Goal: Task Accomplishment & Management: Complete application form

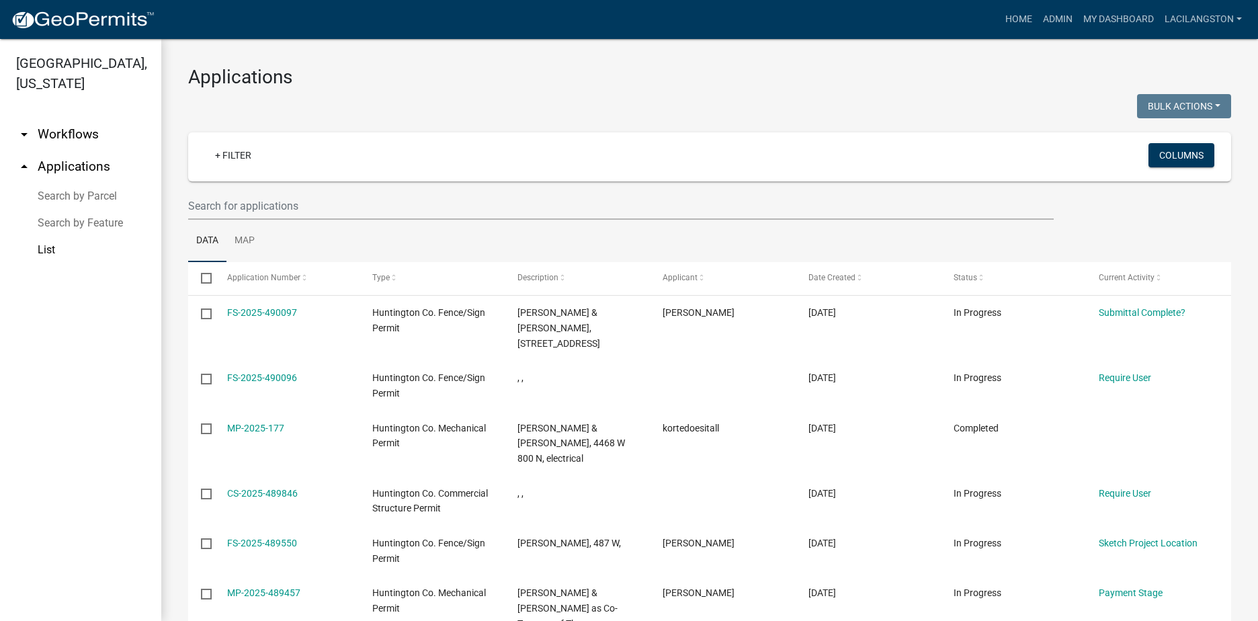
scroll to position [46, 0]
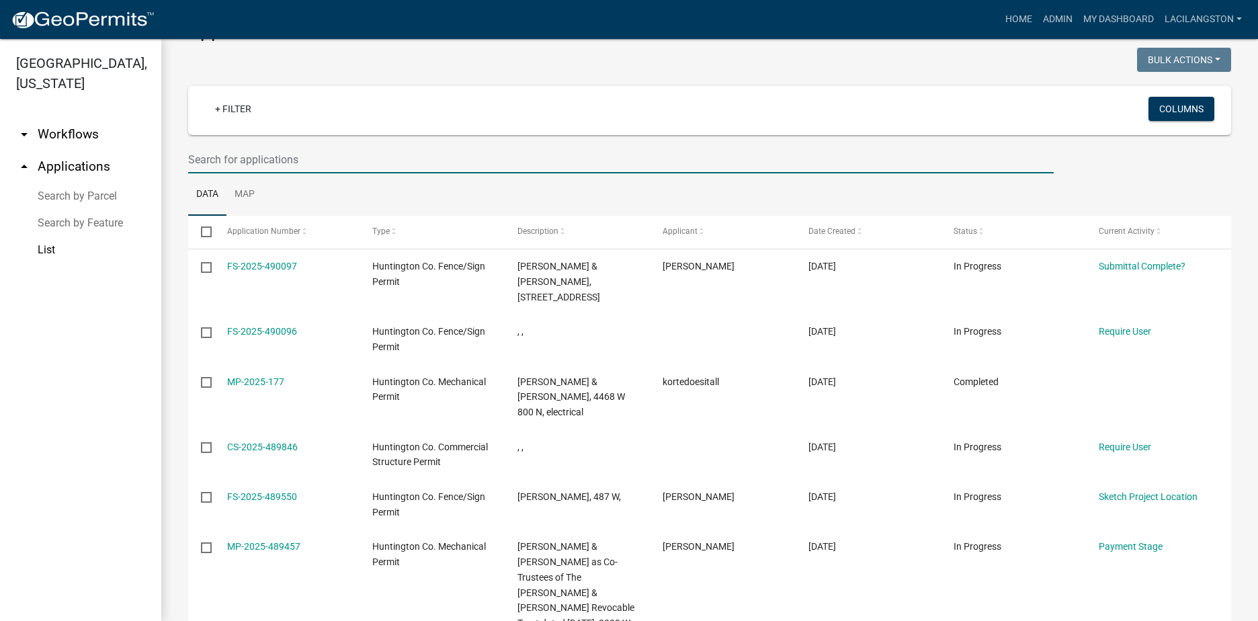
click at [310, 153] on input "text" at bounding box center [620, 160] width 865 height 28
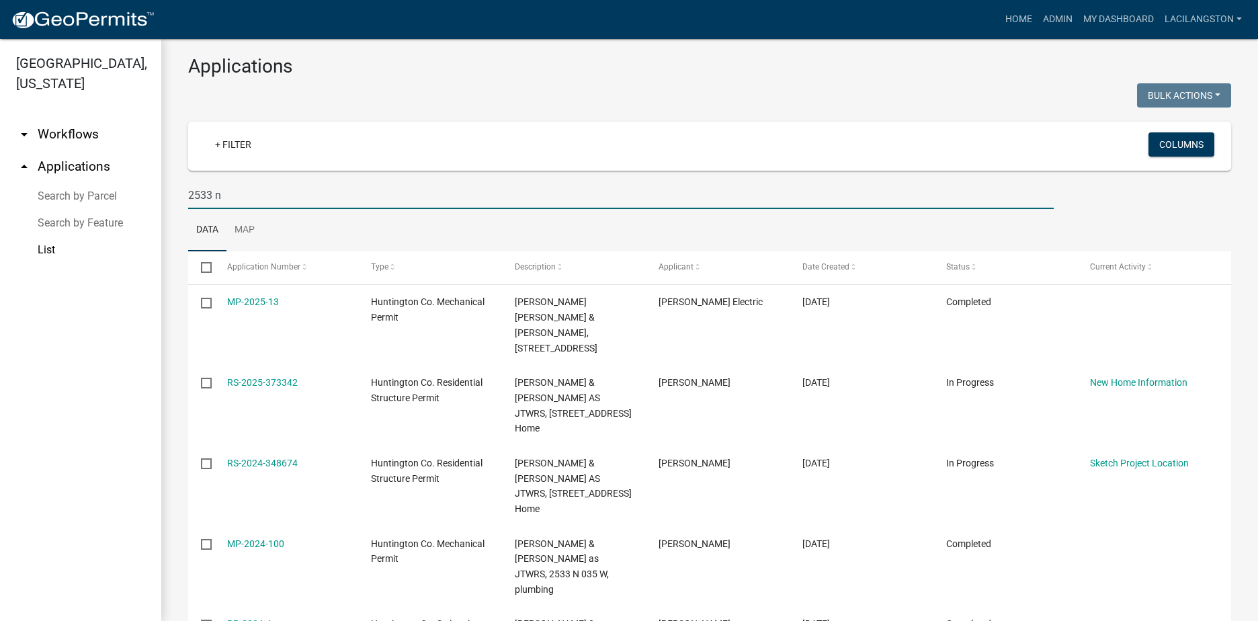
scroll to position [0, 0]
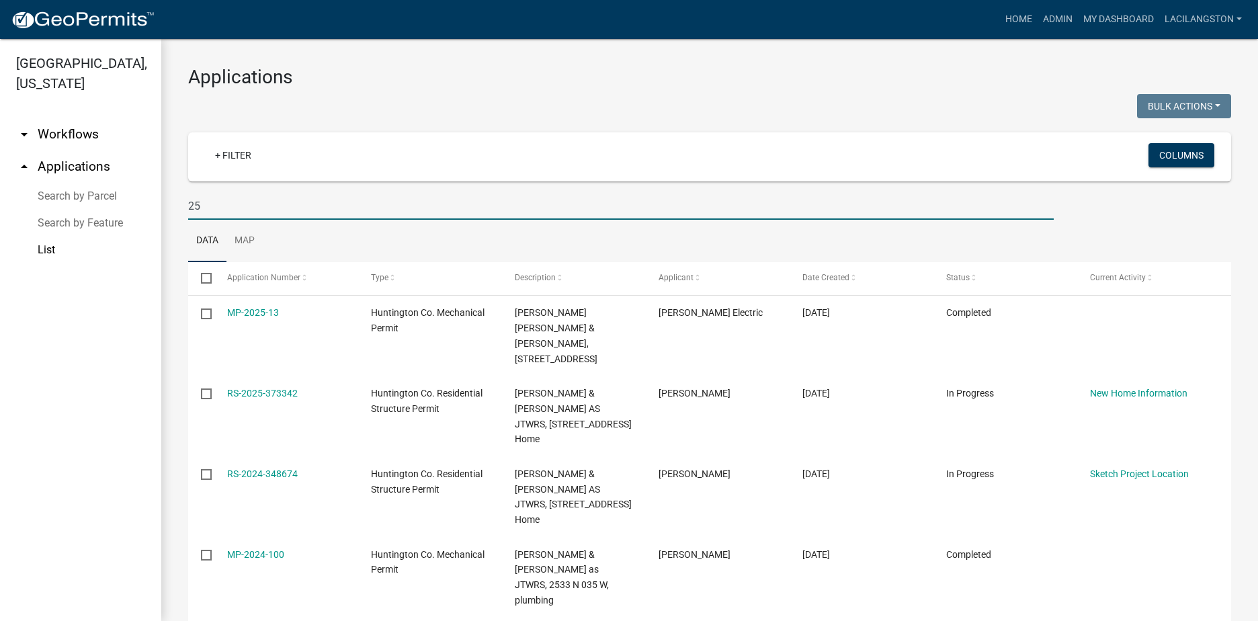
type input "2"
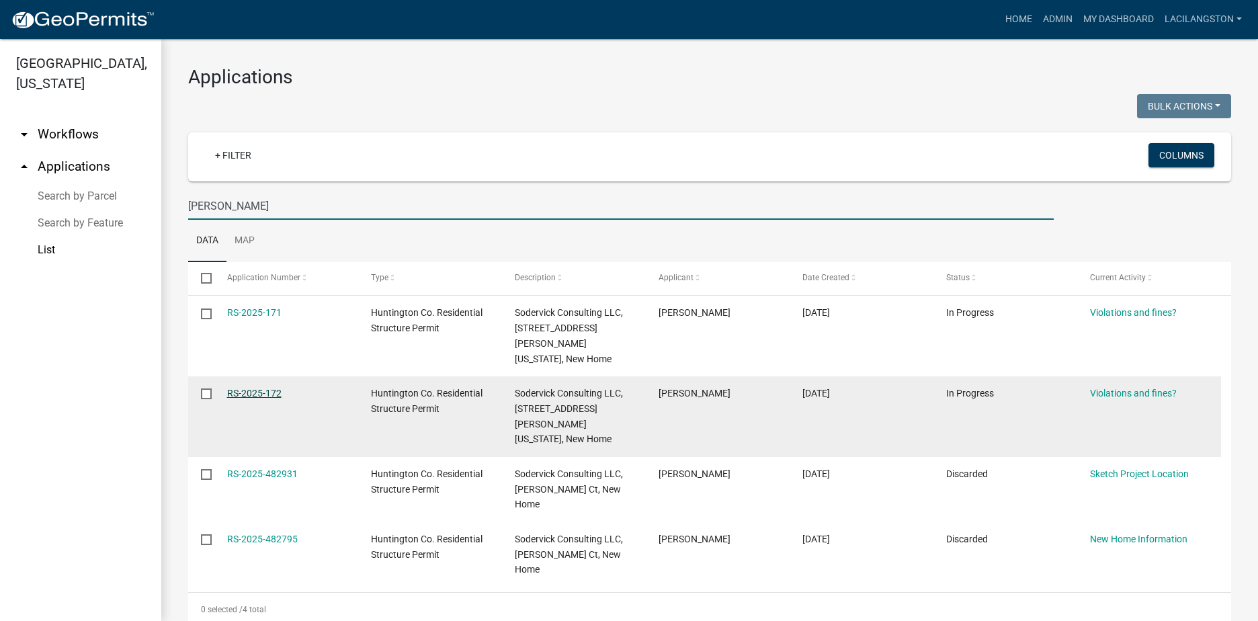
type input "[PERSON_NAME]"
click at [261, 394] on link "RS-2025-172" at bounding box center [254, 393] width 54 height 11
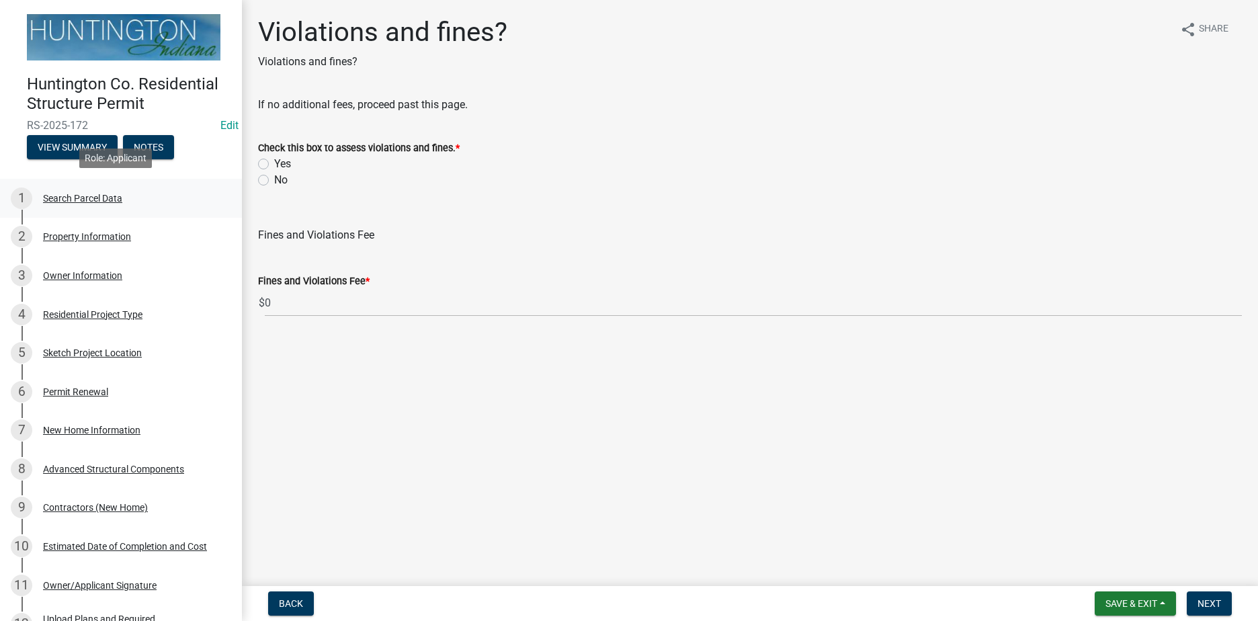
click at [77, 196] on div "Search Parcel Data" at bounding box center [82, 198] width 79 height 9
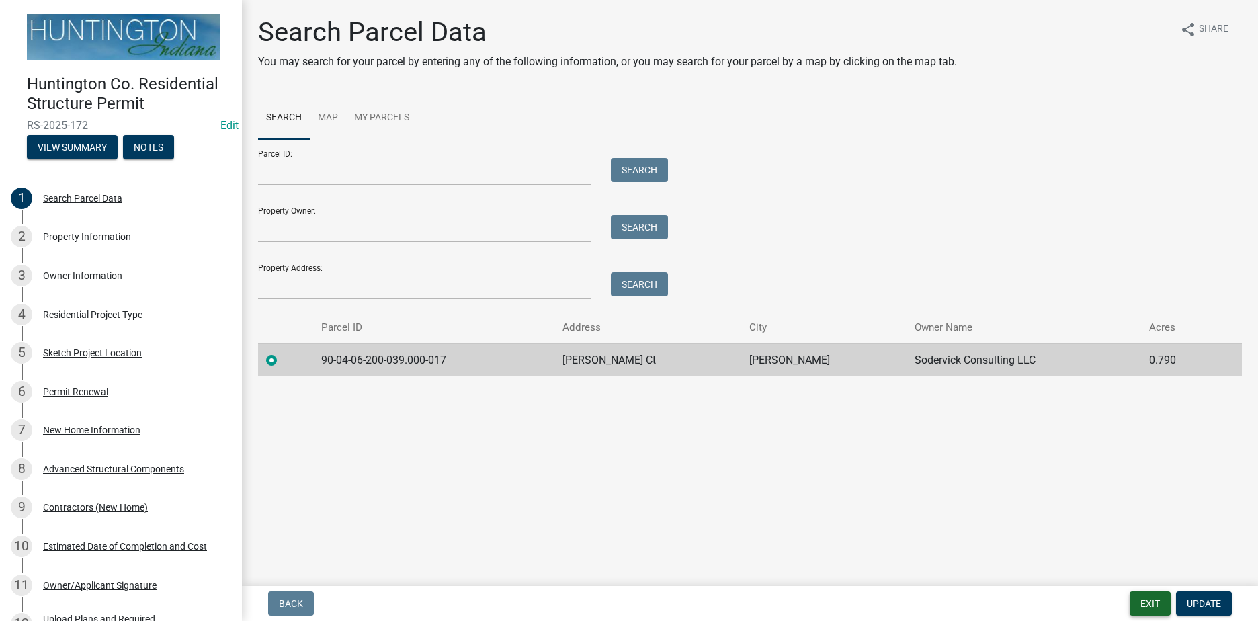
click at [1140, 610] on button "Exit" at bounding box center [1150, 603] width 41 height 24
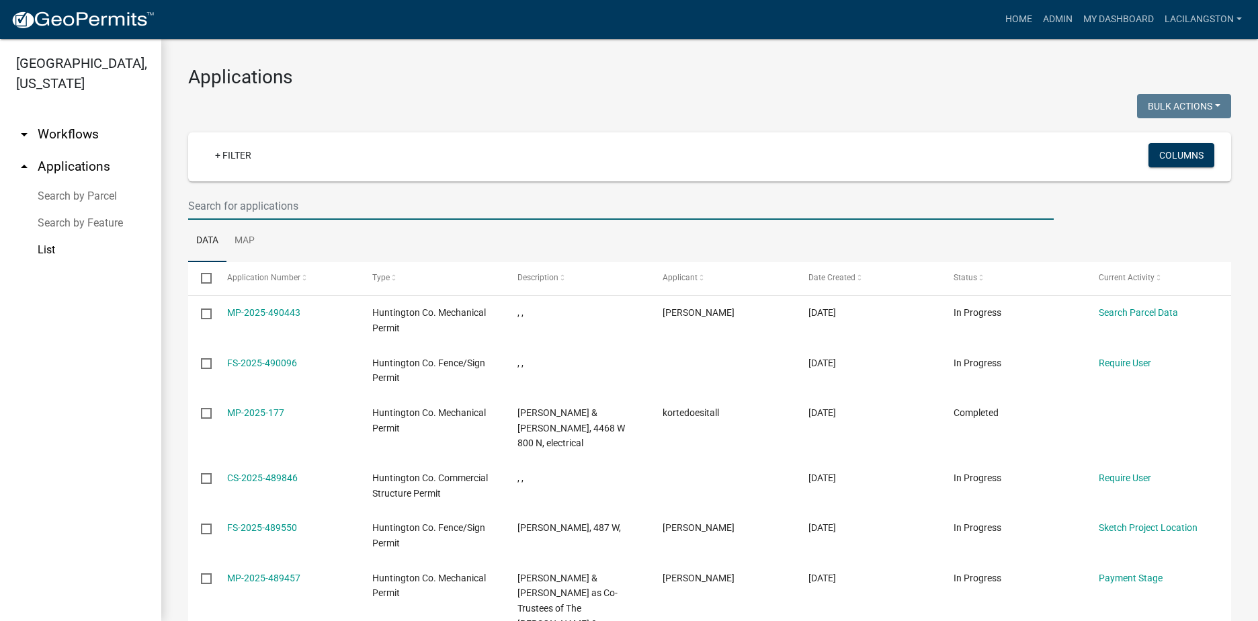
click at [286, 203] on input "text" at bounding box center [620, 206] width 865 height 28
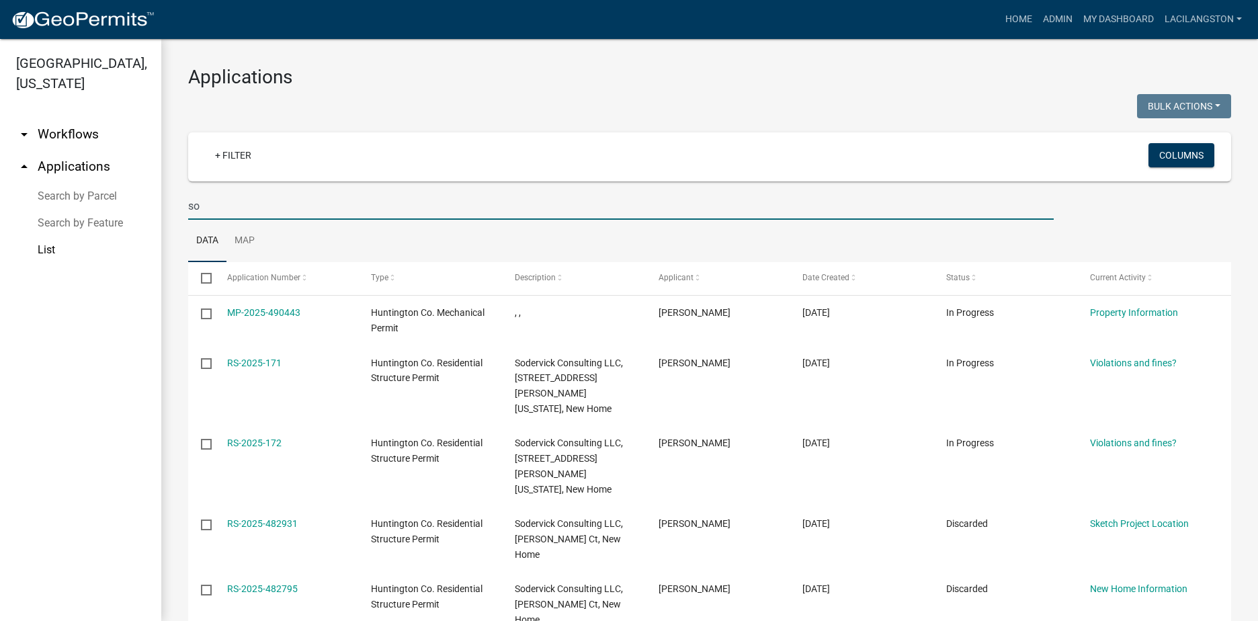
type input "s"
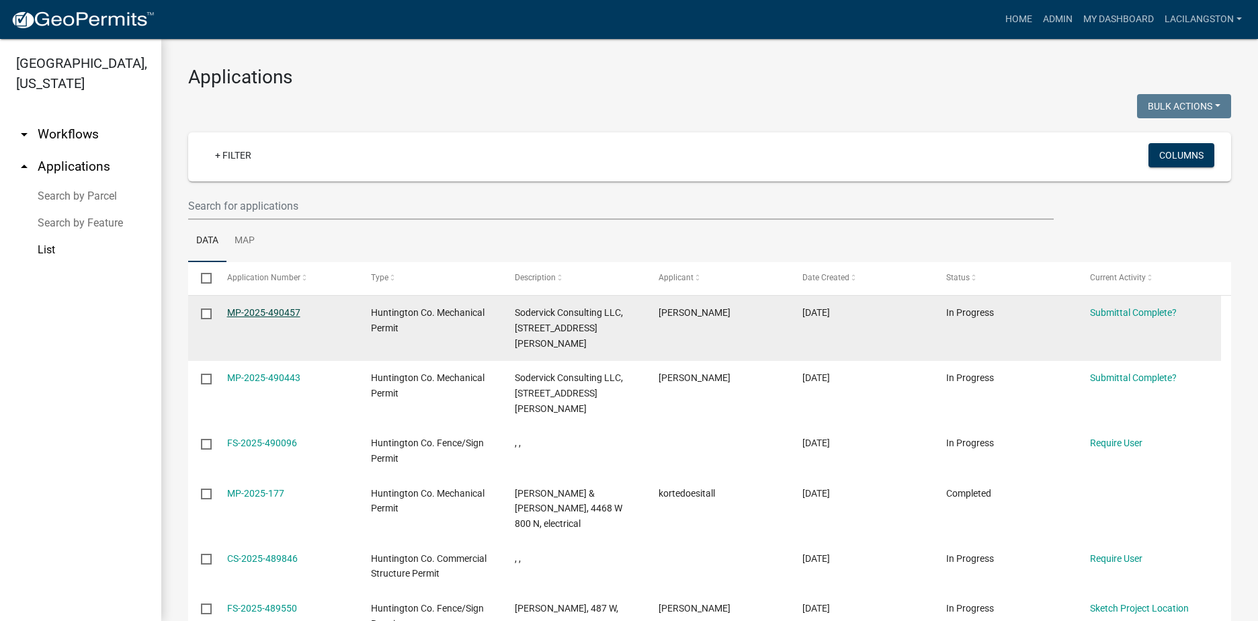
click at [280, 308] on link "MP-2025-490457" at bounding box center [263, 312] width 73 height 11
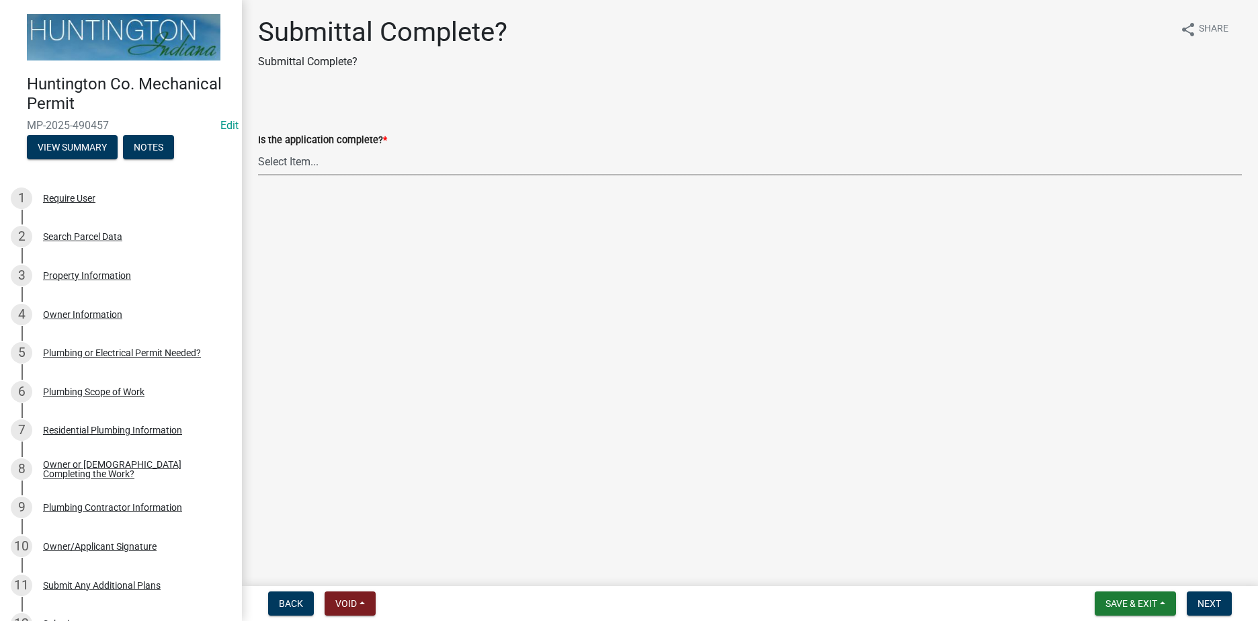
click at [286, 163] on select "Select Item... Yes No" at bounding box center [750, 162] width 984 height 28
click at [483, 392] on main "Submittal Complete? Submittal Complete? share Share Is the application complete…" at bounding box center [750, 290] width 1016 height 581
click at [1130, 603] on span "Save & Exit" at bounding box center [1131, 603] width 52 height 11
click at [1090, 569] on button "Save & Exit" at bounding box center [1122, 568] width 108 height 32
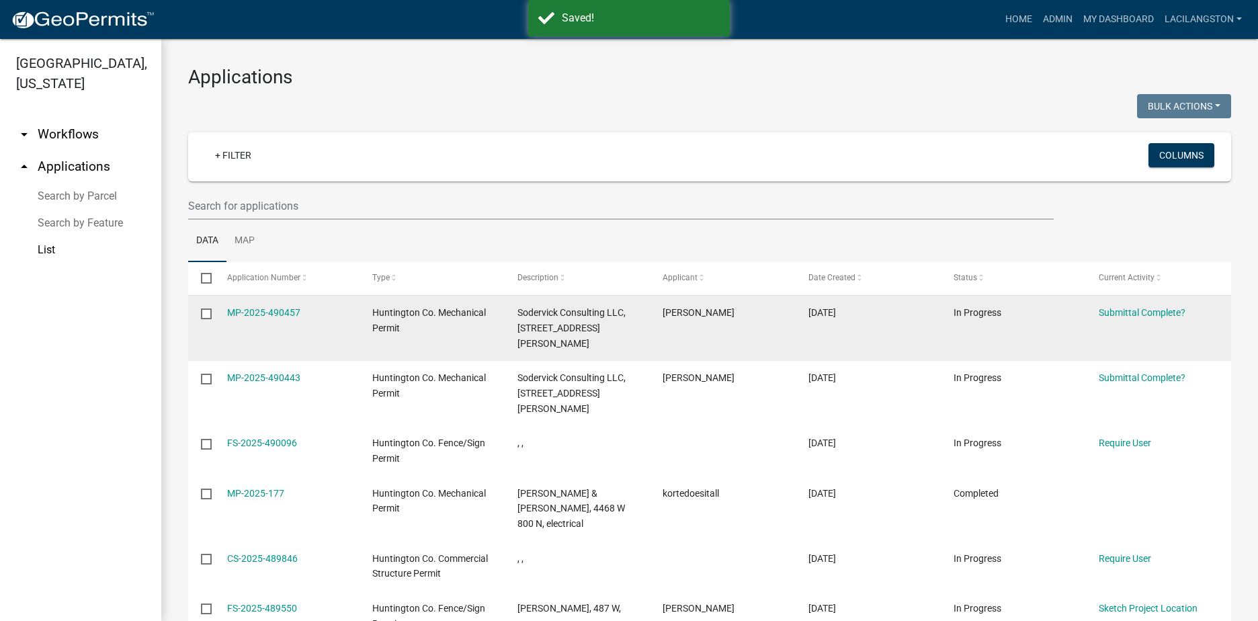
click at [248, 319] on div "MP-2025-490457" at bounding box center [287, 312] width 120 height 15
click at [246, 308] on link "MP-2025-490457" at bounding box center [263, 312] width 73 height 11
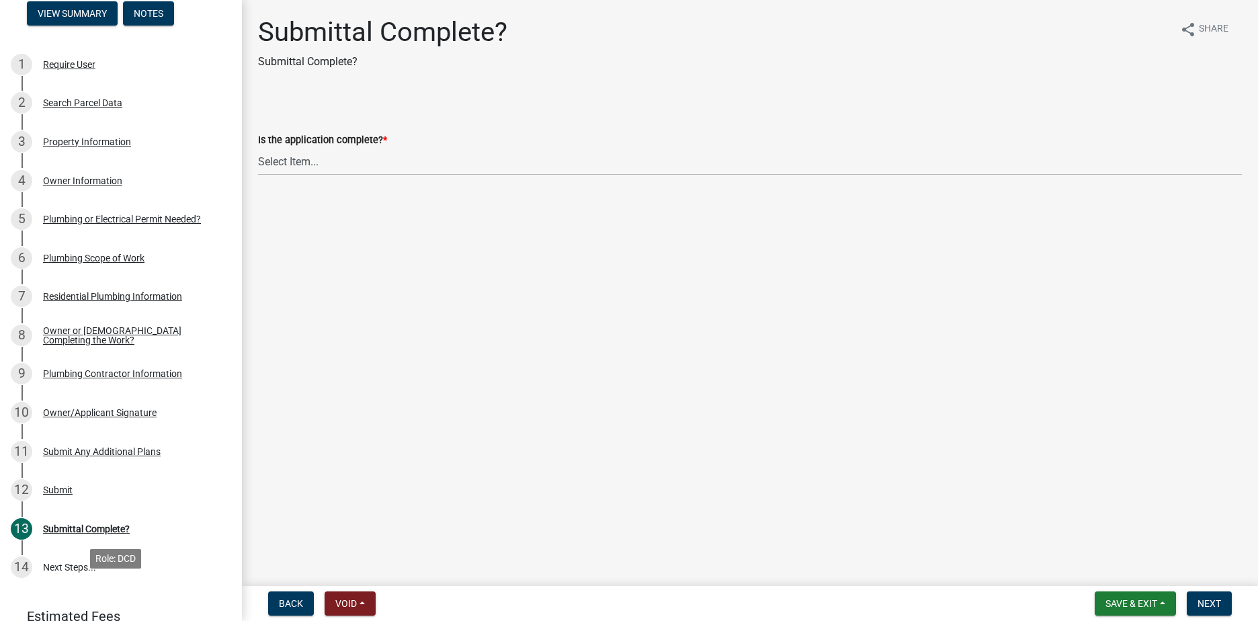
scroll to position [21, 0]
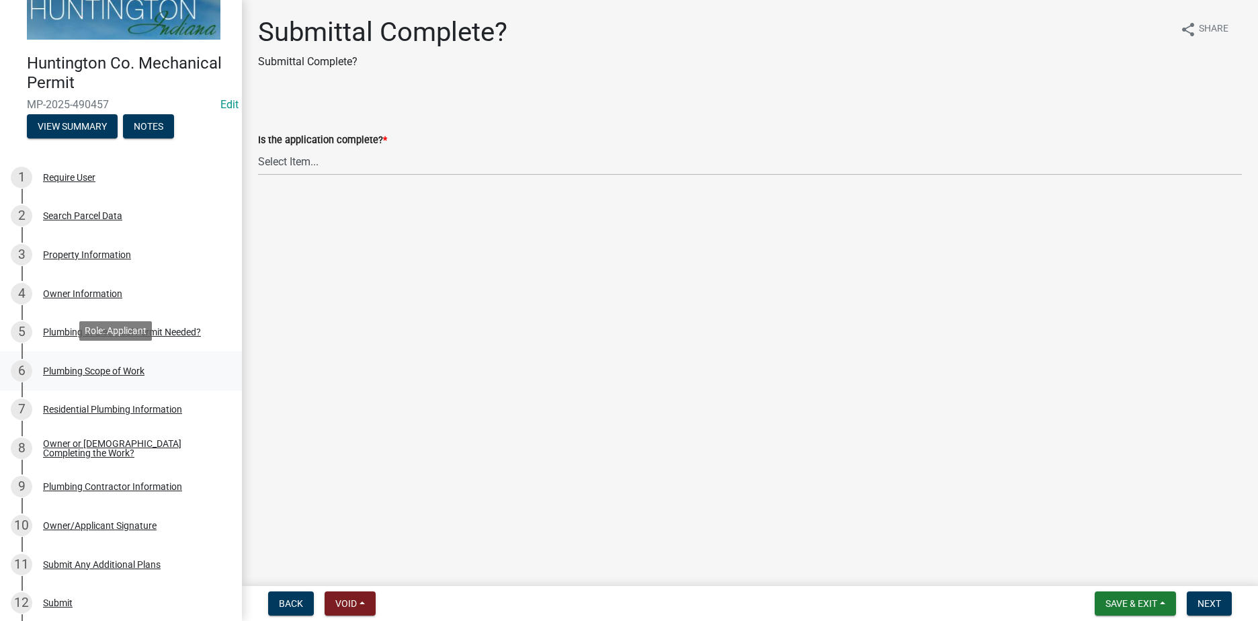
click at [110, 366] on div "Plumbing Scope of Work" at bounding box center [93, 370] width 101 height 9
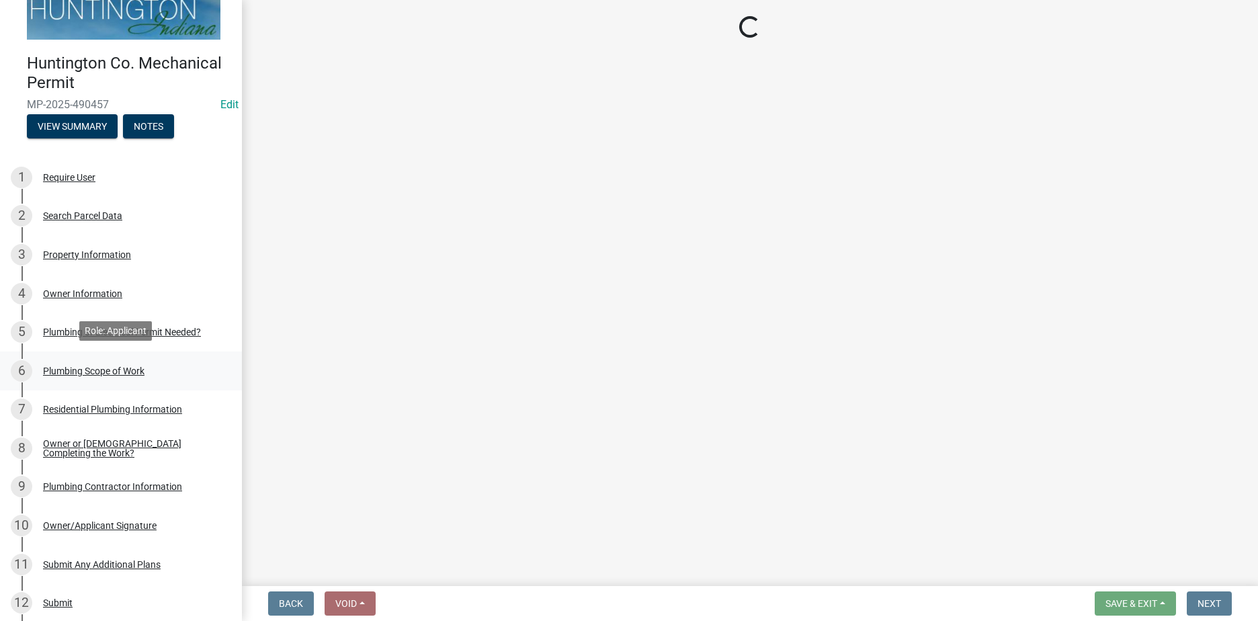
select select "1cfdeaf2-260c-4e77-b9fc-ea45df1bae57"
select select "0405a9c2-6f43-4f80-a7d2-d06340e14189"
select select "736e6d53-cbaf-4783-a261-223333e881d4"
select select "b92bc407-a990-4713-b4f6-a575aa6de472"
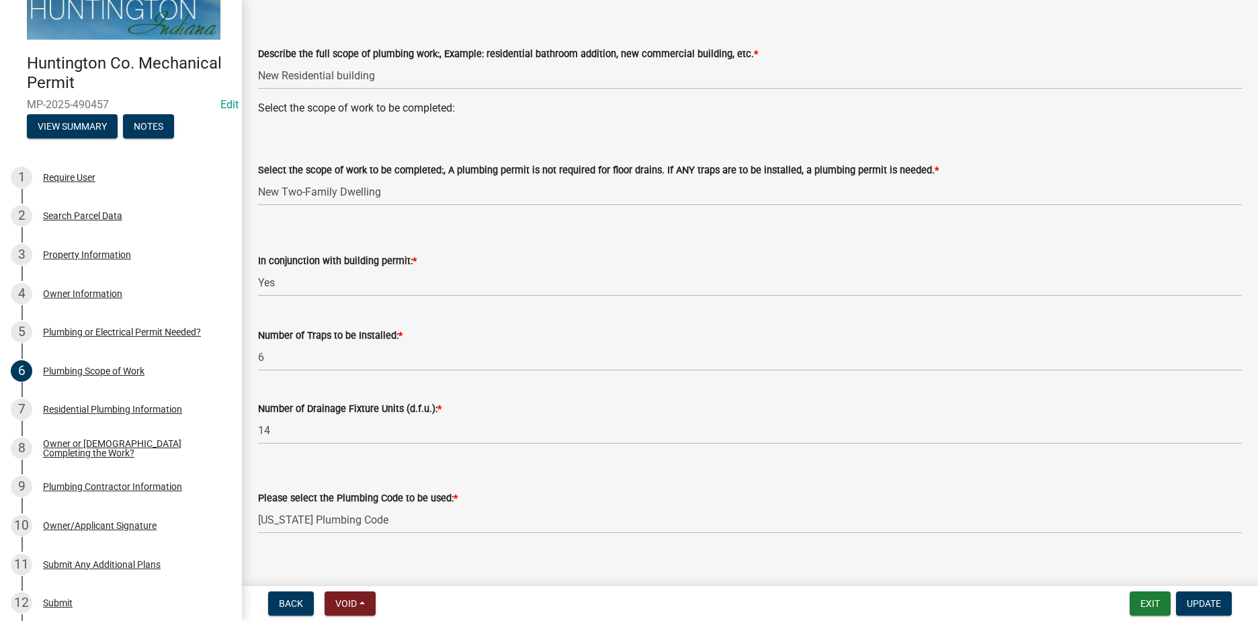
scroll to position [178, 0]
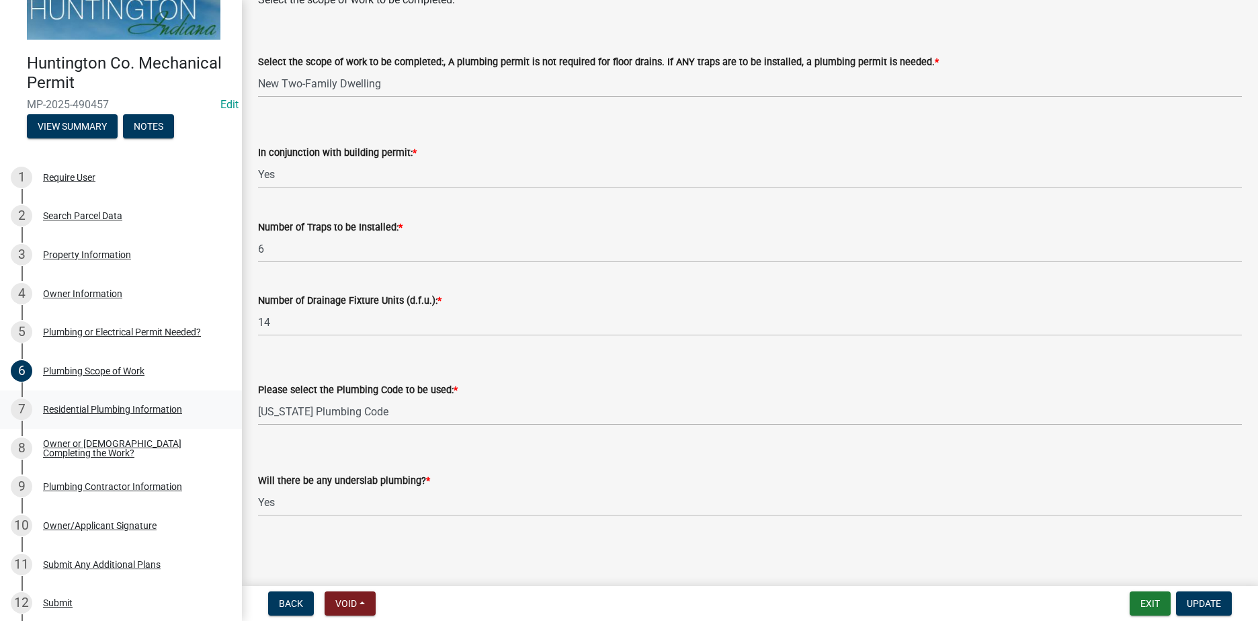
click at [105, 409] on div "Residential Plumbing Information" at bounding box center [112, 409] width 139 height 9
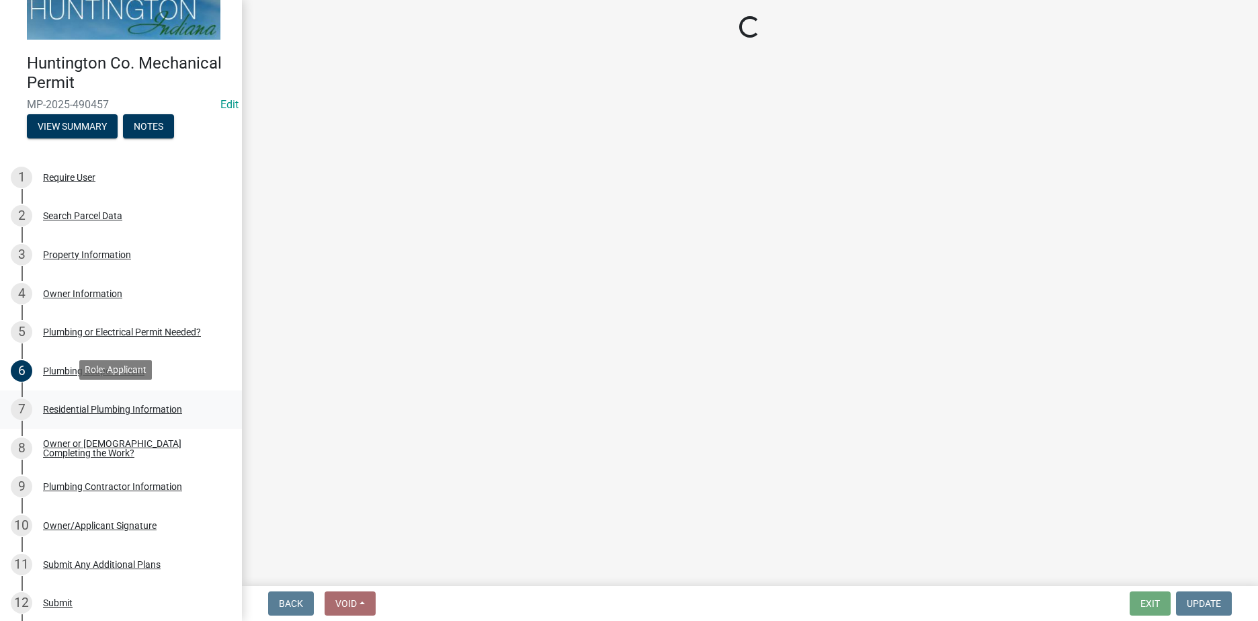
scroll to position [0, 0]
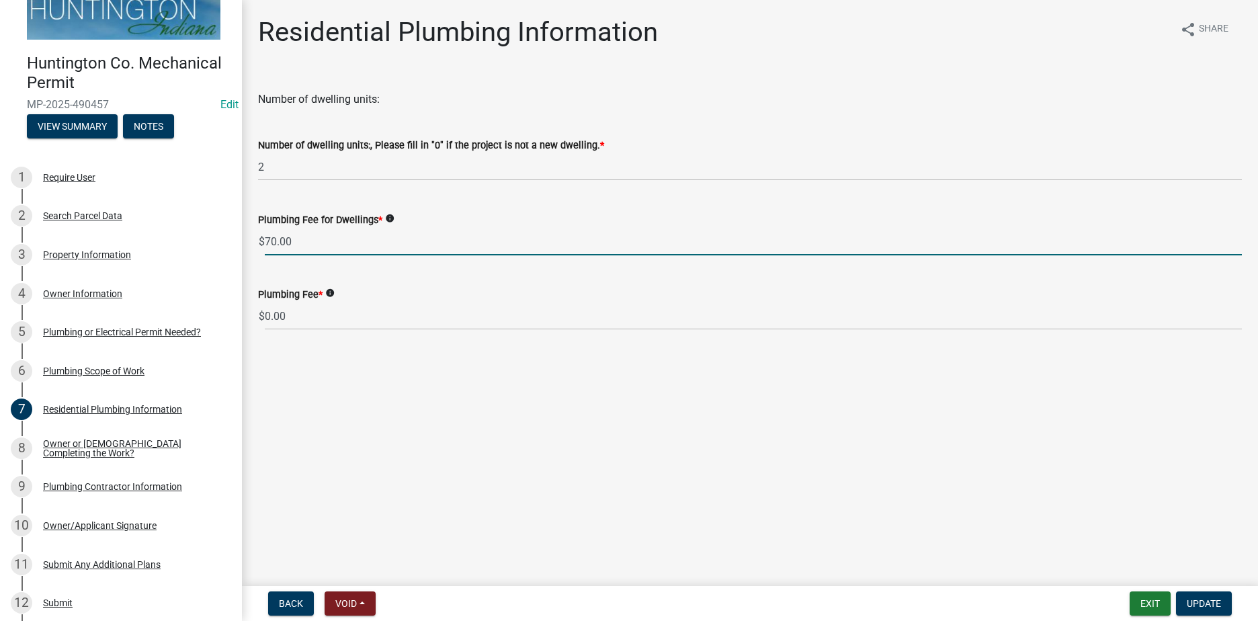
drag, startPoint x: 276, startPoint y: 241, endPoint x: 236, endPoint y: 241, distance: 40.3
click at [236, 241] on div "Huntington Co. Mechanical Permit MP-2025-490457 Edit View Summary Notes 1 Requi…" at bounding box center [629, 310] width 1258 height 621
type input "50.00"
click at [447, 421] on main "Residential Plumbing Information share Share Number of dwelling units: Number o…" at bounding box center [750, 290] width 1016 height 581
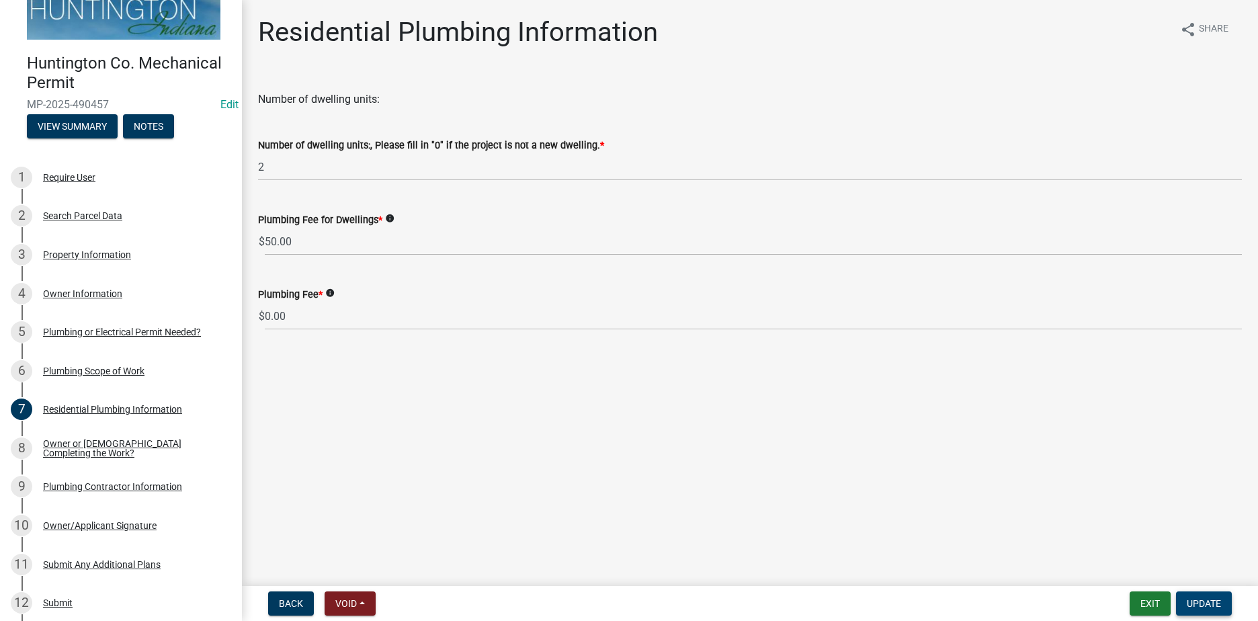
click at [1226, 601] on button "Update" at bounding box center [1204, 603] width 56 height 24
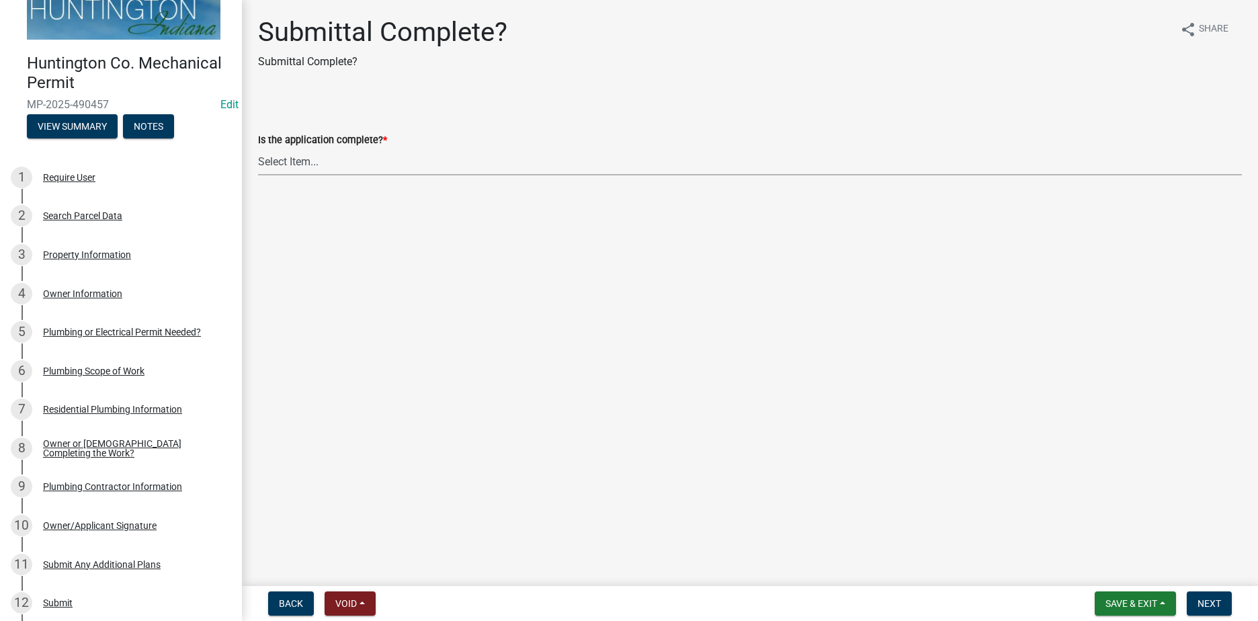
click at [300, 164] on select "Select Item... Yes No" at bounding box center [750, 162] width 984 height 28
click at [258, 148] on select "Select Item... Yes No" at bounding box center [750, 162] width 984 height 28
select select "1782a9c7-7323-4da6-ac5b-f89a69a3d723"
click at [1204, 601] on span "Next" at bounding box center [1209, 603] width 24 height 11
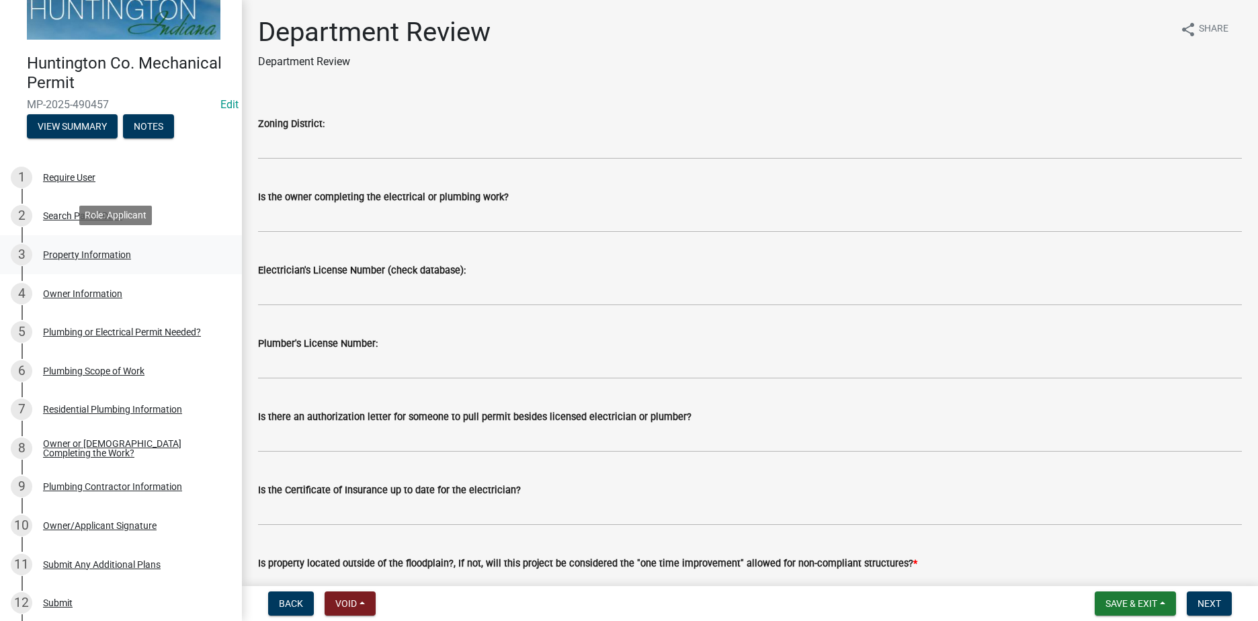
click at [101, 244] on div "3 Property Information" at bounding box center [116, 255] width 210 height 22
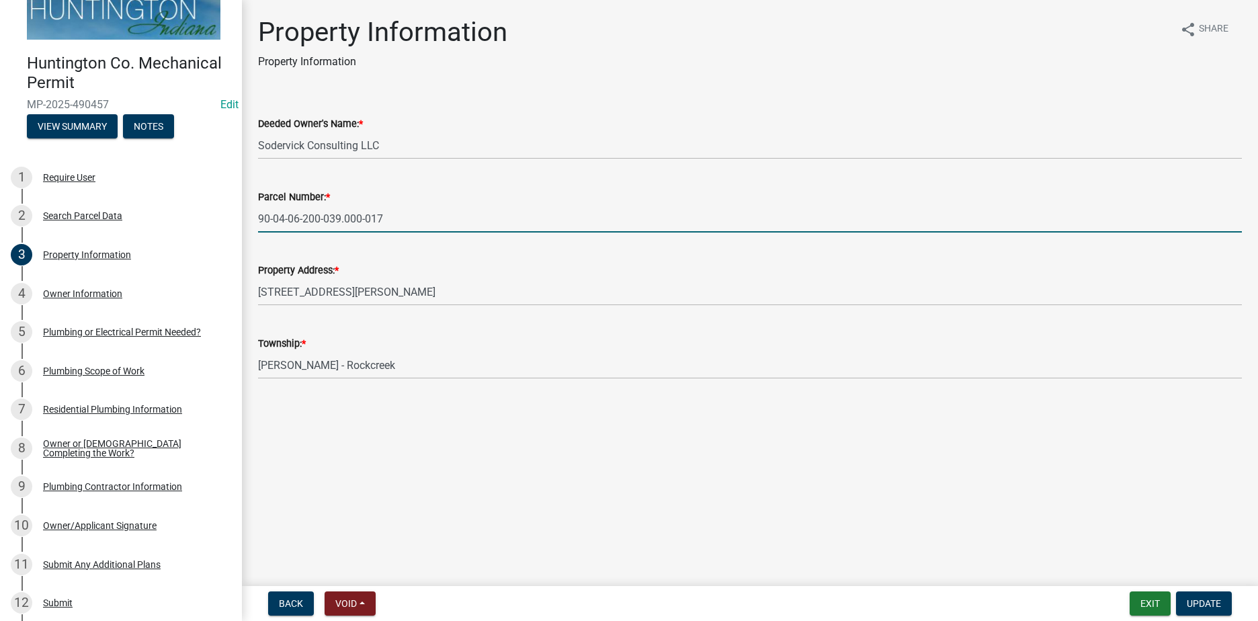
drag, startPoint x: 386, startPoint y: 221, endPoint x: 259, endPoint y: 219, distance: 126.3
click at [259, 219] on input "90-04-06-200-039.000-017" at bounding box center [750, 219] width 984 height 28
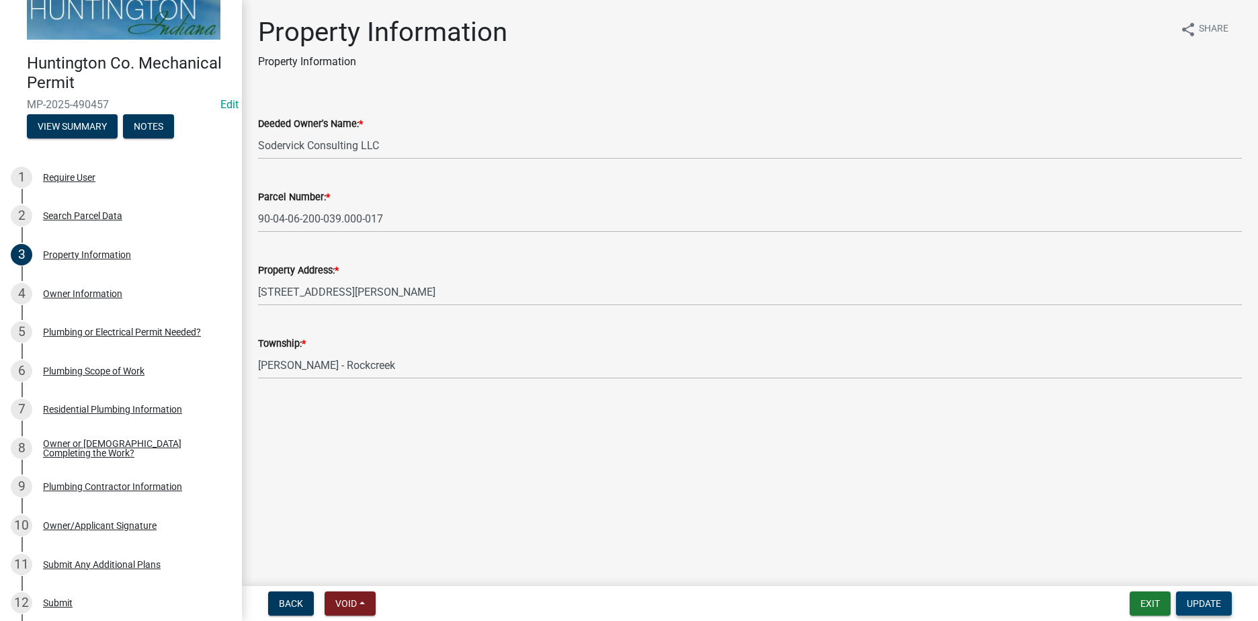
click at [1221, 610] on button "Update" at bounding box center [1204, 603] width 56 height 24
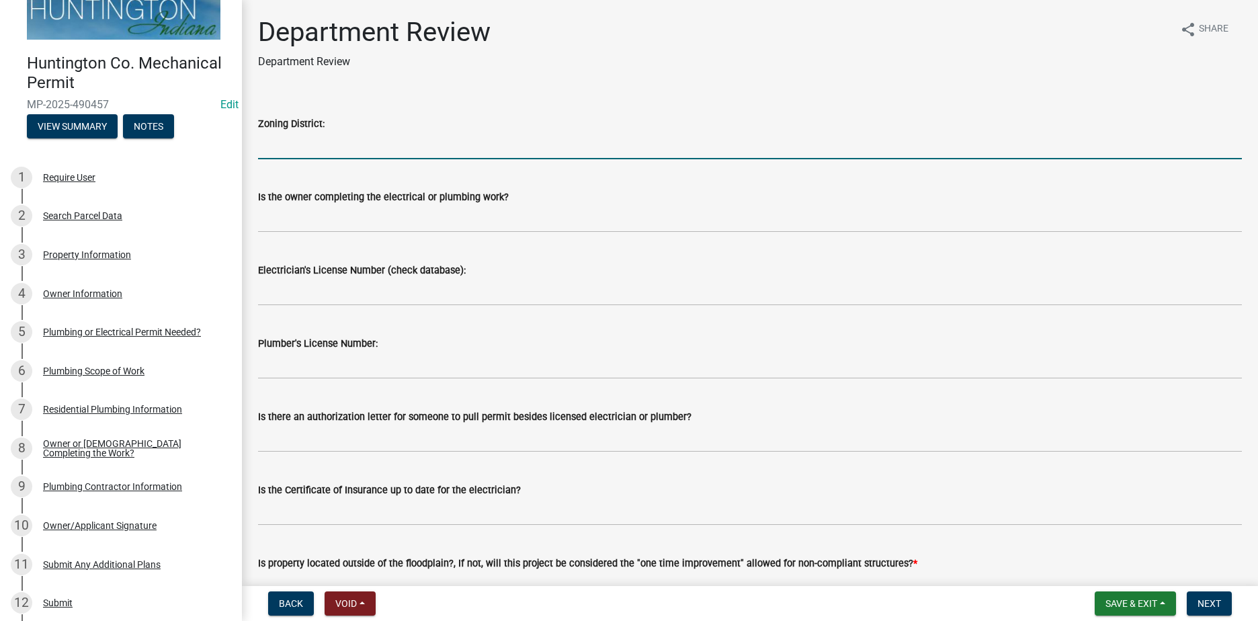
click at [330, 146] on input "Zoning District:" at bounding box center [750, 146] width 984 height 28
type input "GB"
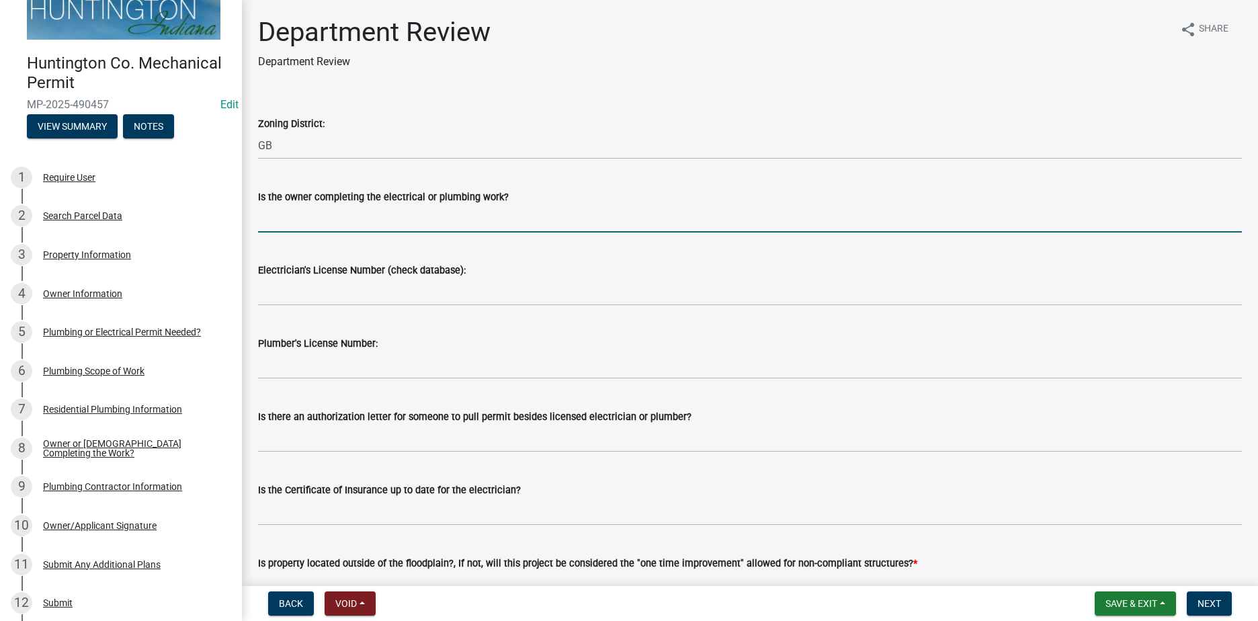
click at [320, 214] on input "Is the owner completing the electrical or plumbing work?" at bounding box center [750, 219] width 984 height 28
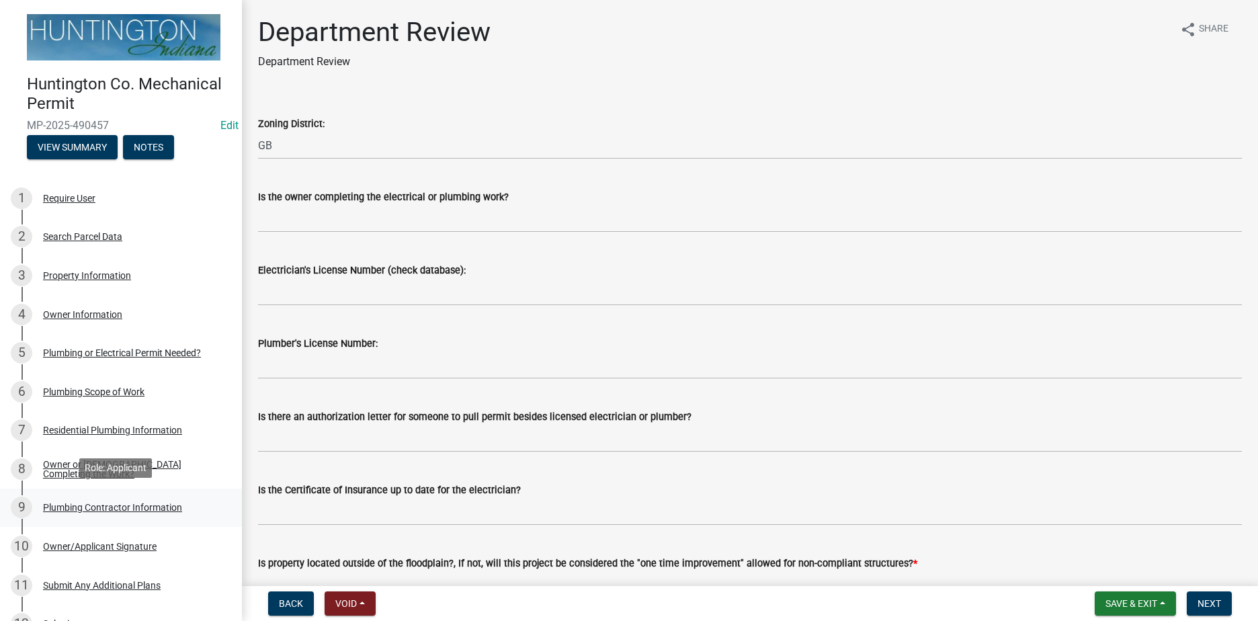
click at [126, 507] on div "Plumbing Contractor Information" at bounding box center [112, 507] width 139 height 9
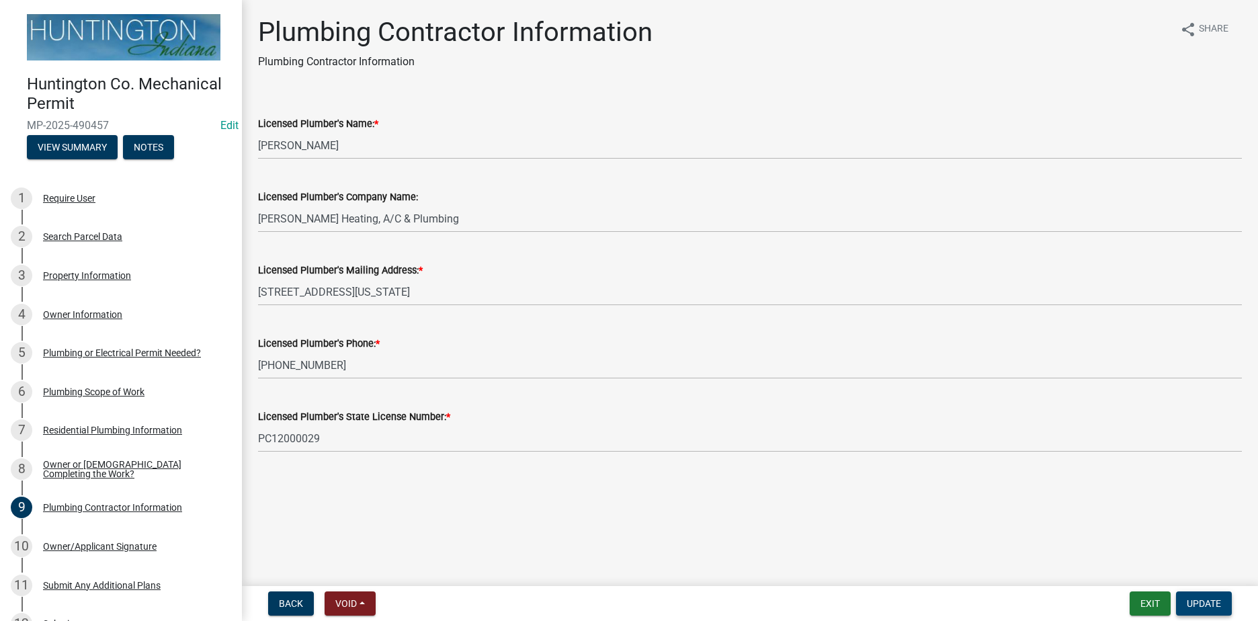
click at [1202, 609] on span "Update" at bounding box center [1204, 603] width 34 height 11
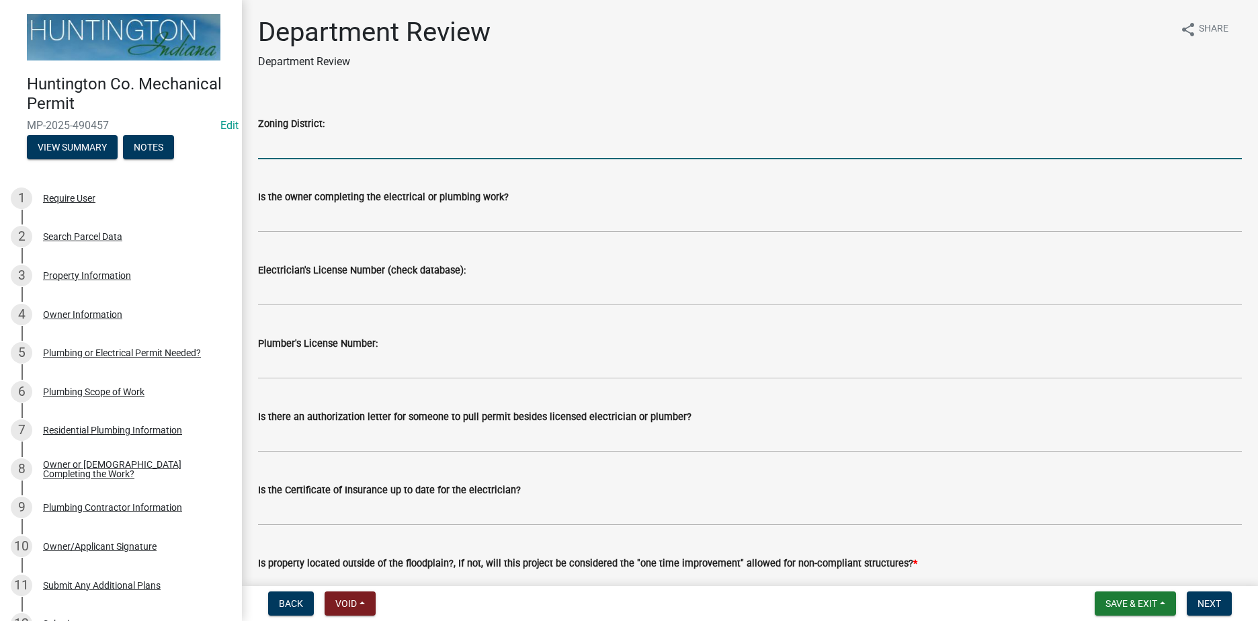
click at [272, 155] on input "Zoning District:" at bounding box center [750, 146] width 984 height 28
type input "GB"
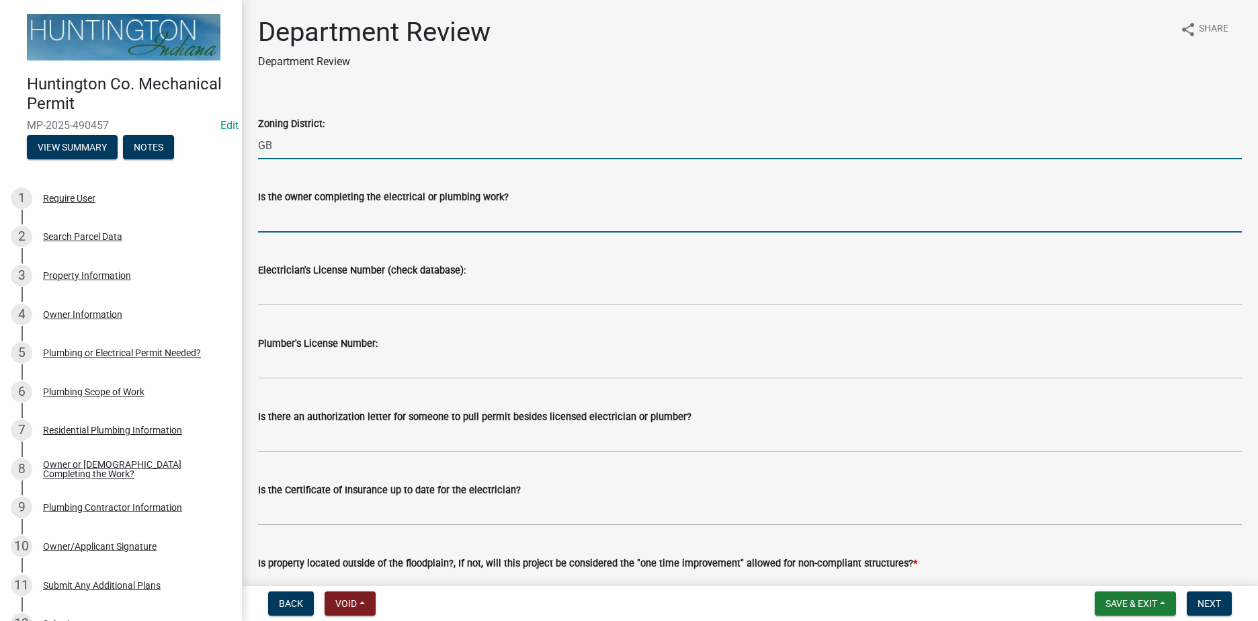
click at [302, 224] on input "Is the owner completing the electrical or plumbing work?" at bounding box center [750, 219] width 984 height 28
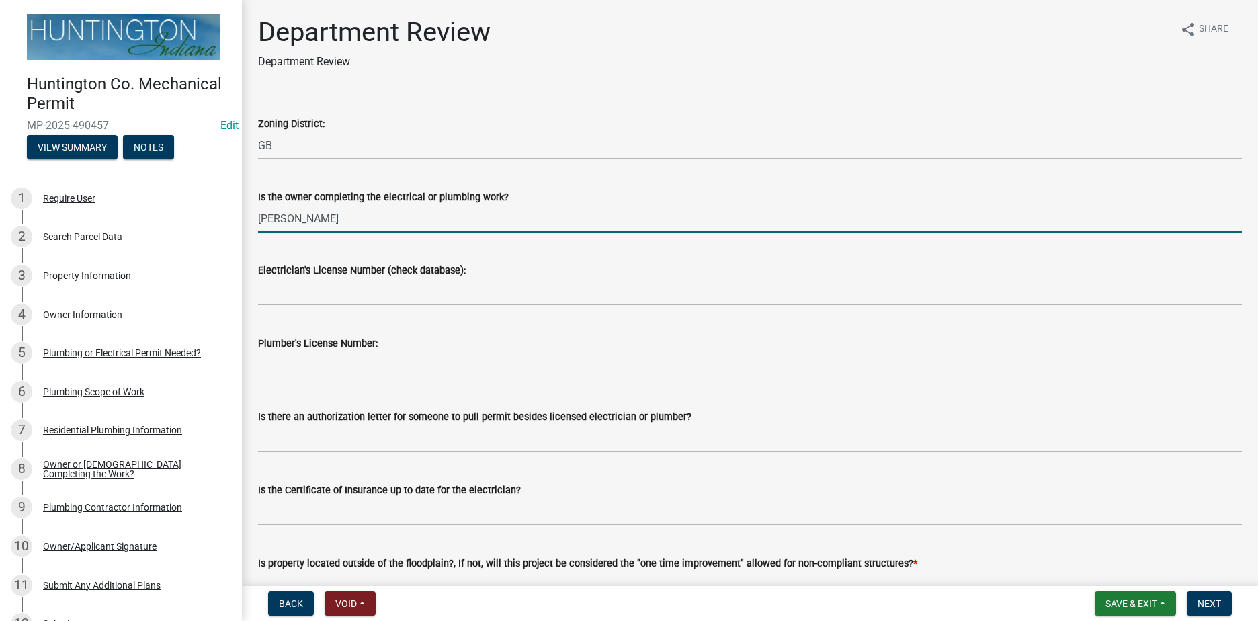
type input "[PERSON_NAME]"
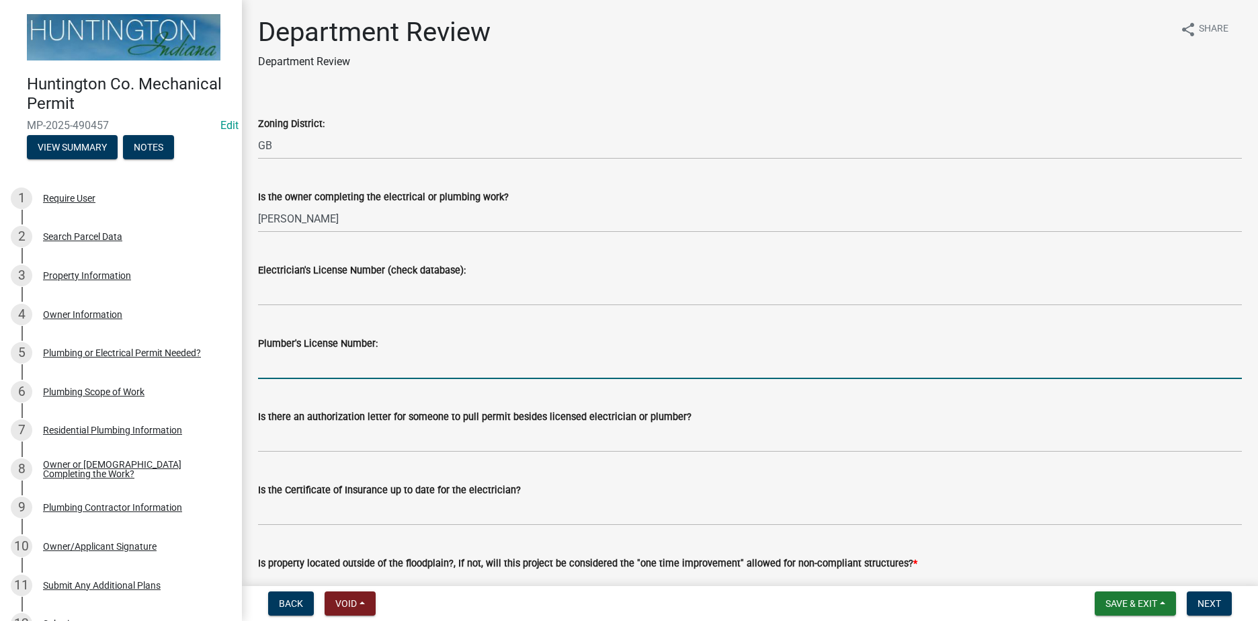
click at [296, 370] on input "Plumber's License Number:" at bounding box center [750, 365] width 984 height 28
type input "PC12000029"
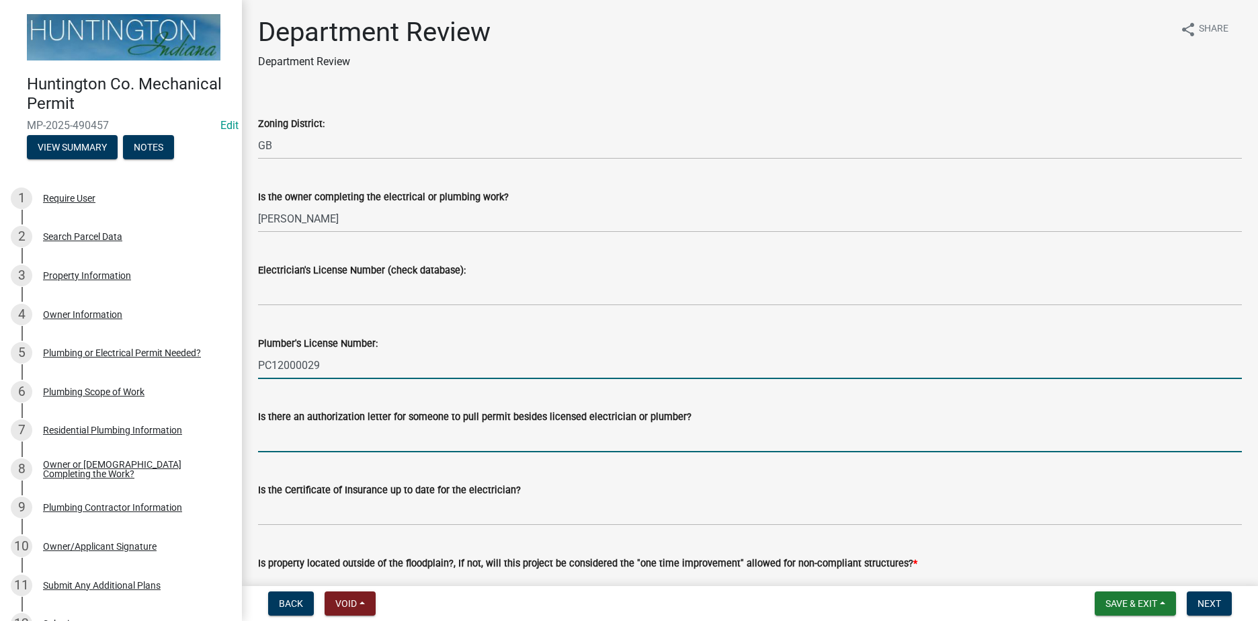
click at [307, 433] on input "Is there an authorization letter for someone to pull permit besides licensed el…" at bounding box center [750, 439] width 984 height 28
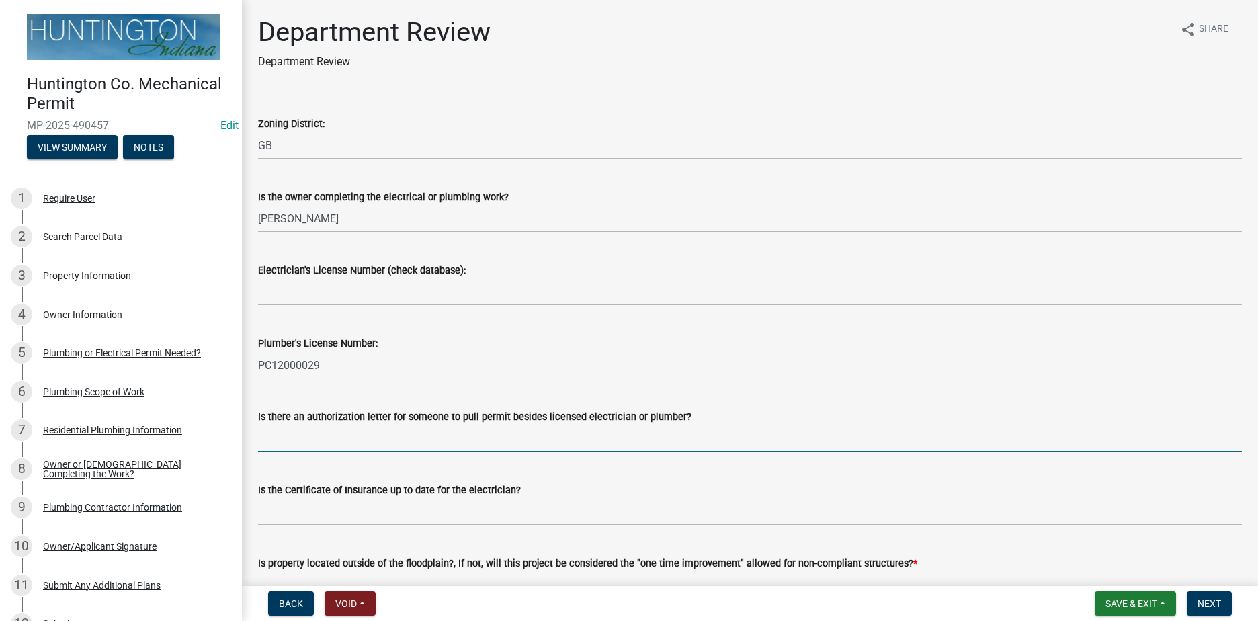
type input "N/A"
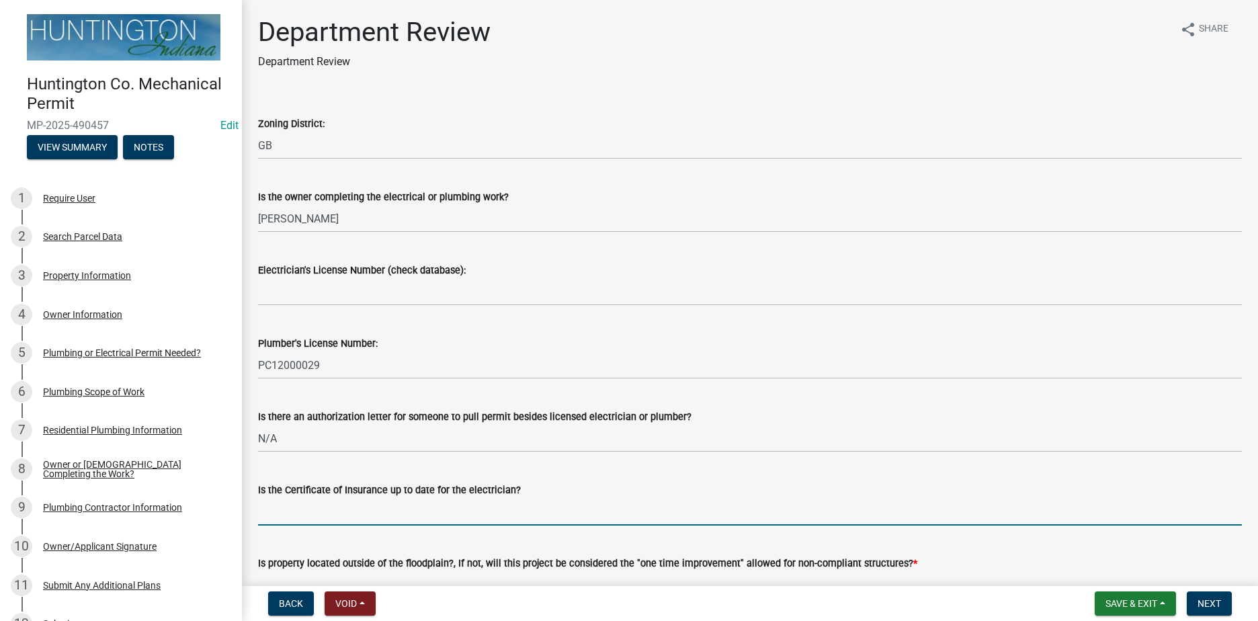
click at [312, 508] on input "Is the Certificate of Insurance up to date for the electrician?" at bounding box center [750, 512] width 984 height 28
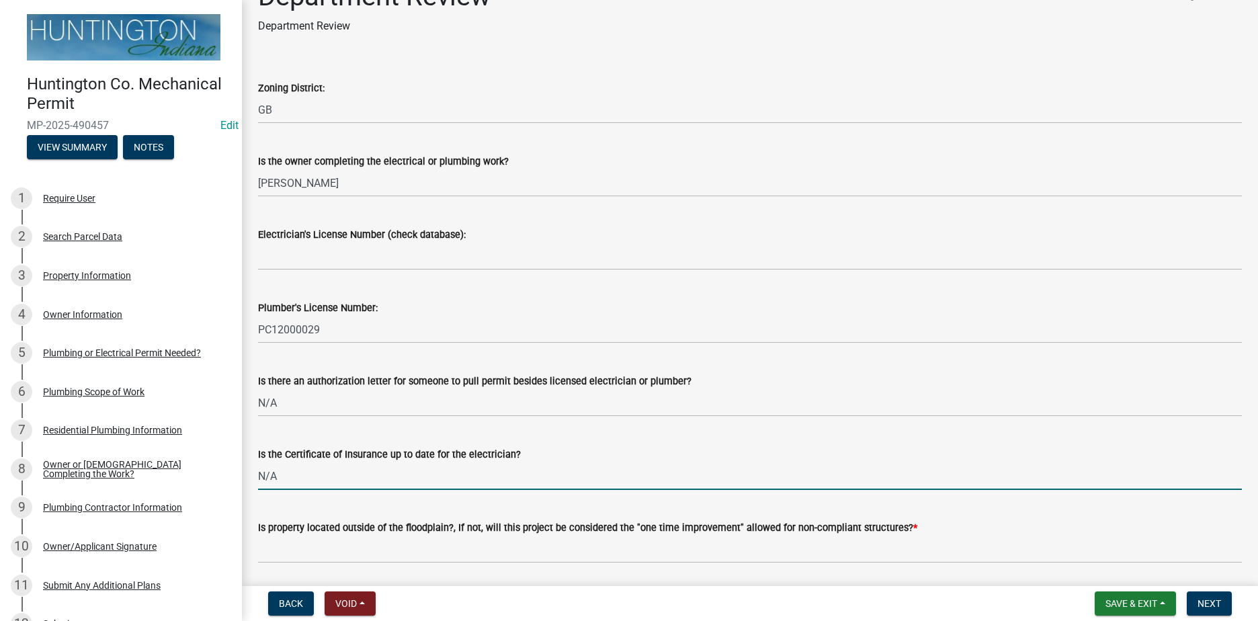
scroll to position [67, 0]
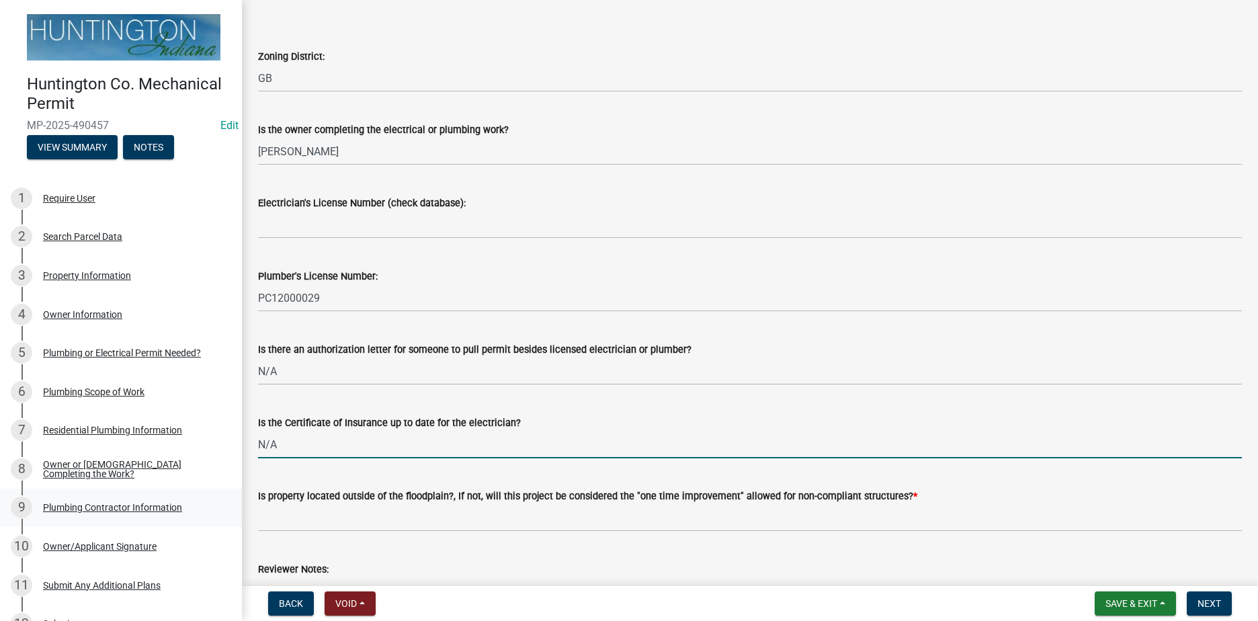
type input "N/A"
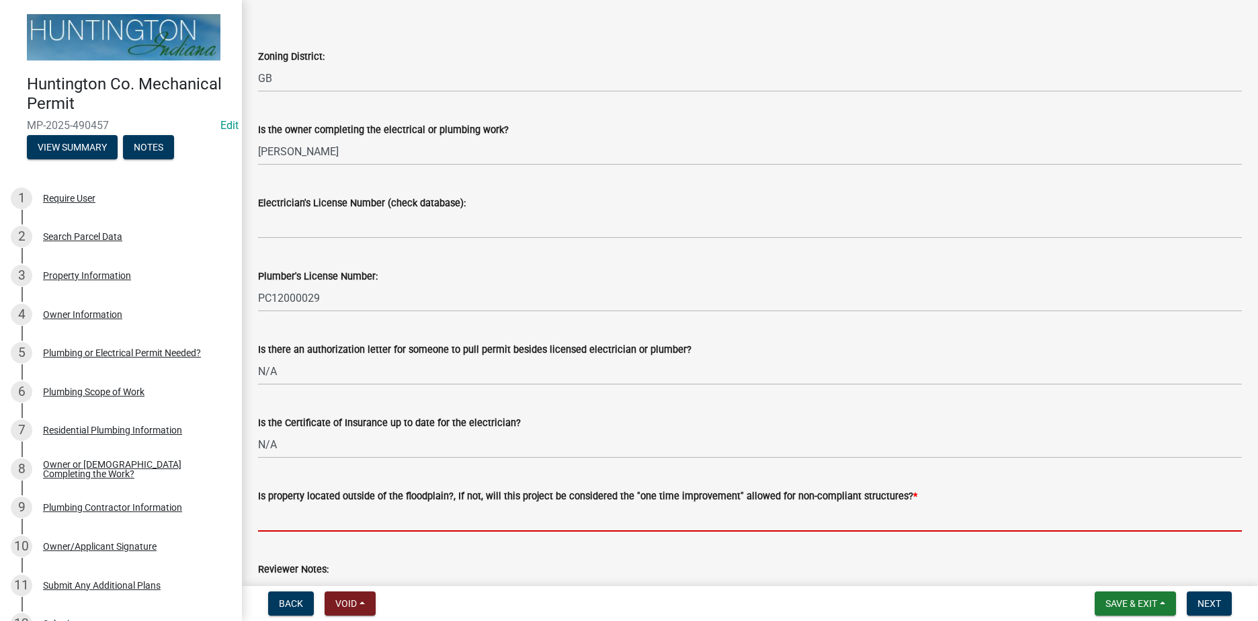
click at [336, 520] on input "Is property located outside of the floodplain?, If not, will this project be co…" at bounding box center [750, 518] width 984 height 28
type input "YES"
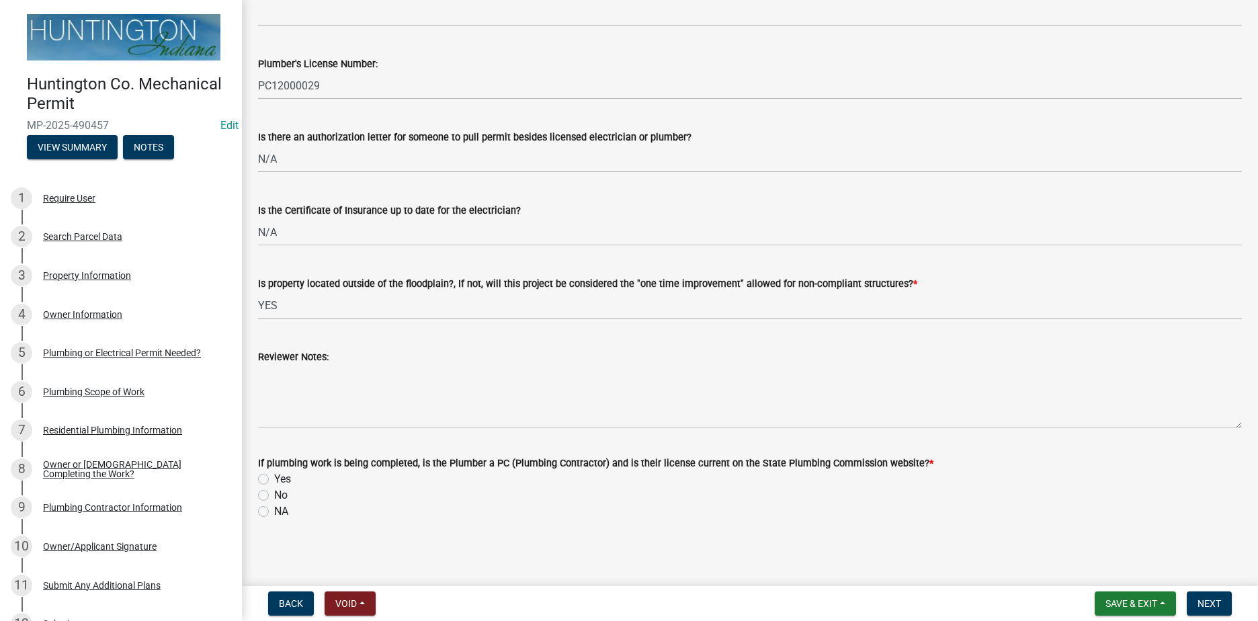
scroll to position [283, 0]
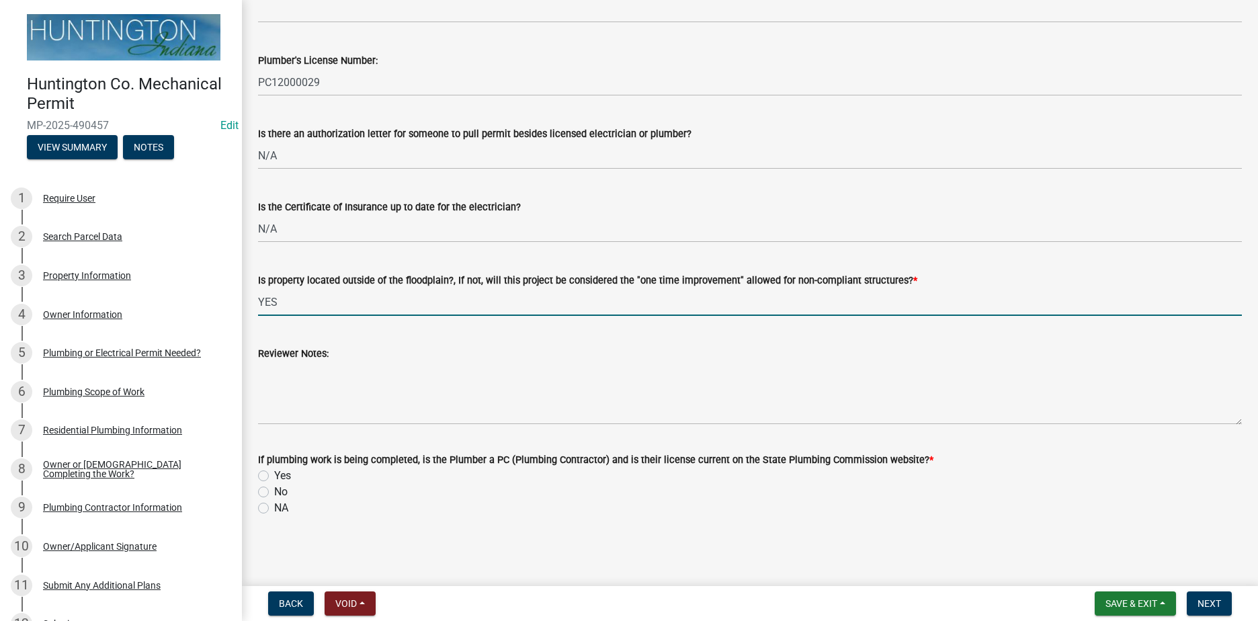
click at [274, 480] on label "Yes" at bounding box center [282, 476] width 17 height 16
click at [274, 476] on input "Yes" at bounding box center [278, 472] width 9 height 9
radio input "true"
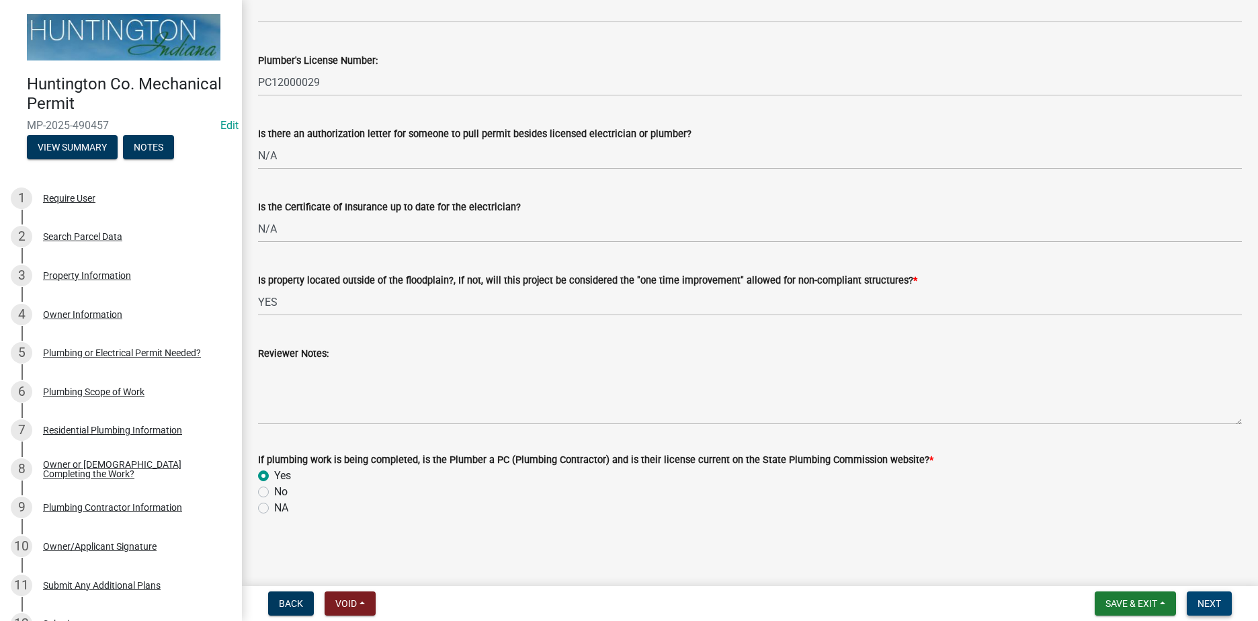
click at [1221, 601] on span "Next" at bounding box center [1209, 603] width 24 height 11
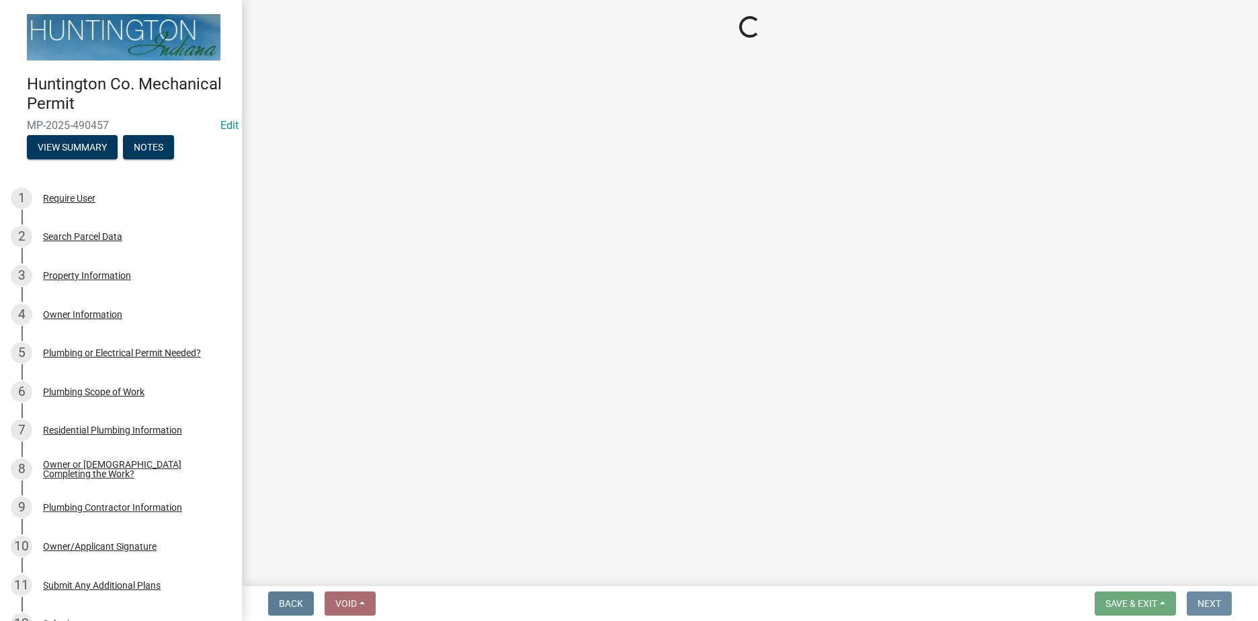
scroll to position [0, 0]
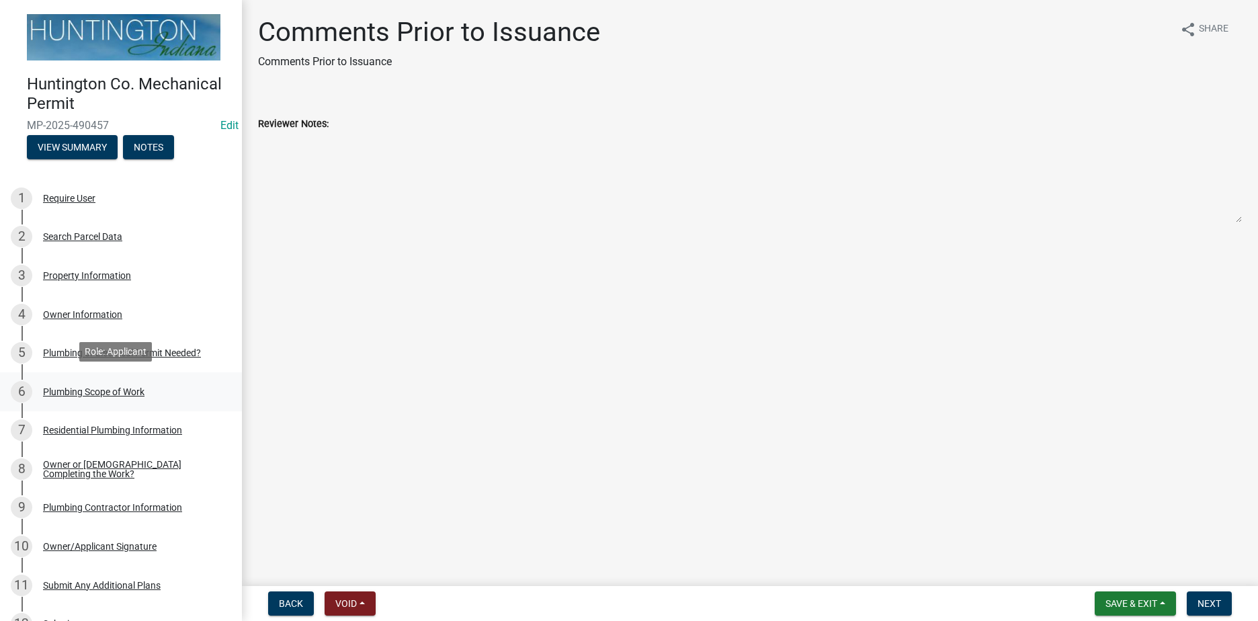
click at [103, 388] on div "Plumbing Scope of Work" at bounding box center [93, 391] width 101 height 9
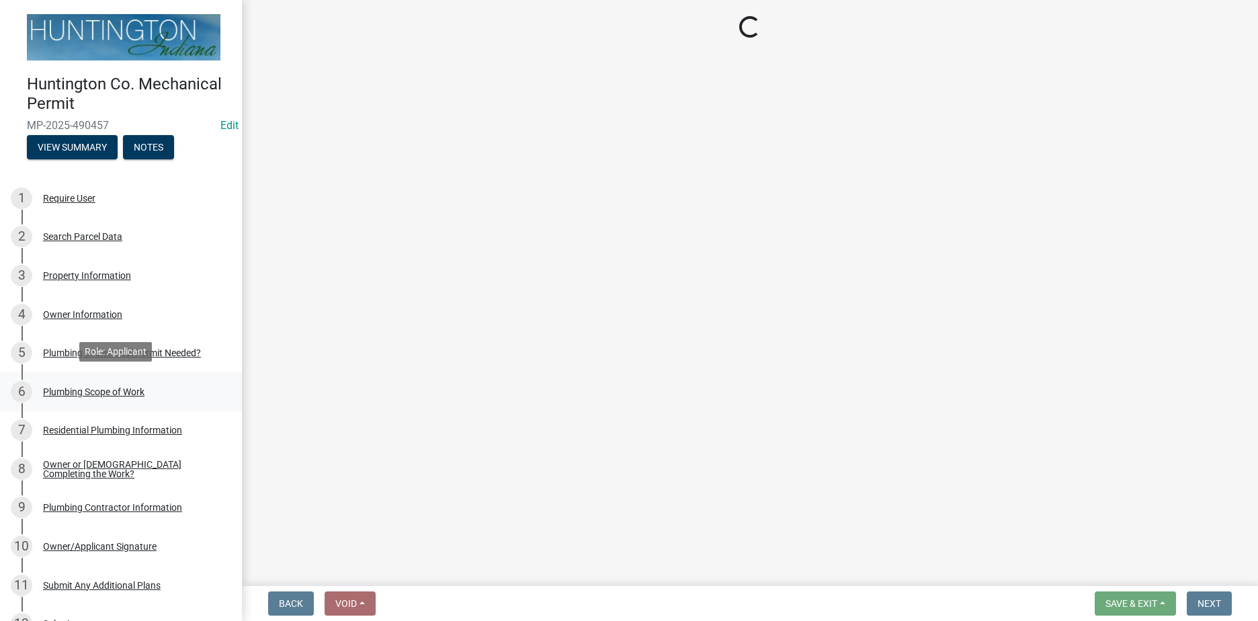
select select "1cfdeaf2-260c-4e77-b9fc-ea45df1bae57"
select select "0405a9c2-6f43-4f80-a7d2-d06340e14189"
select select "736e6d53-cbaf-4783-a261-223333e881d4"
select select "b92bc407-a990-4713-b4f6-a575aa6de472"
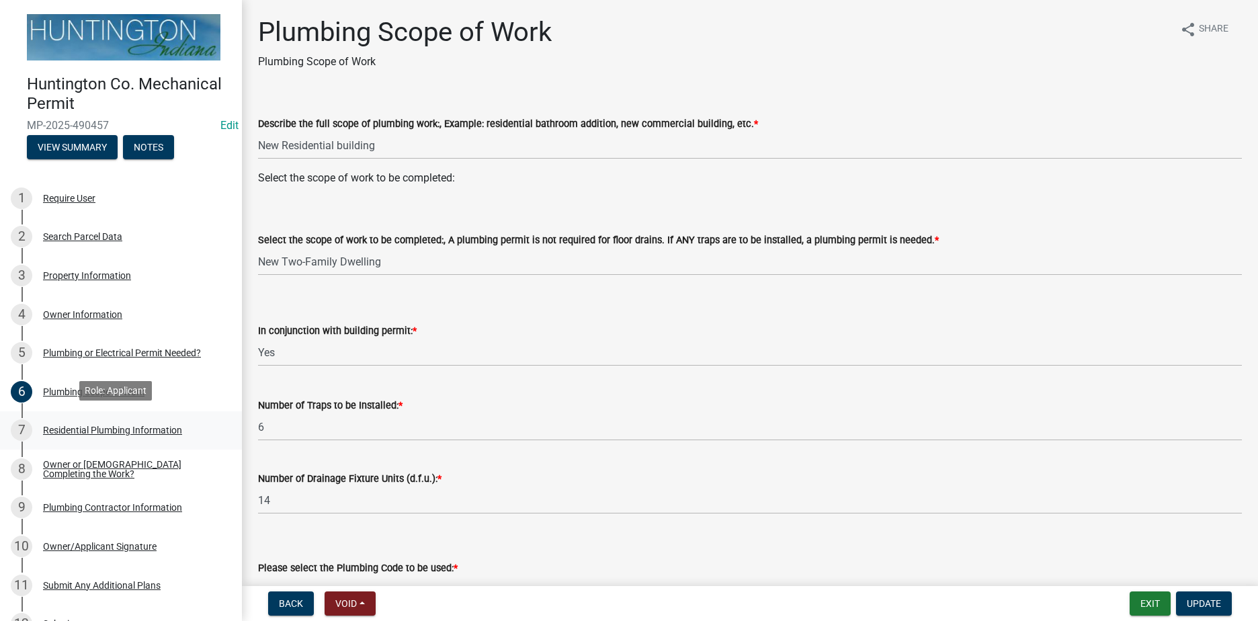
click at [122, 431] on div "Residential Plumbing Information" at bounding box center [112, 429] width 139 height 9
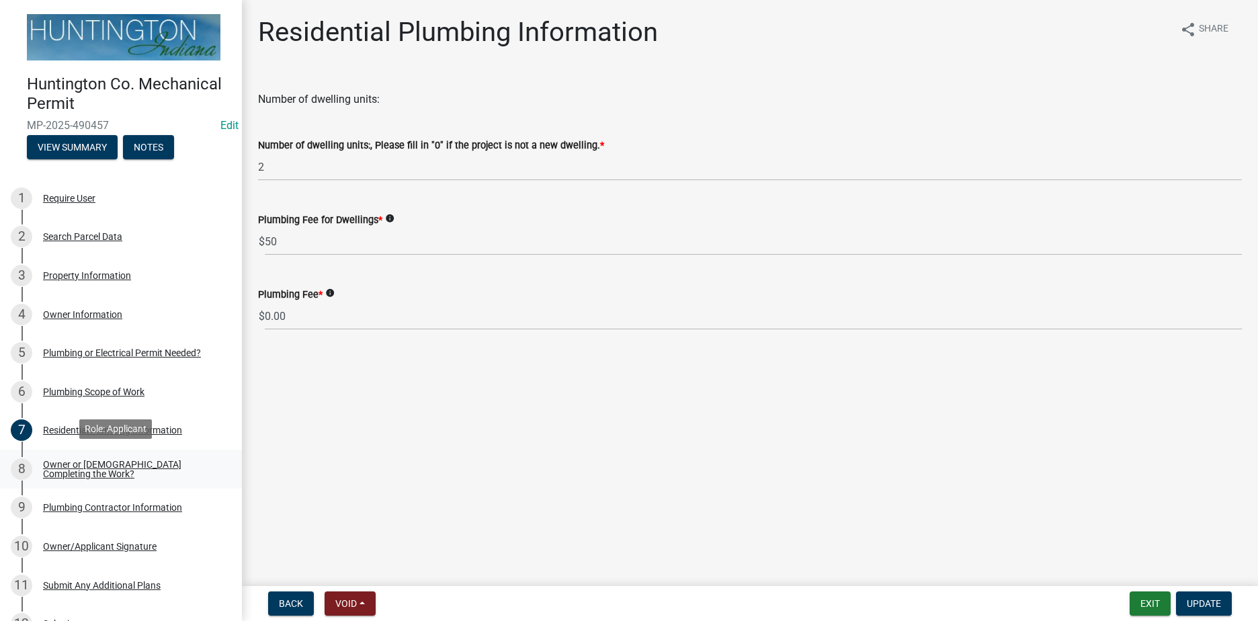
click at [134, 450] on link "8 Owner or [DEMOGRAPHIC_DATA] Completing the Work?" at bounding box center [121, 469] width 242 height 39
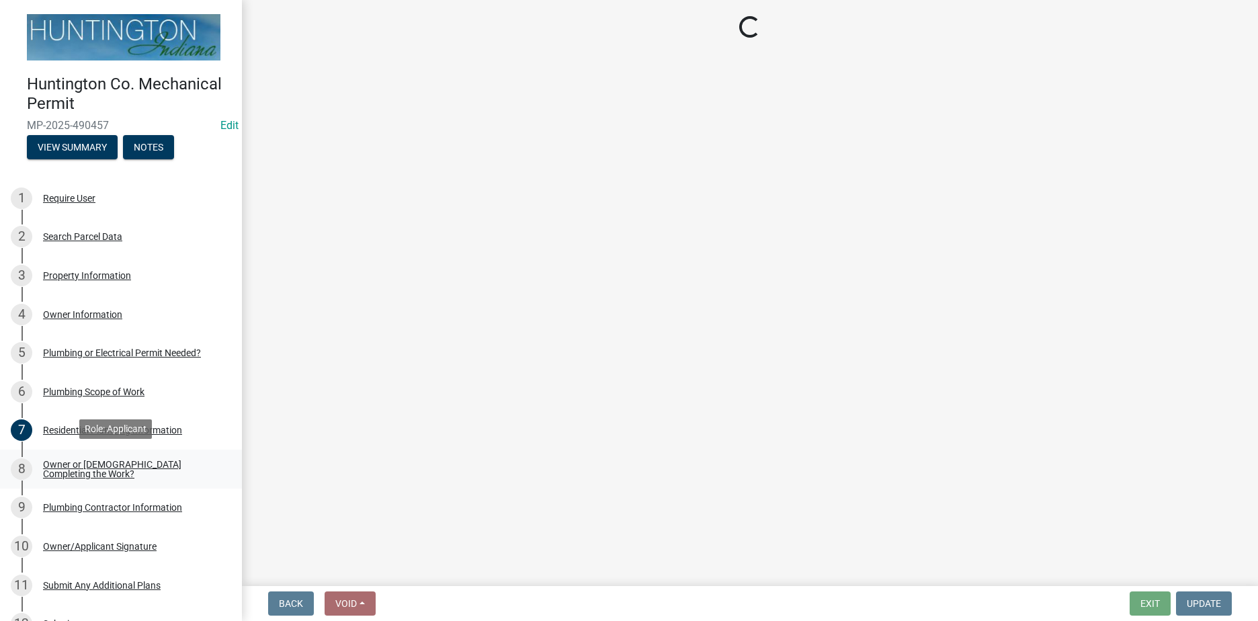
select select "8d715a64-a5a5-441e-a5cd-ea51fdab5002"
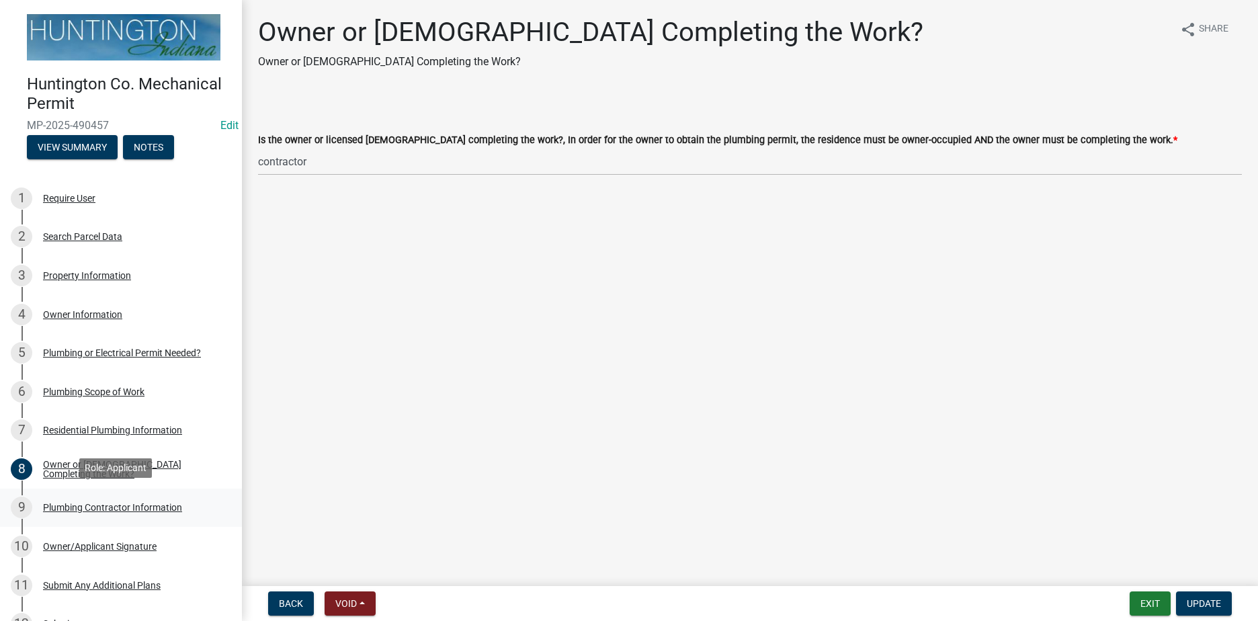
click at [134, 503] on div "Plumbing Contractor Information" at bounding box center [112, 507] width 139 height 9
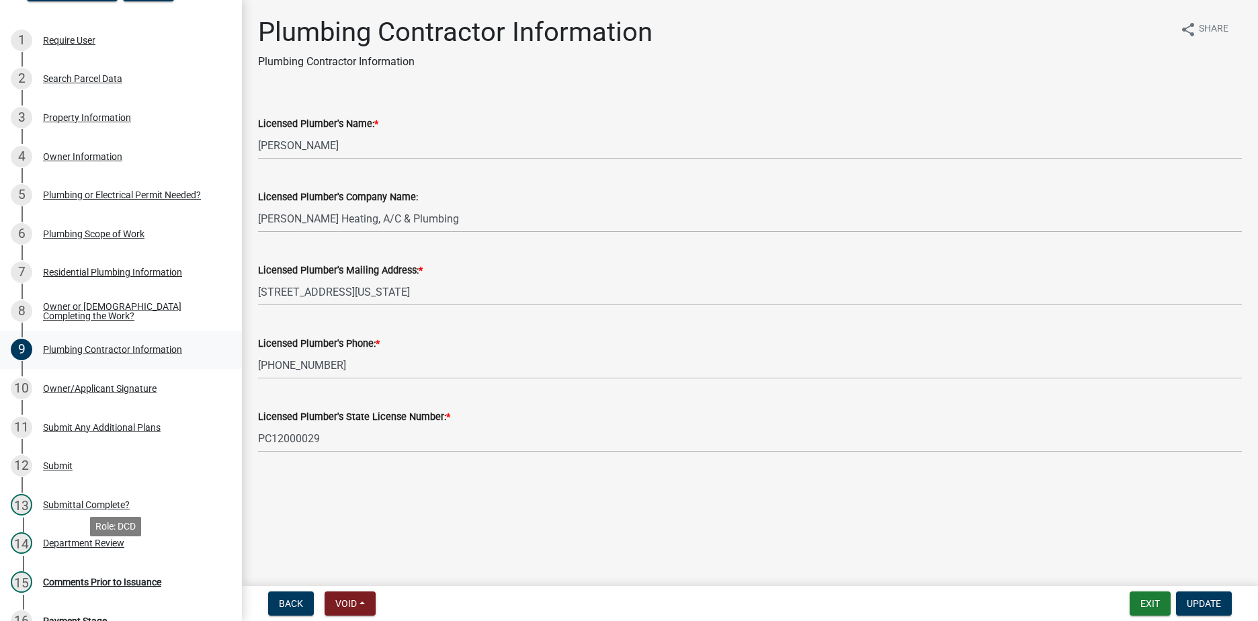
scroll to position [134, 0]
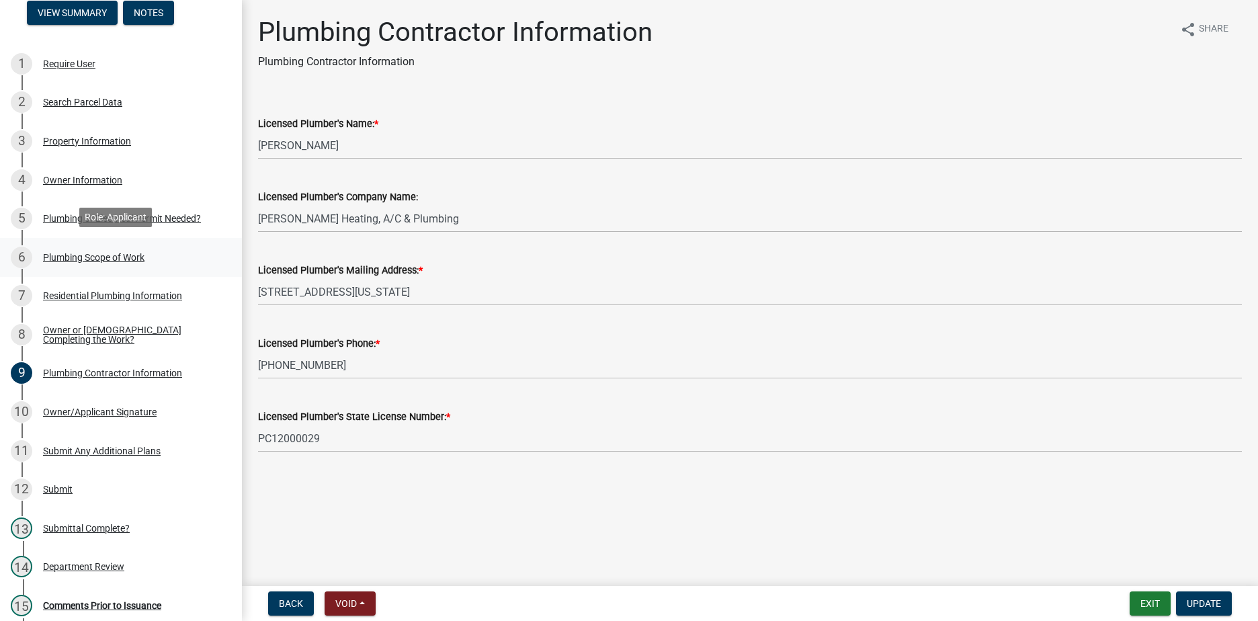
click at [100, 255] on div "Plumbing Scope of Work" at bounding box center [93, 257] width 101 height 9
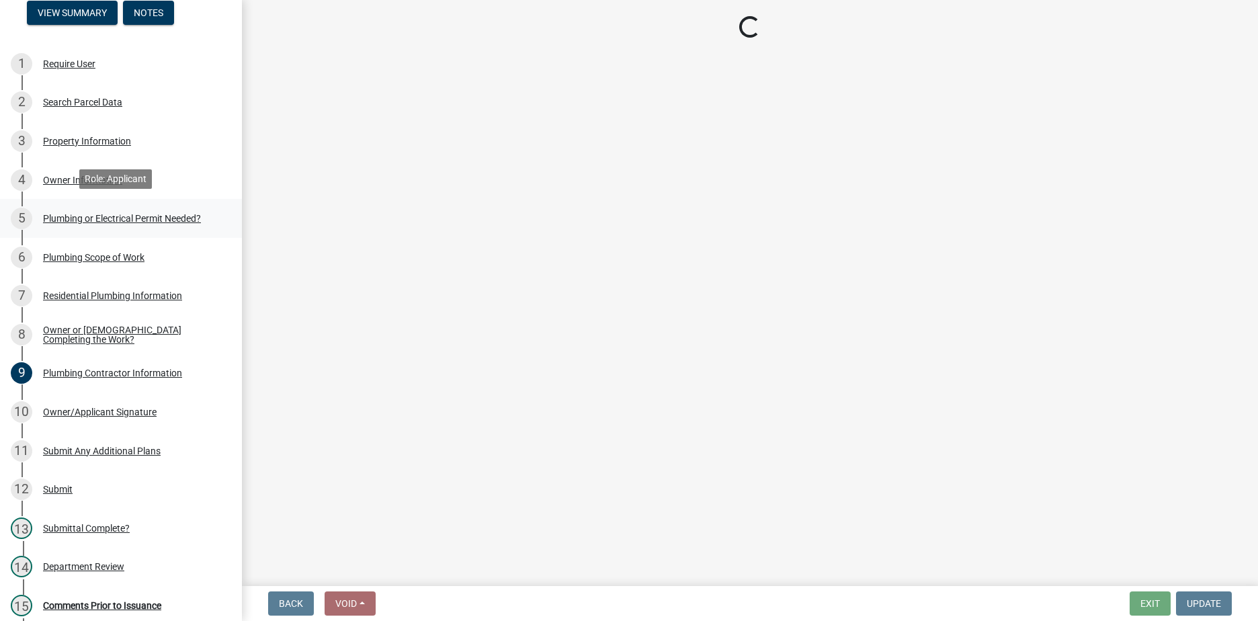
select select "1cfdeaf2-260c-4e77-b9fc-ea45df1bae57"
select select "0405a9c2-6f43-4f80-a7d2-d06340e14189"
select select "736e6d53-cbaf-4783-a261-223333e881d4"
select select "b92bc407-a990-4713-b4f6-a575aa6de472"
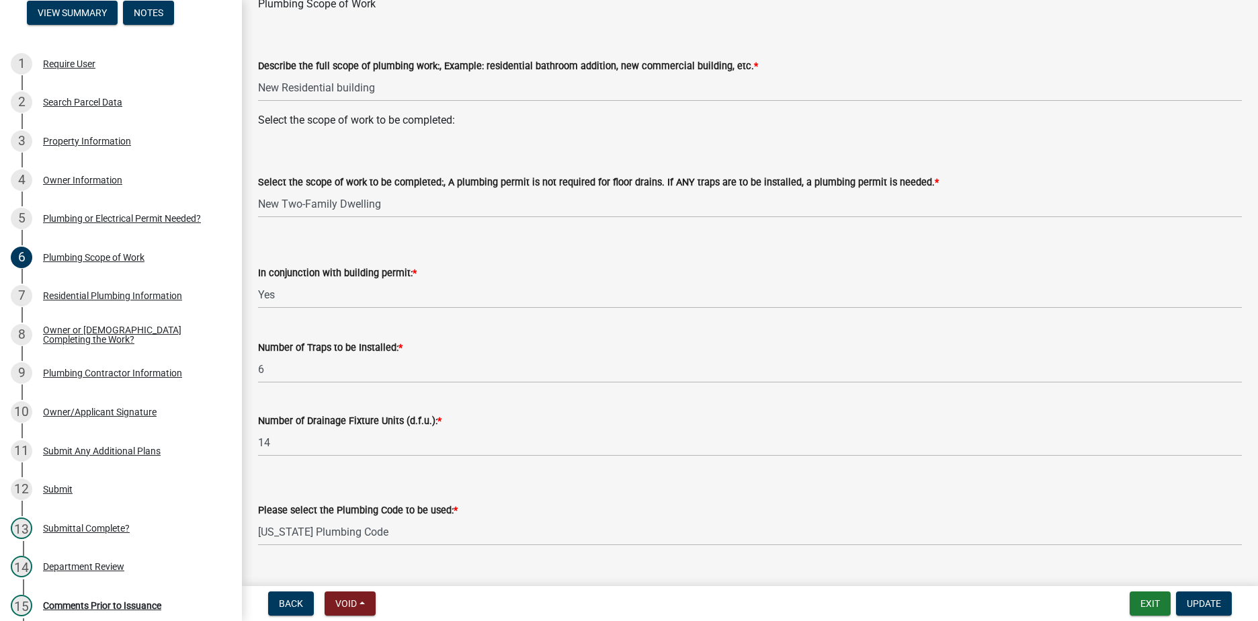
scroll to position [178, 0]
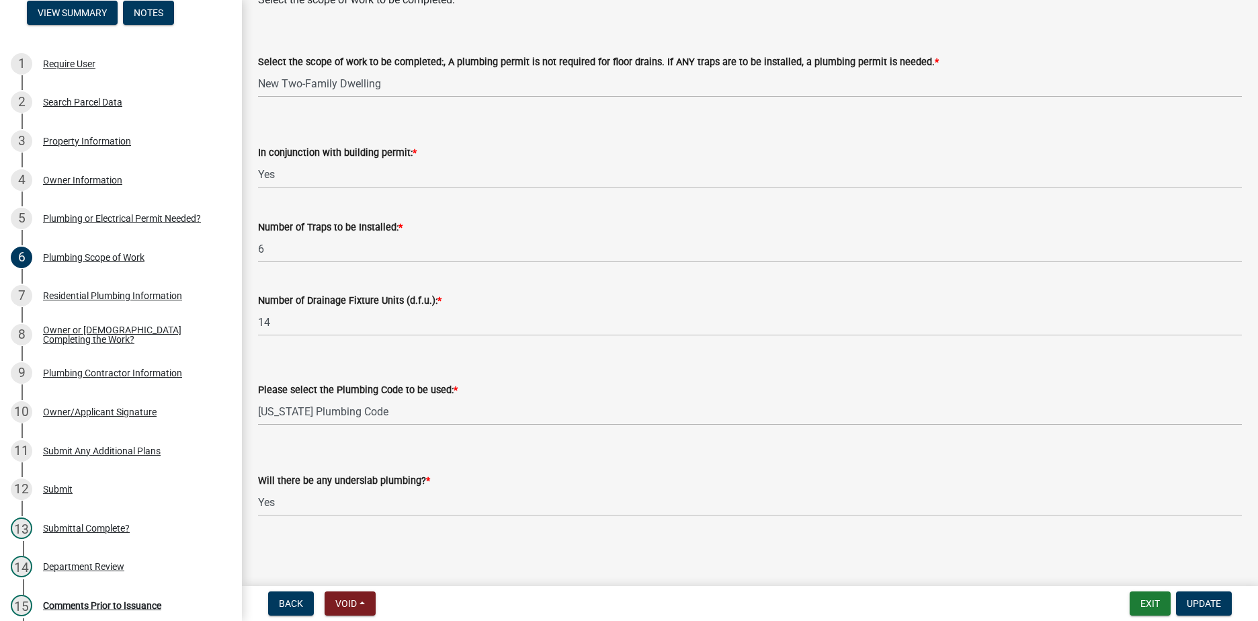
click at [104, 209] on div "5 Plumbing or Electrical Permit Needed?" at bounding box center [116, 219] width 210 height 22
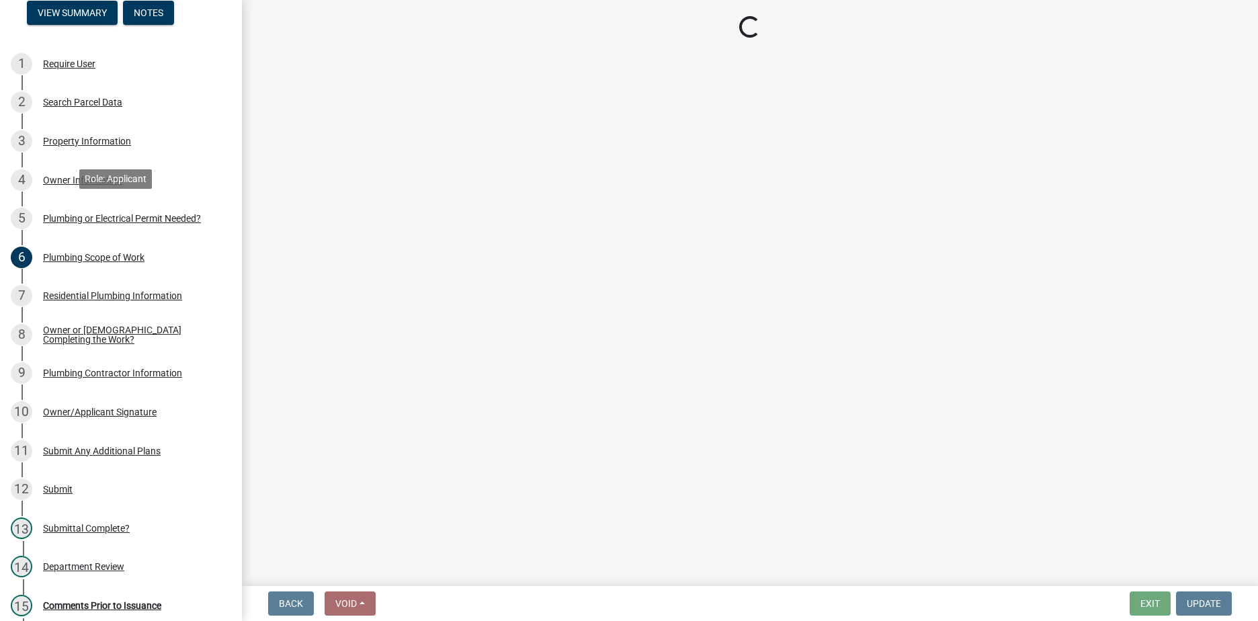
scroll to position [0, 0]
select select "1b1ab0c1-eb36-4ed4-85d2-a311fbae4f76"
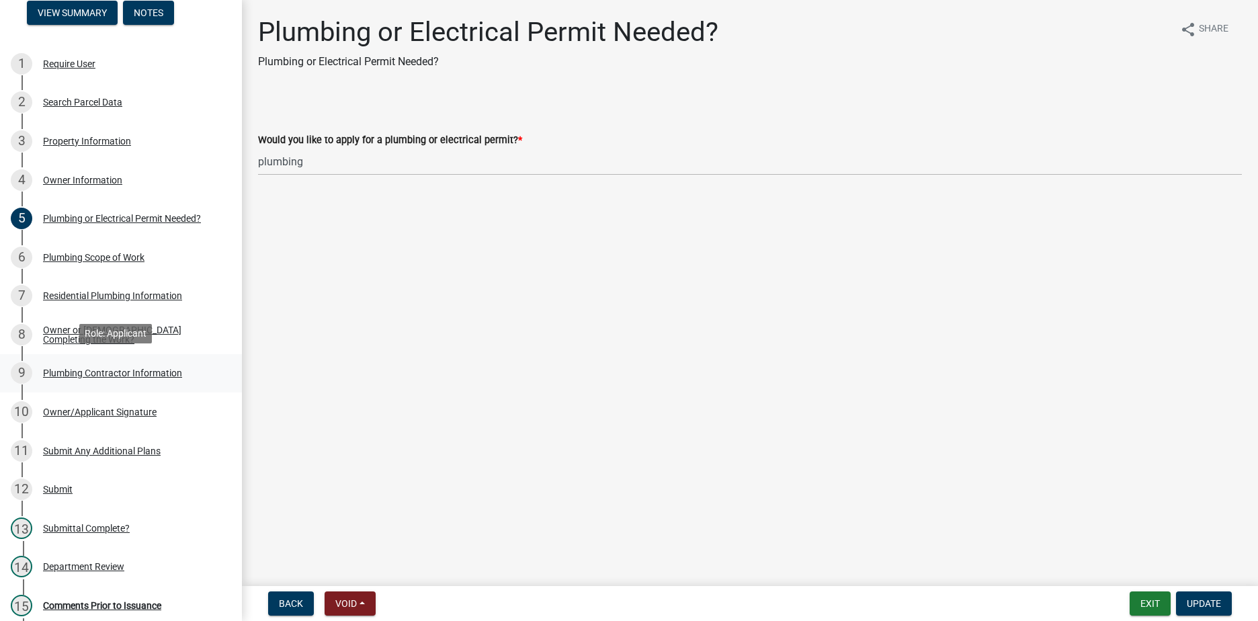
click at [73, 384] on link "9 Plumbing Contractor Information" at bounding box center [121, 373] width 242 height 39
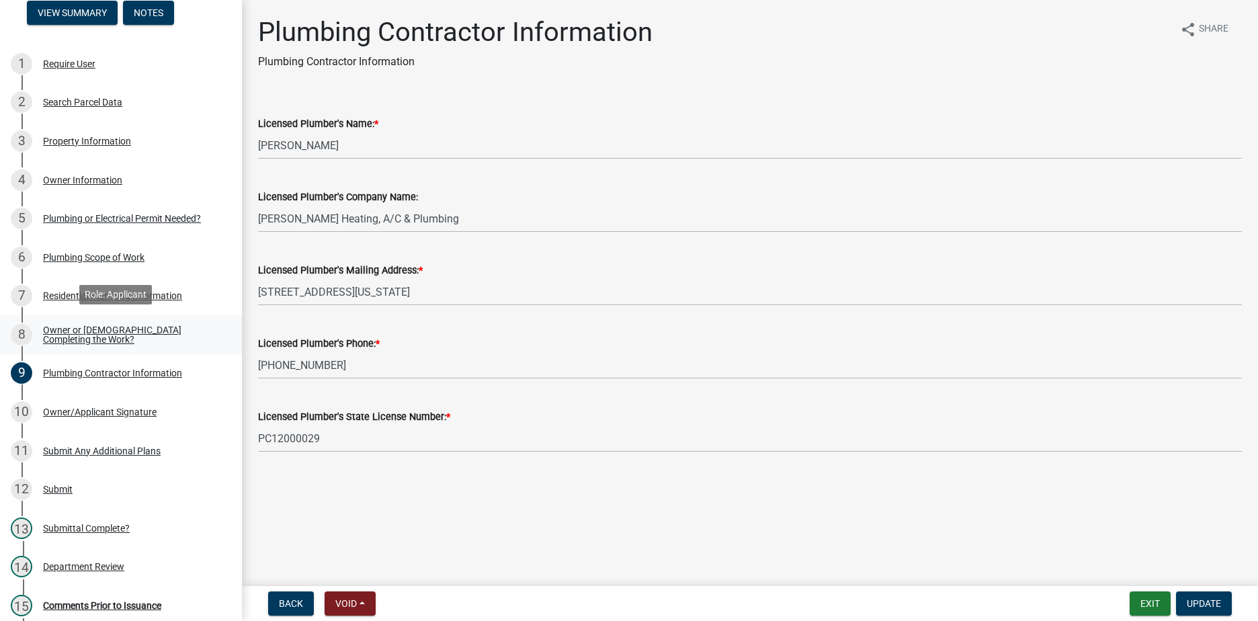
click at [126, 332] on div "Owner or [DEMOGRAPHIC_DATA] Completing the Work?" at bounding box center [131, 334] width 177 height 19
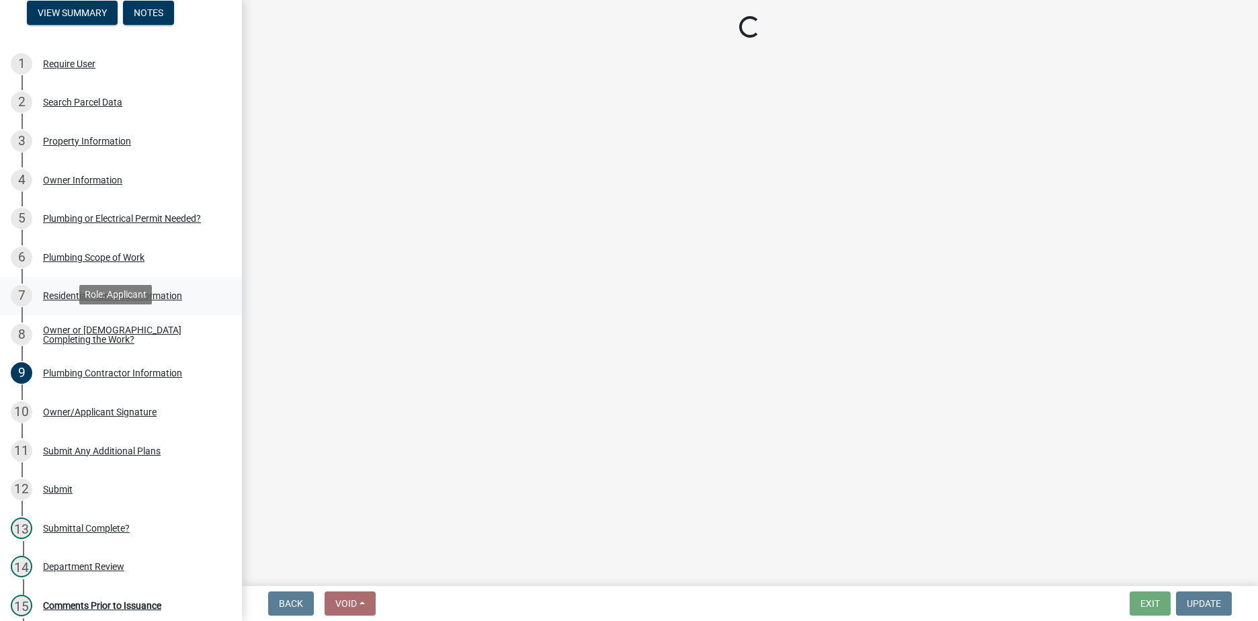
select select "8d715a64-a5a5-441e-a5cd-ea51fdab5002"
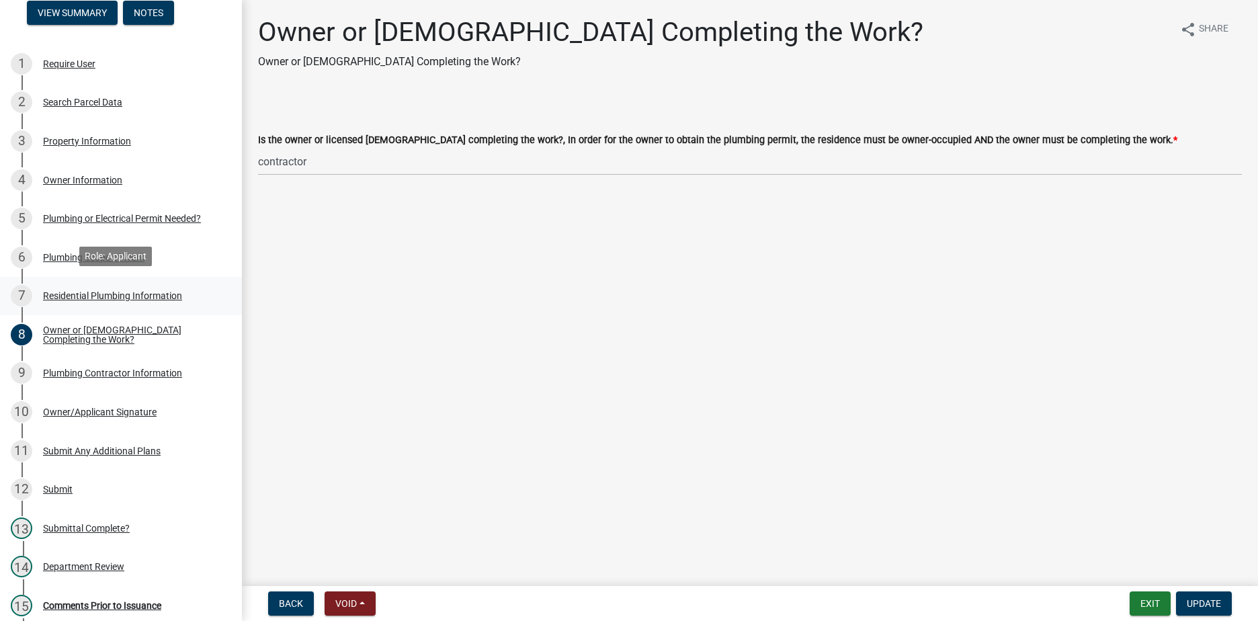
click at [159, 294] on div "Residential Plumbing Information" at bounding box center [112, 295] width 139 height 9
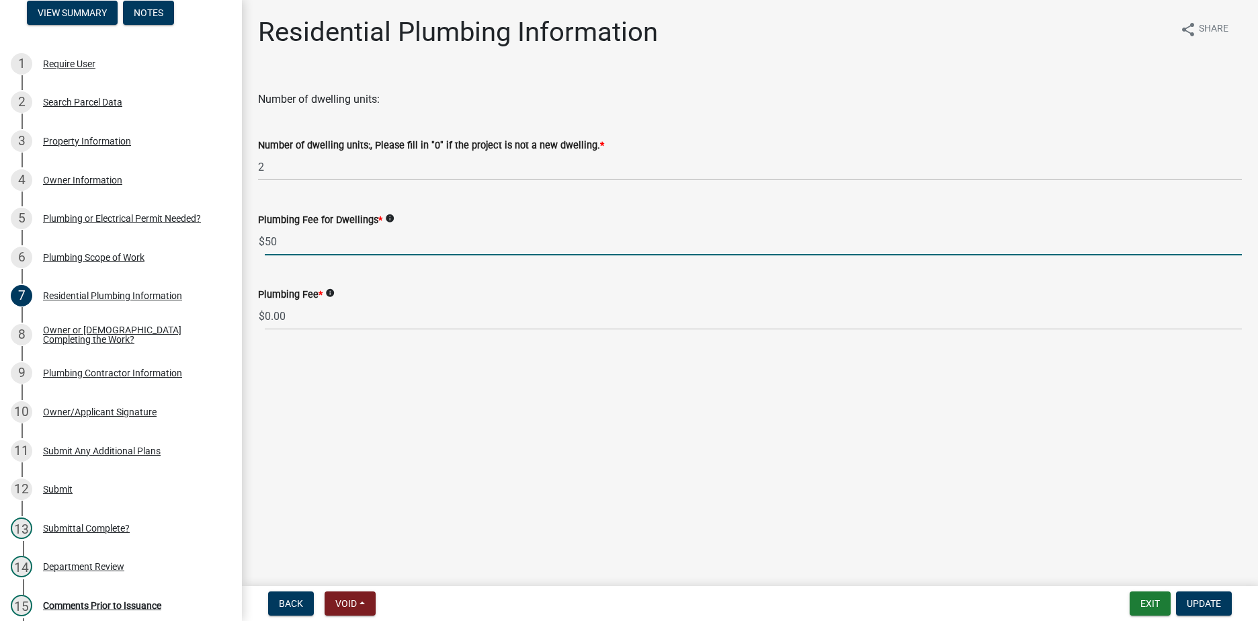
drag, startPoint x: 290, startPoint y: 242, endPoint x: 235, endPoint y: 237, distance: 55.3
click at [235, 237] on div "Huntington Co. Mechanical Permit MP-2025-490457 Edit View Summary Notes 1 Requi…" at bounding box center [629, 310] width 1258 height 621
type input "0"
type input "70.00"
click at [392, 423] on main "Residential Plumbing Information share Share Number of dwelling units: Number o…" at bounding box center [750, 290] width 1016 height 581
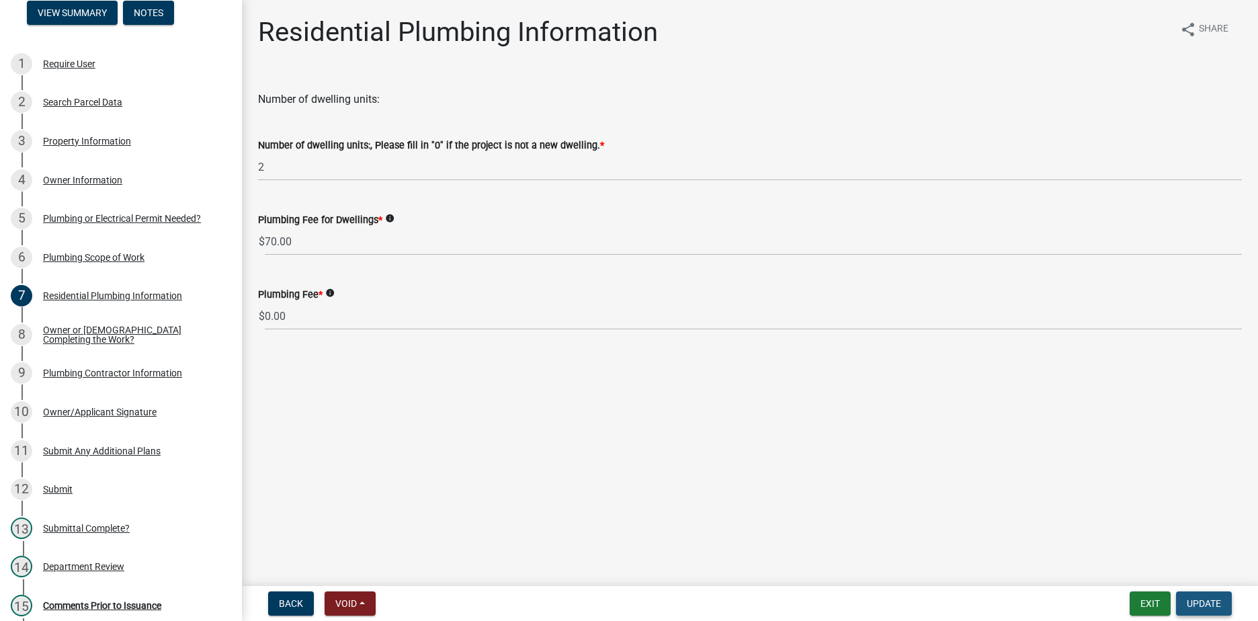
click at [1208, 600] on span "Update" at bounding box center [1204, 603] width 34 height 11
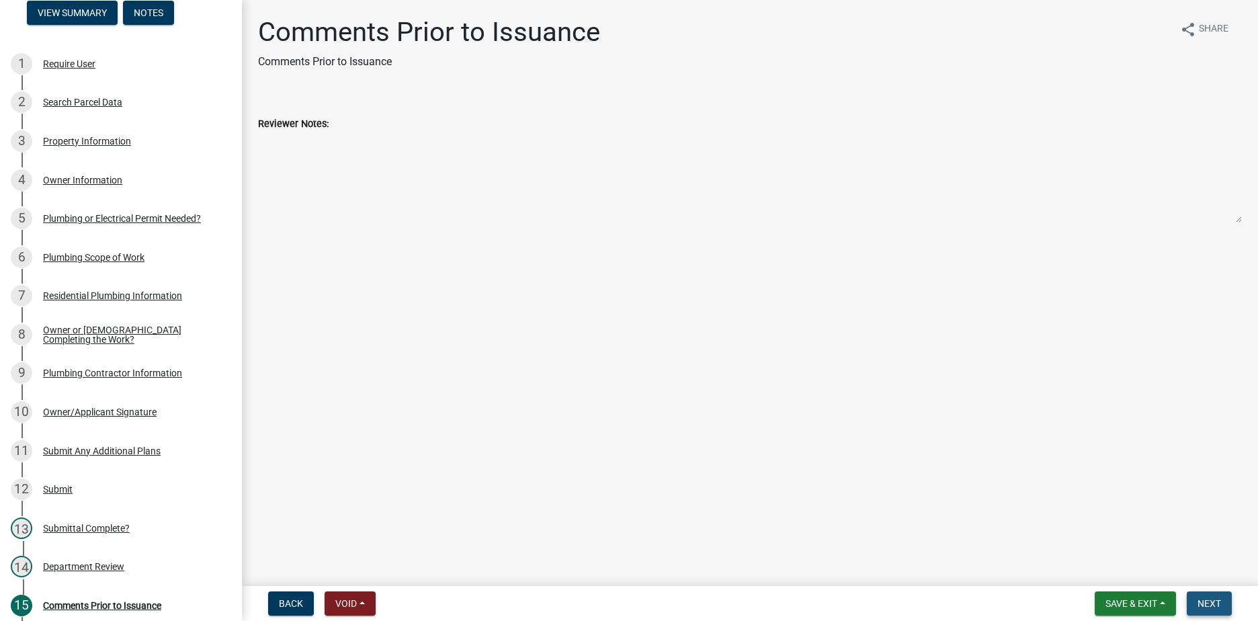
click at [1208, 607] on span "Next" at bounding box center [1209, 603] width 24 height 11
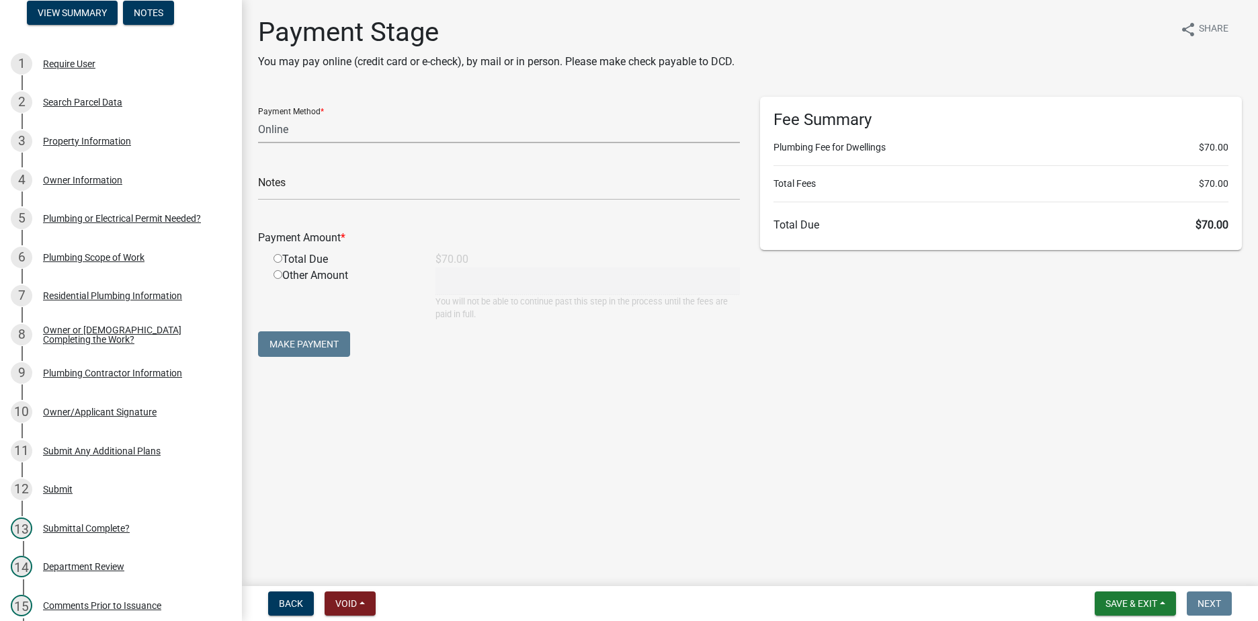
click at [265, 136] on select "Credit Card POS Check Cash Online" at bounding box center [499, 130] width 482 height 28
select select "0: 2"
click at [258, 116] on select "Credit Card POS Check Cash Online" at bounding box center [499, 130] width 482 height 28
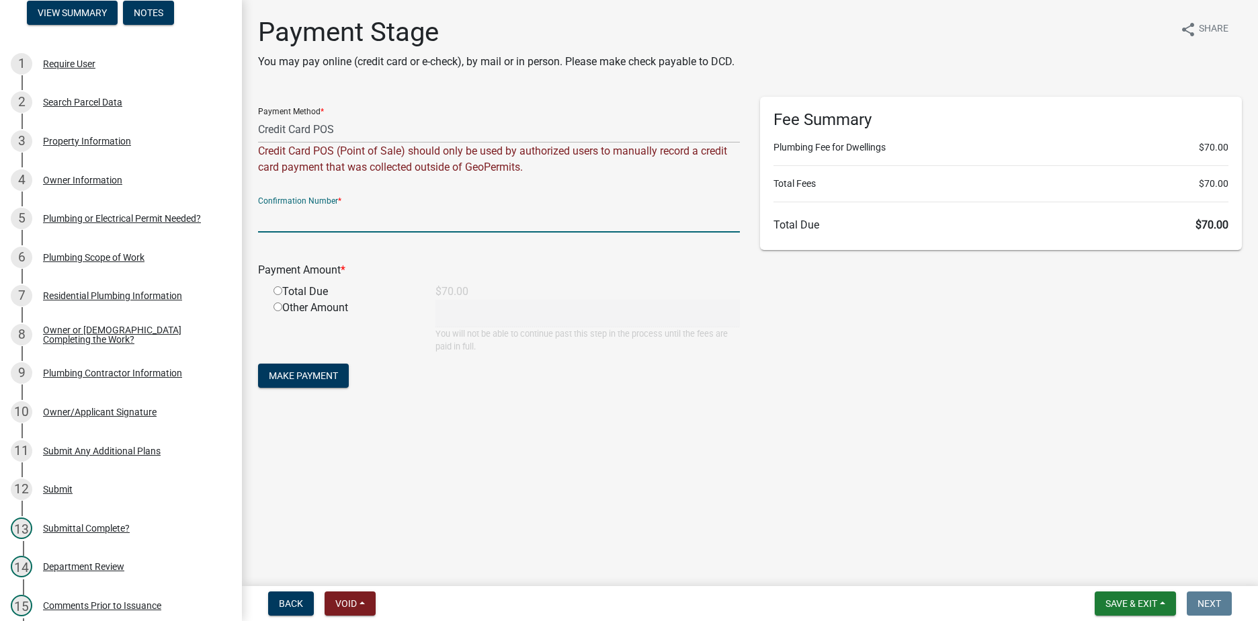
click at [286, 222] on input "text" at bounding box center [499, 219] width 482 height 28
type input "009588"
click at [548, 364] on form "Payment Method * Credit Card POS Check Cash Online Credit Card POS (Point of Sa…" at bounding box center [499, 244] width 482 height 294
click at [276, 290] on input "radio" at bounding box center [277, 290] width 9 height 9
radio input "true"
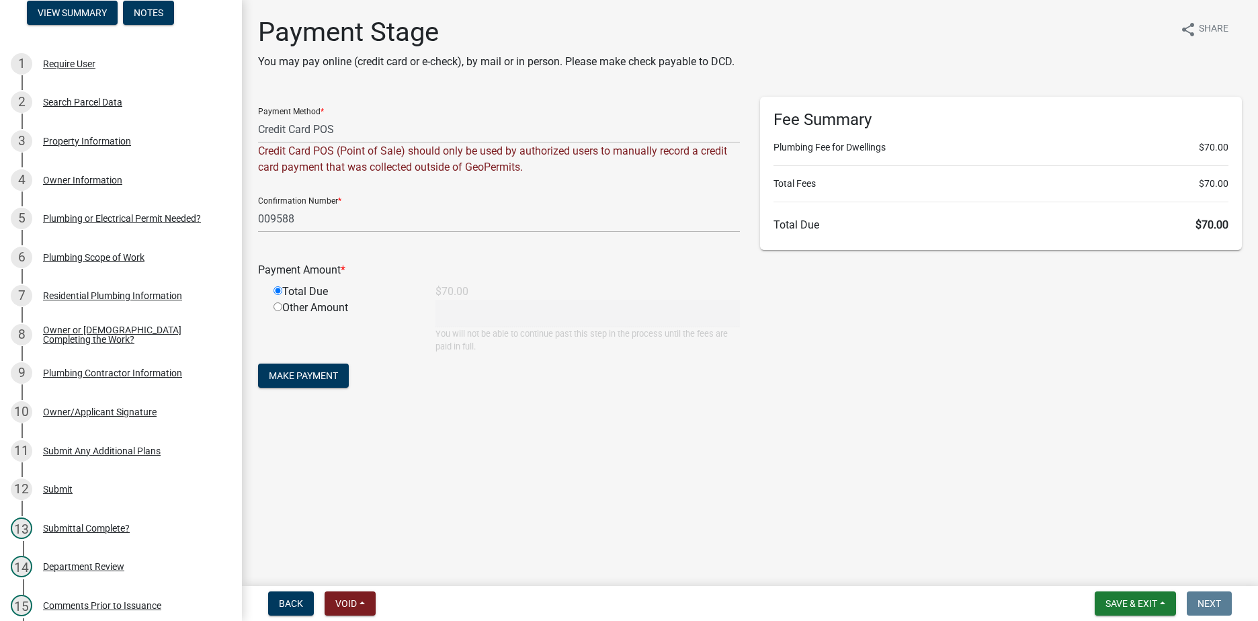
type input "70"
click at [286, 373] on span "Make Payment" at bounding box center [303, 375] width 69 height 11
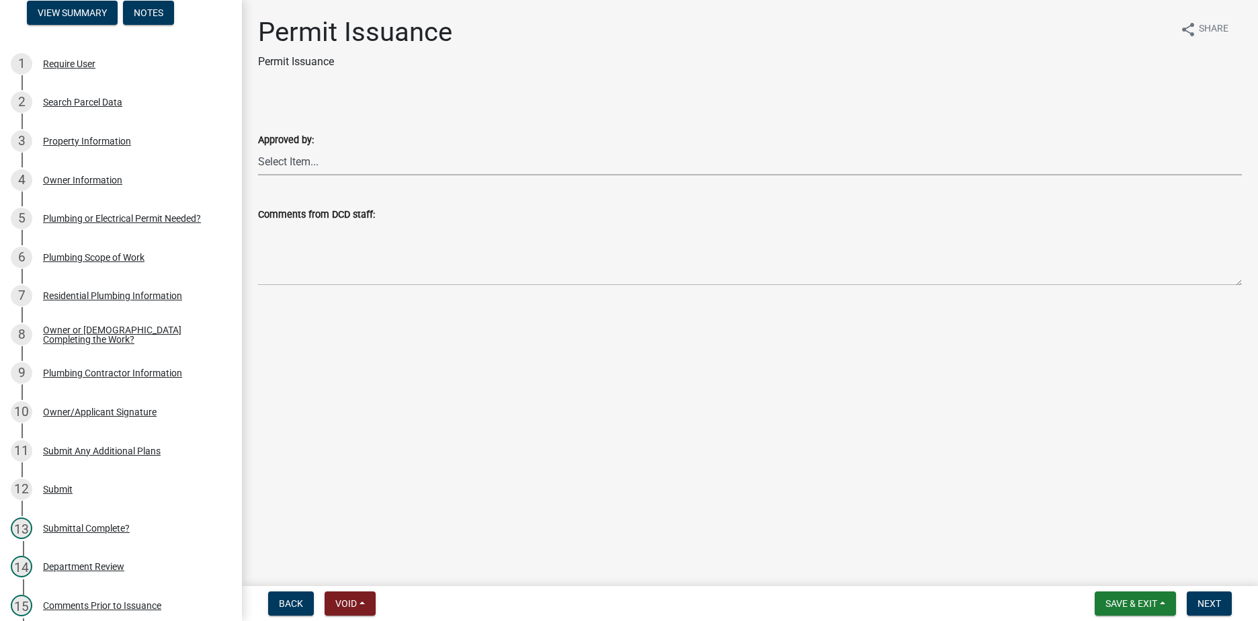
click at [325, 168] on select "Select Item... [PERSON_NAME] [PERSON_NAME] [PERSON_NAME] [PERSON_NAME]" at bounding box center [750, 162] width 984 height 28
click at [258, 148] on select "Select Item... [PERSON_NAME] [PERSON_NAME] [PERSON_NAME] [PERSON_NAME]" at bounding box center [750, 162] width 984 height 28
select select "d57bc1d3-2b23-450a-8825-38658828aa2a"
click at [1212, 598] on span "Next" at bounding box center [1209, 603] width 24 height 11
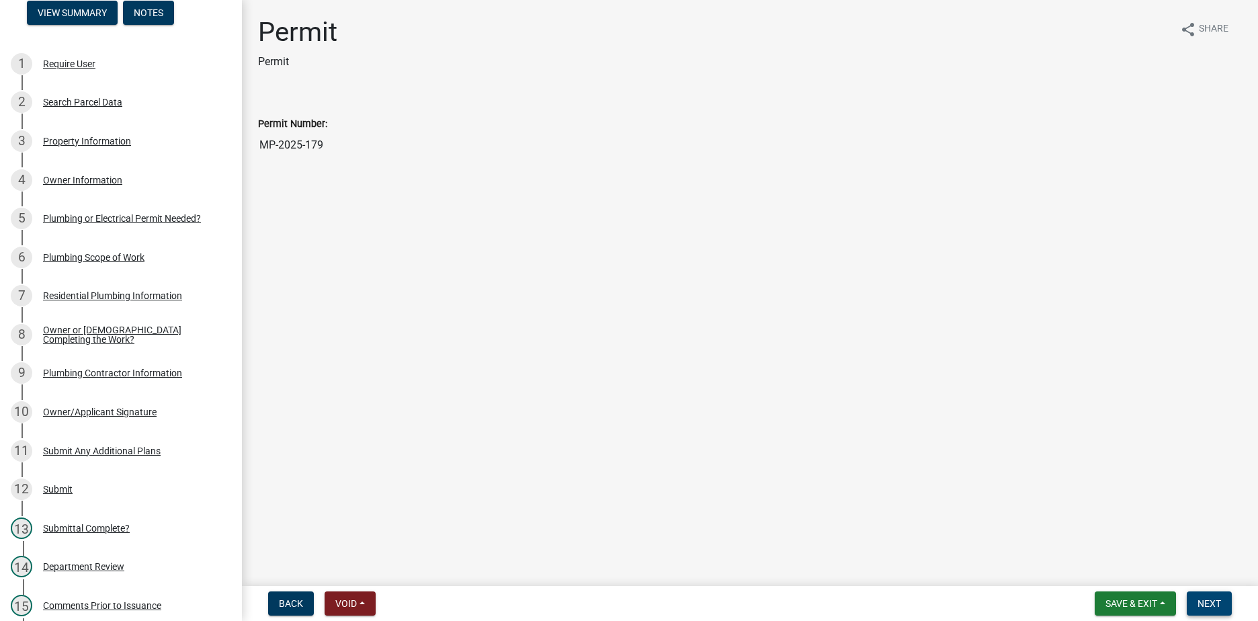
click at [1213, 603] on span "Next" at bounding box center [1209, 603] width 24 height 11
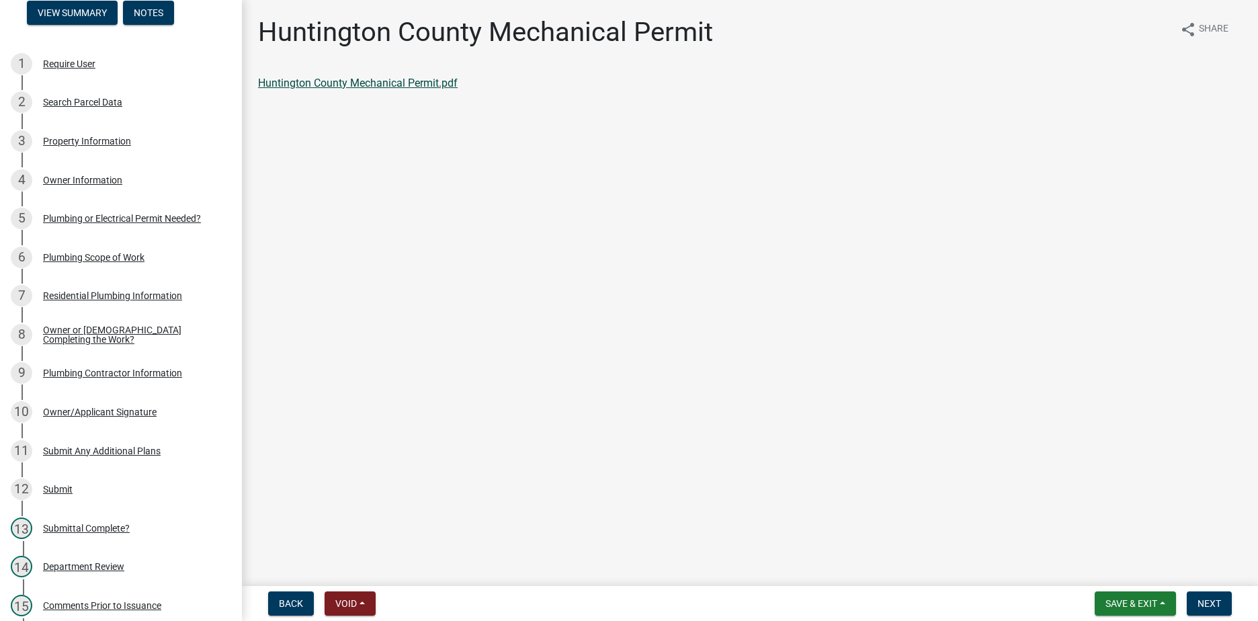
click at [409, 83] on link "Huntington County Mechanical Permit.pdf" at bounding box center [358, 83] width 200 height 13
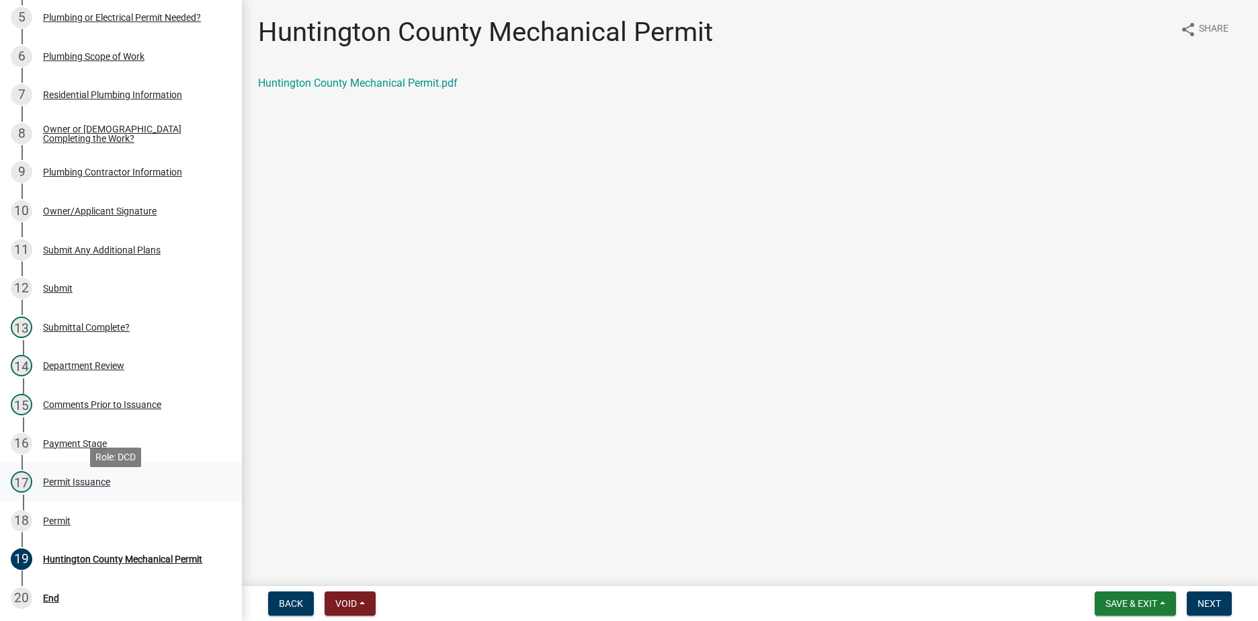
scroll to position [336, 0]
click at [89, 472] on div "17 Permit Issuance" at bounding box center [116, 481] width 210 height 22
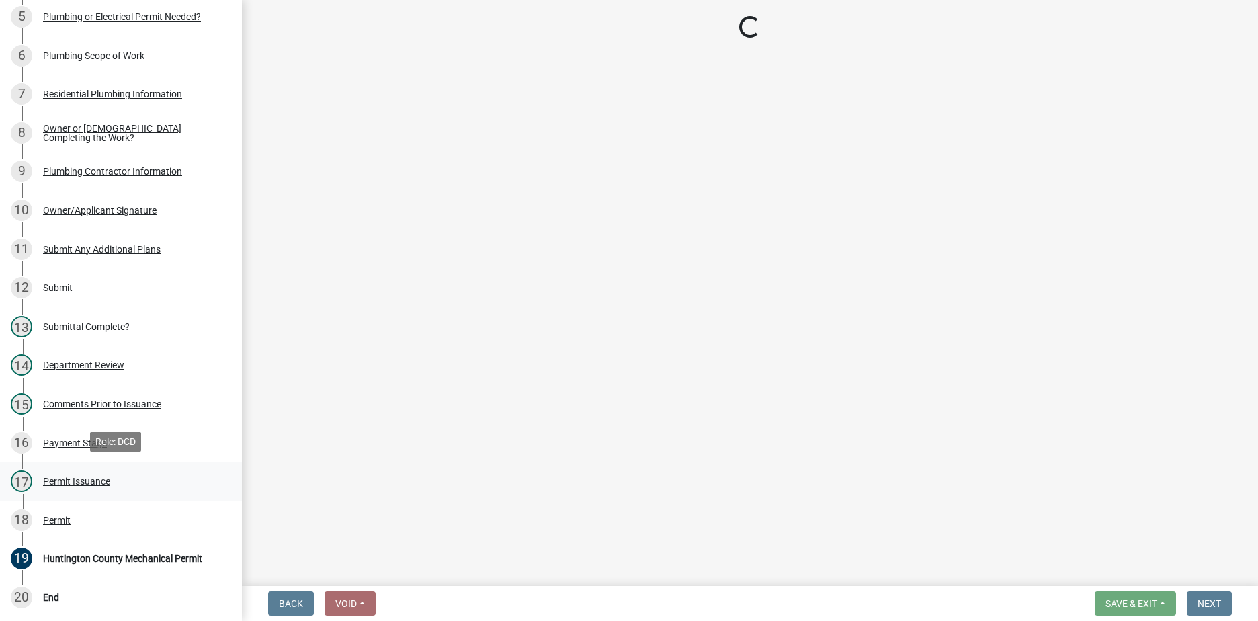
select select "d57bc1d3-2b23-450a-8825-38658828aa2a"
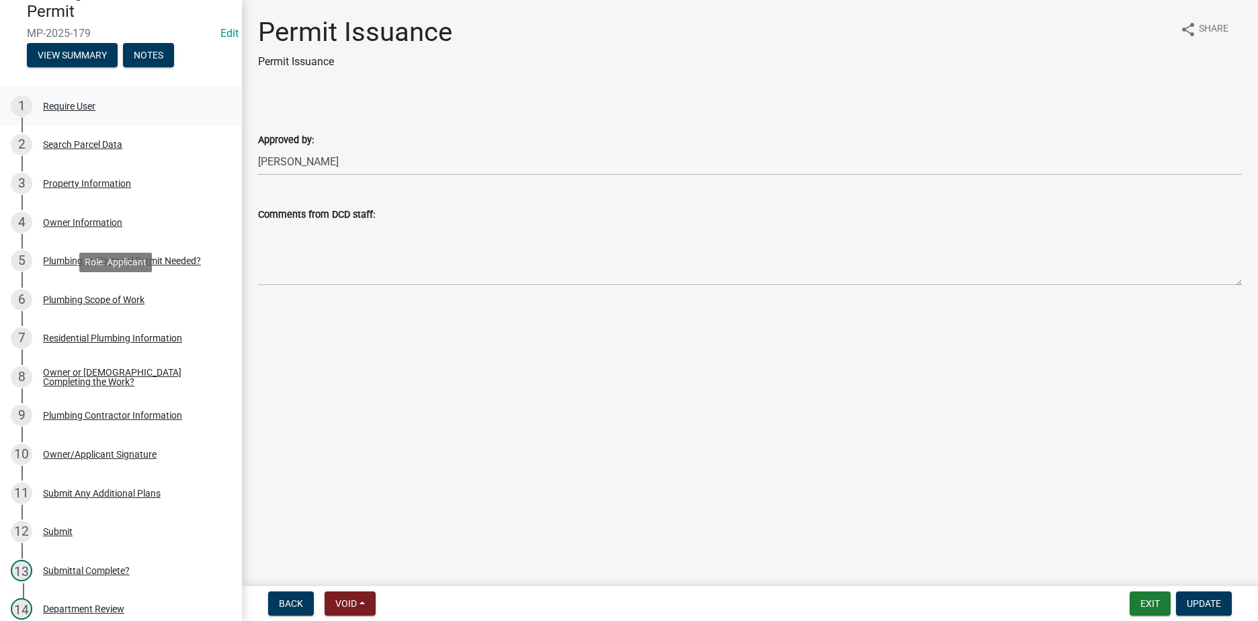
scroll to position [0, 0]
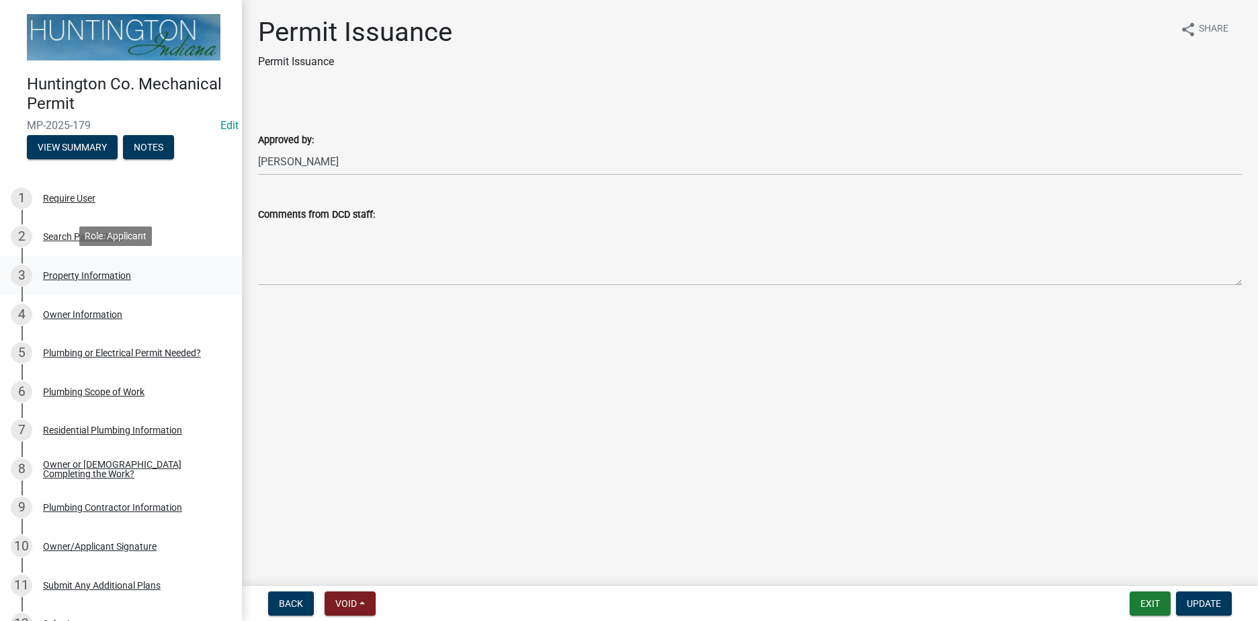
click at [57, 271] on div "Property Information" at bounding box center [87, 275] width 88 height 9
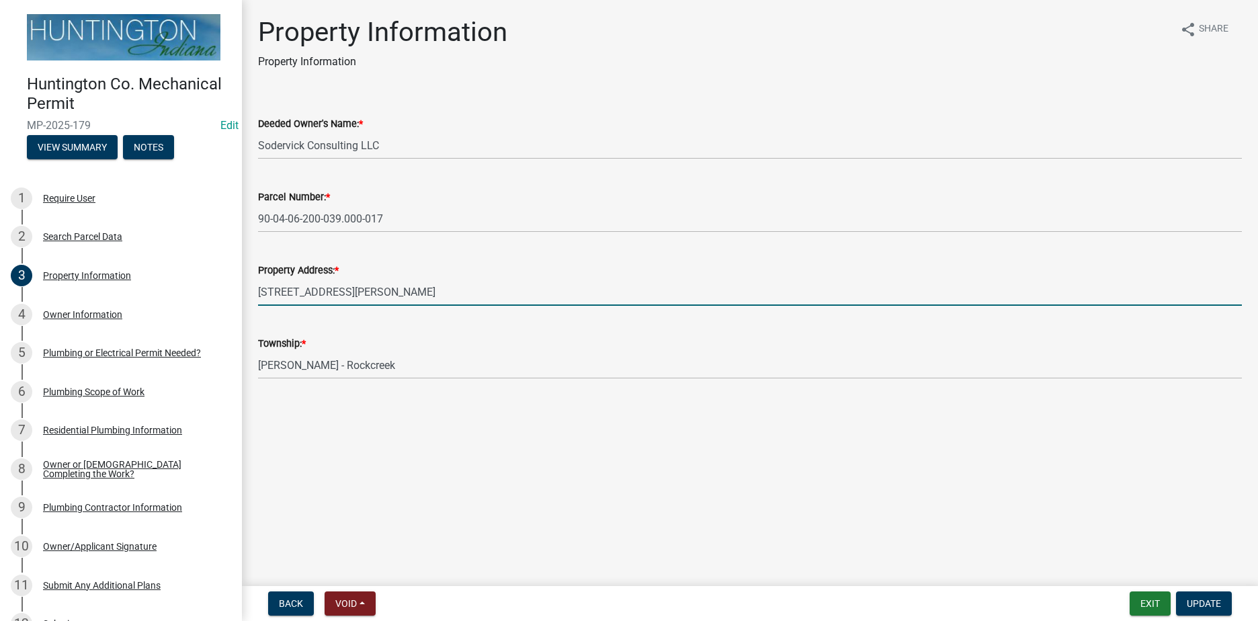
click at [360, 290] on input "[STREET_ADDRESS][PERSON_NAME]" at bounding box center [750, 292] width 984 height 28
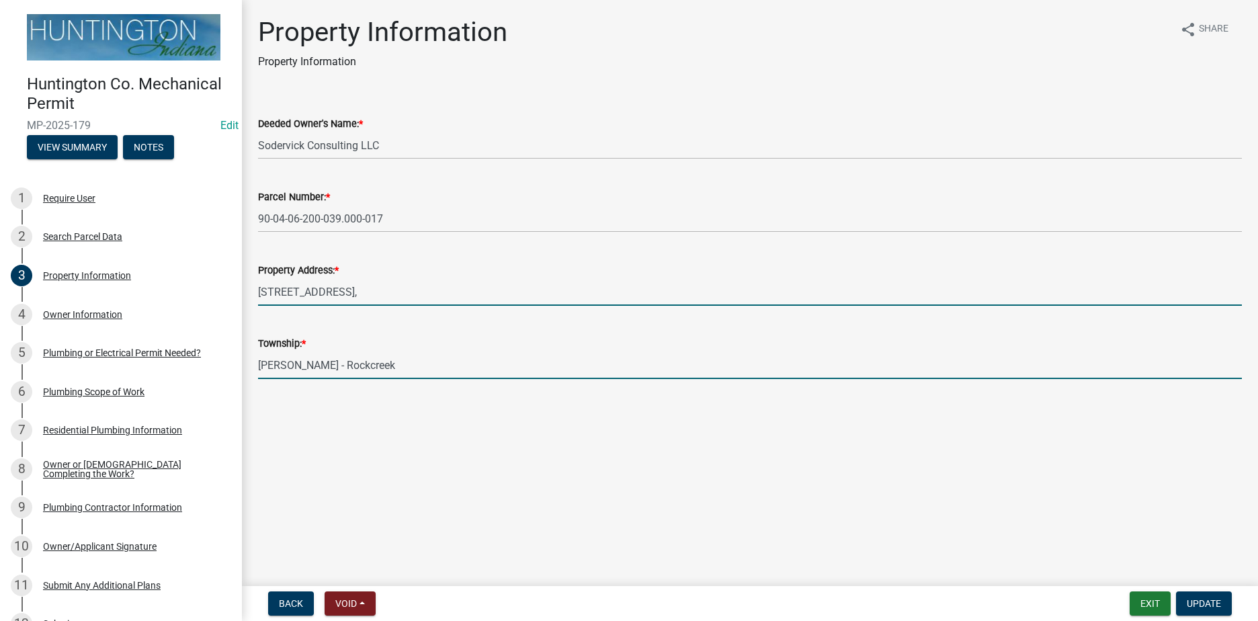
click at [382, 303] on input "[STREET_ADDRESS]," at bounding box center [750, 292] width 984 height 28
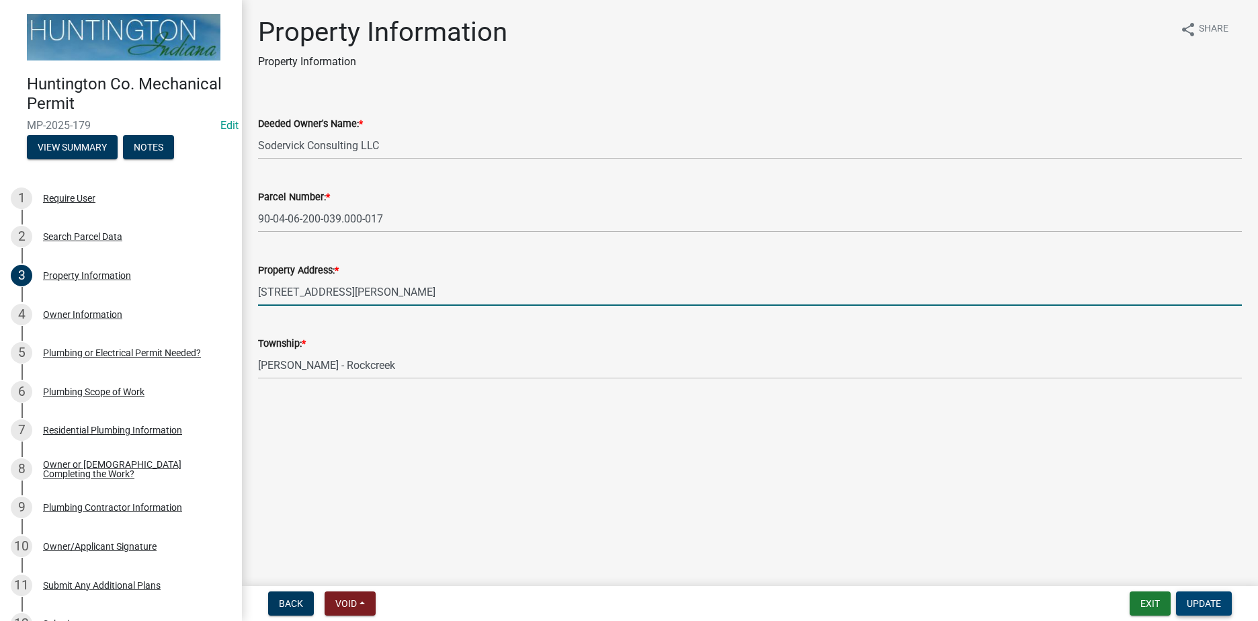
type input "[STREET_ADDRESS][PERSON_NAME]"
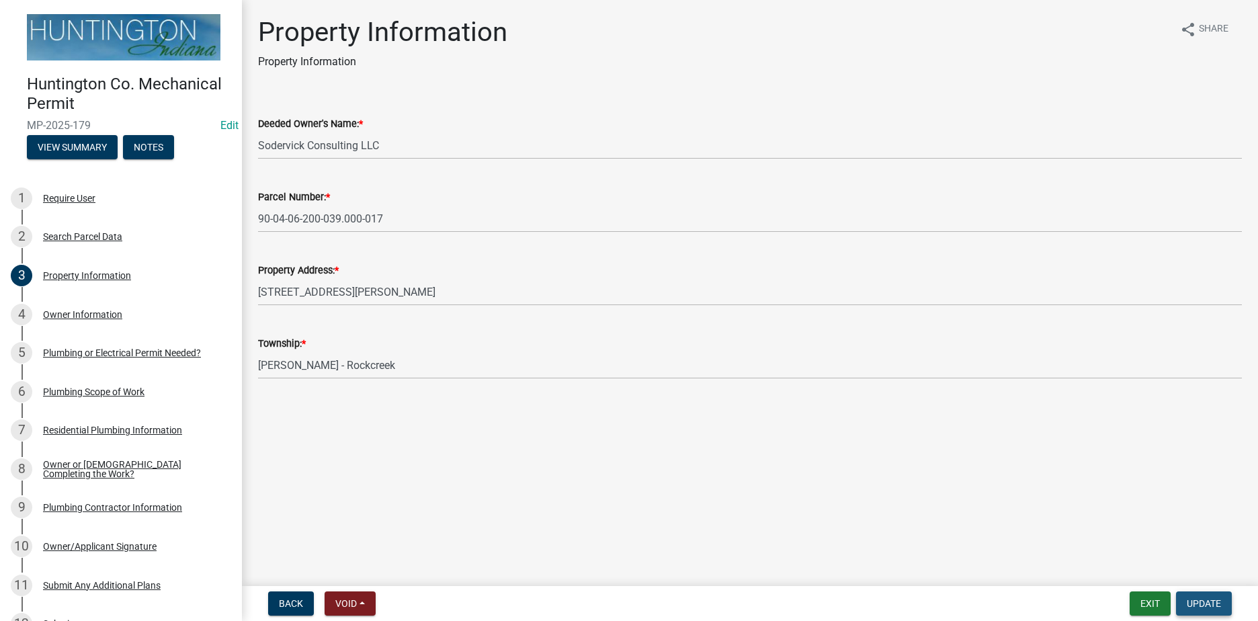
drag, startPoint x: 1210, startPoint y: 607, endPoint x: 1192, endPoint y: 603, distance: 18.7
click at [1210, 607] on span "Update" at bounding box center [1204, 603] width 34 height 11
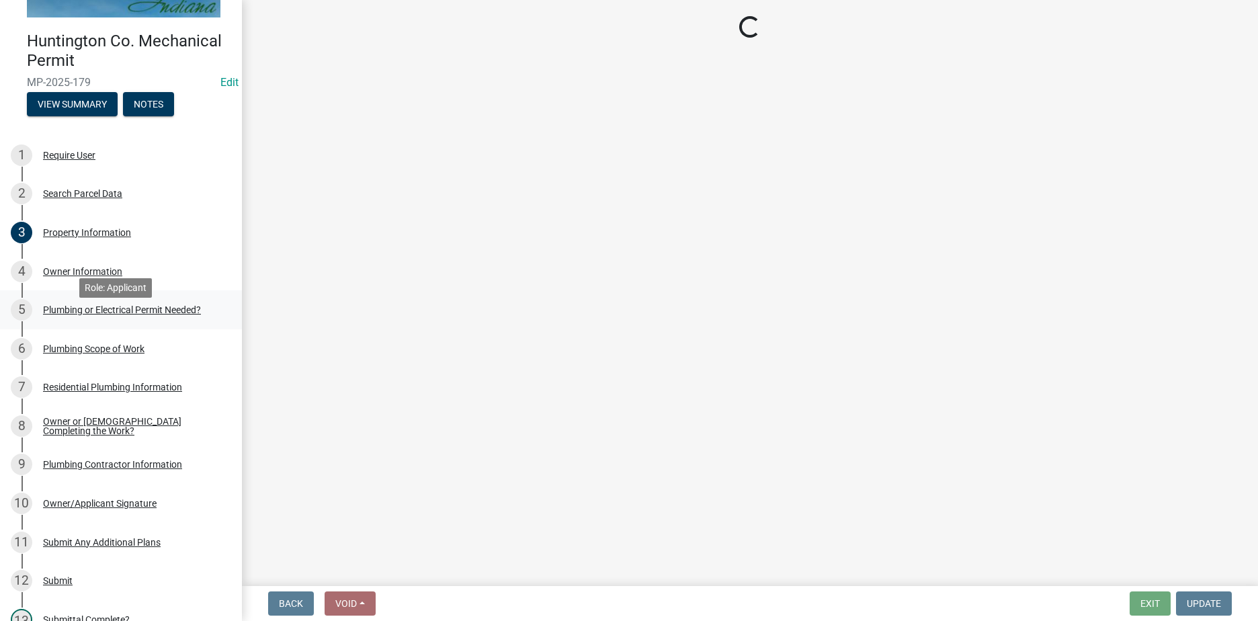
scroll to position [67, 0]
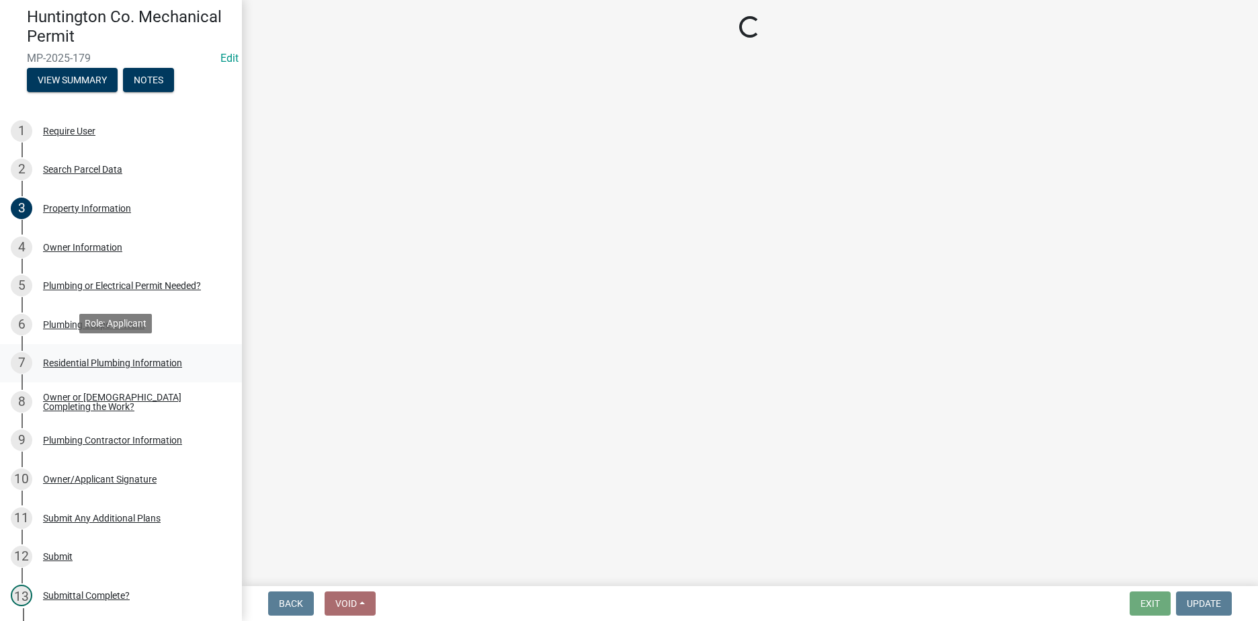
click at [81, 359] on div "Residential Plumbing Information" at bounding box center [112, 362] width 139 height 9
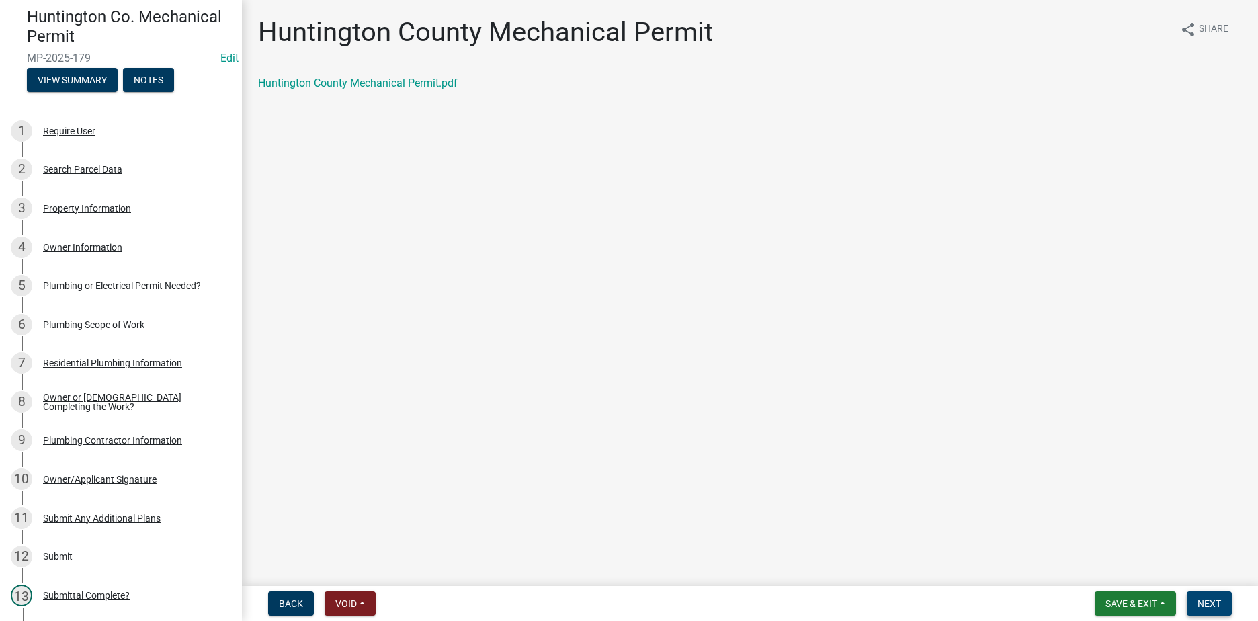
click at [1199, 599] on span "Next" at bounding box center [1209, 603] width 24 height 11
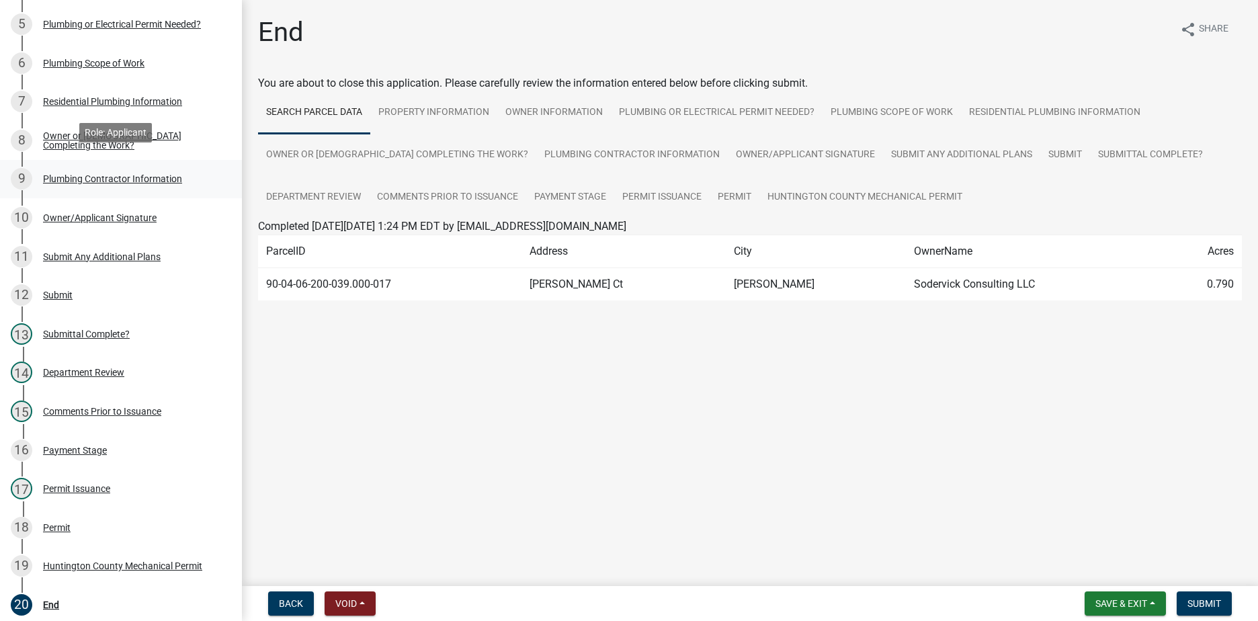
scroll to position [336, 0]
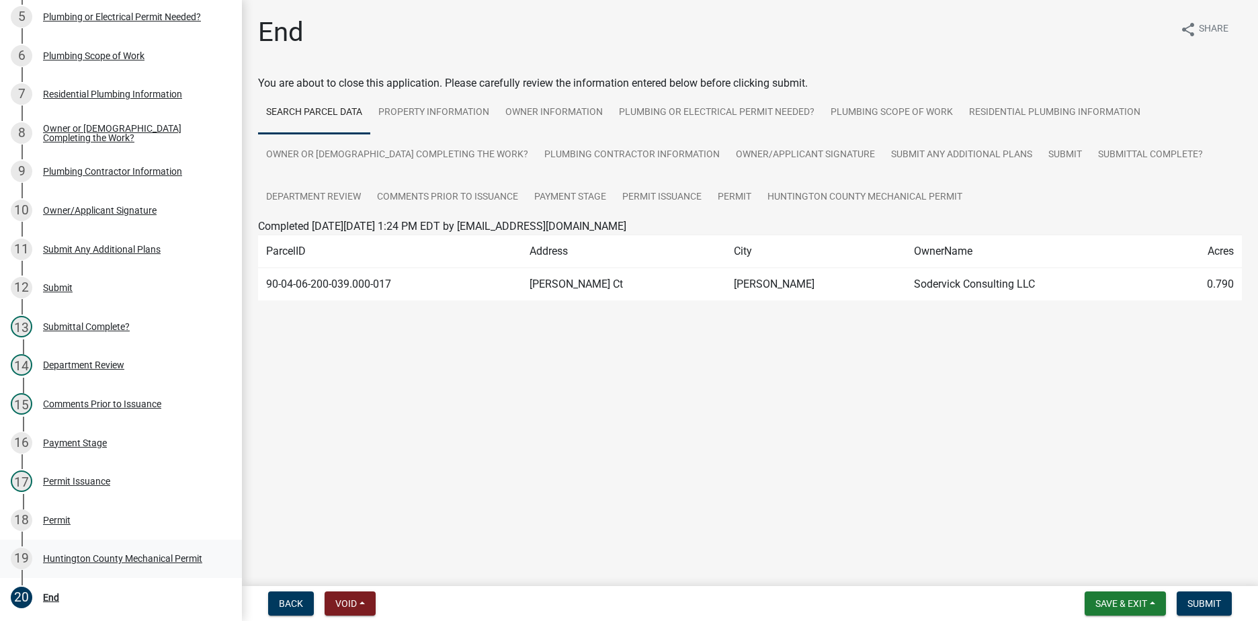
click at [98, 558] on div "Huntington County Mechanical Permit" at bounding box center [122, 558] width 159 height 9
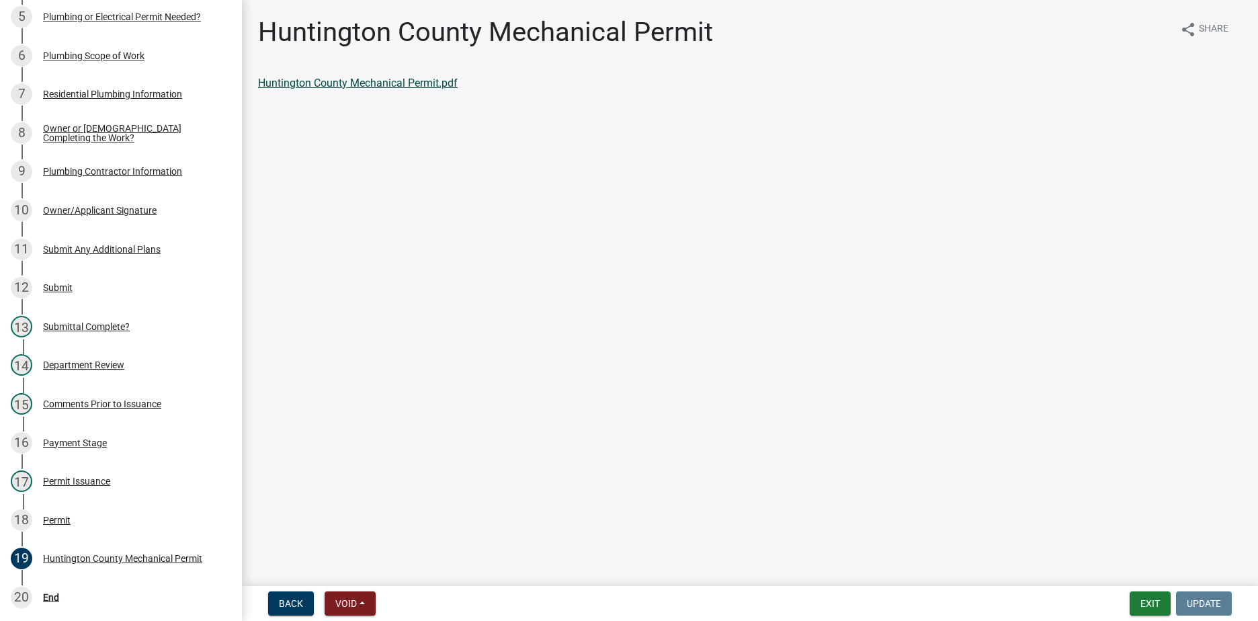
click at [371, 81] on link "Huntington County Mechanical Permit.pdf" at bounding box center [358, 83] width 200 height 13
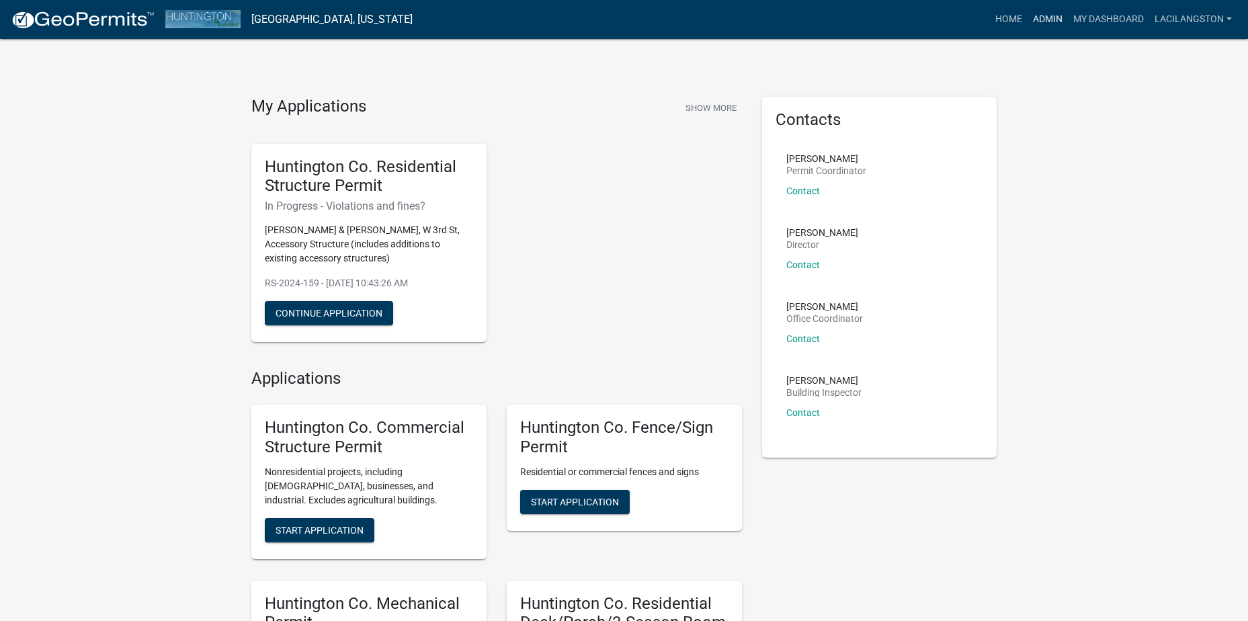
click at [1042, 24] on link "Admin" at bounding box center [1047, 20] width 40 height 26
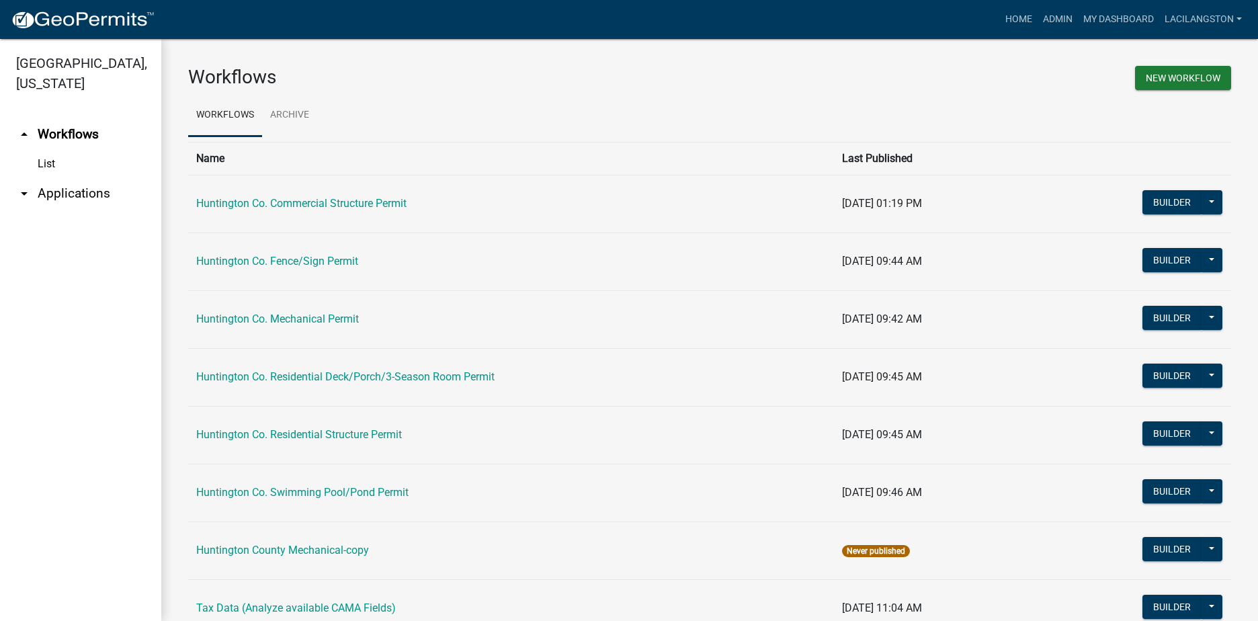
click at [85, 198] on link "arrow_drop_down Applications" at bounding box center [80, 193] width 161 height 32
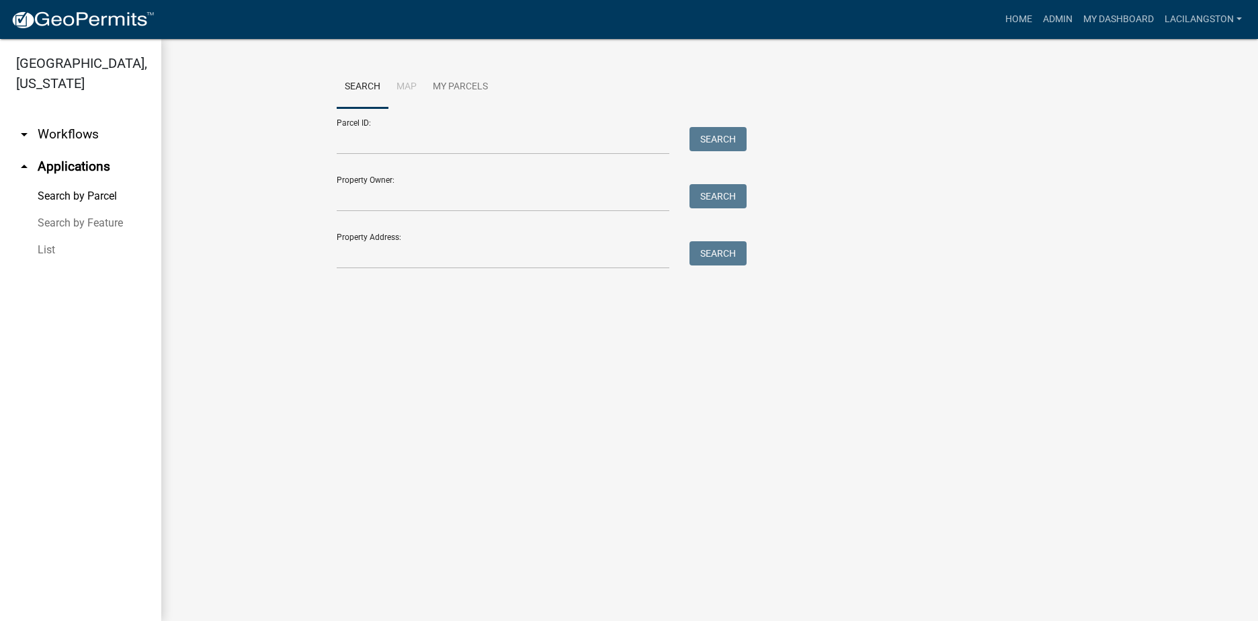
click at [48, 249] on link "List" at bounding box center [80, 250] width 161 height 27
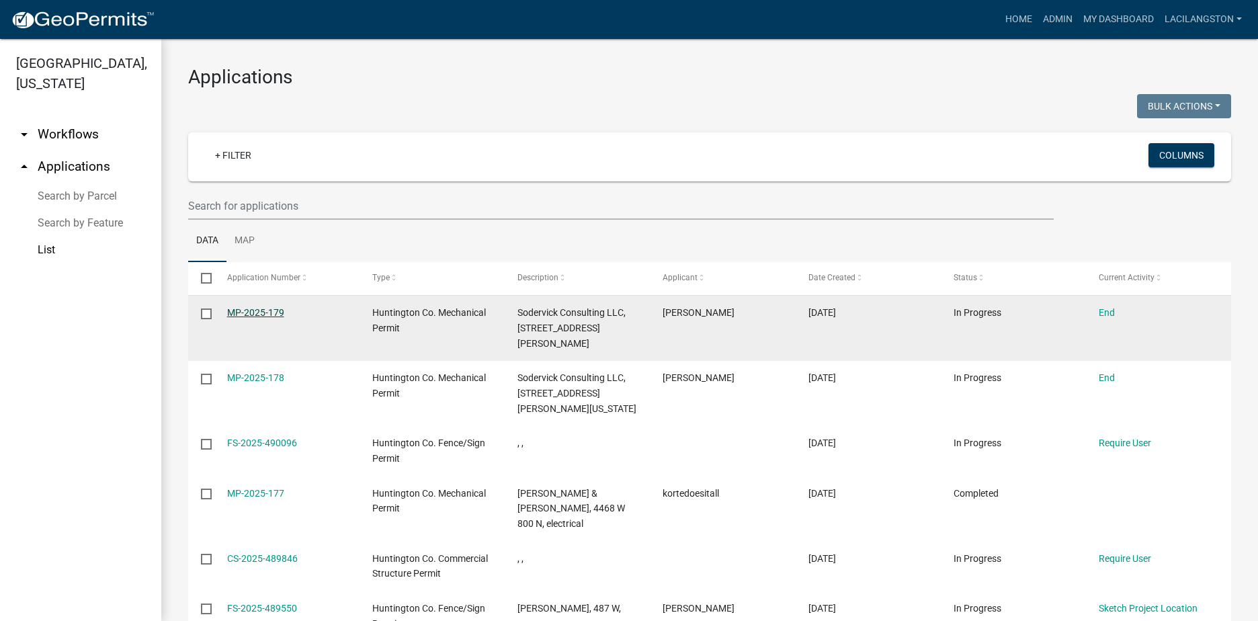
click at [253, 310] on link "MP-2025-179" at bounding box center [255, 312] width 57 height 11
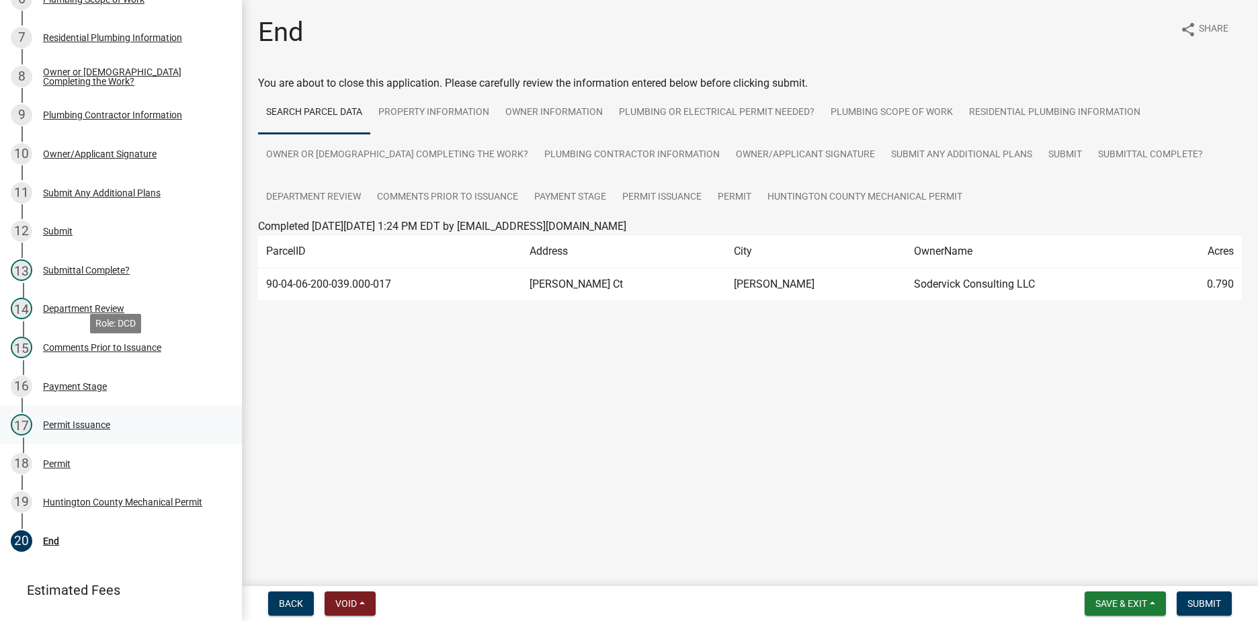
scroll to position [454, 0]
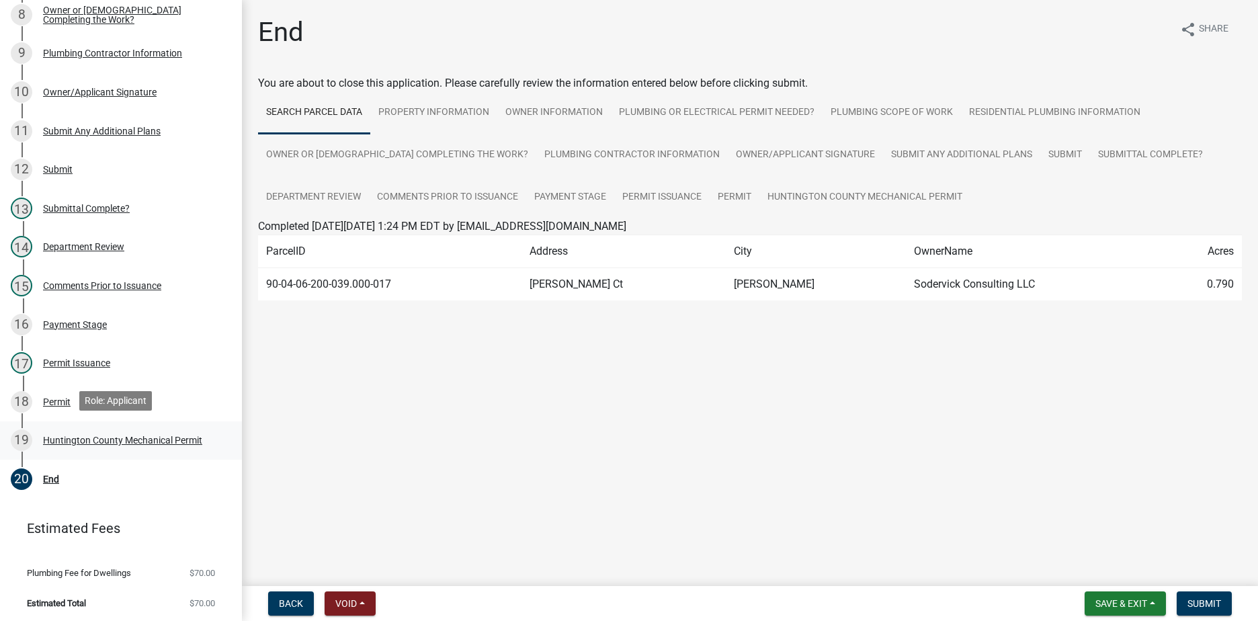
click at [115, 429] on div "19 Huntington County Mechanical Permit" at bounding box center [116, 440] width 210 height 22
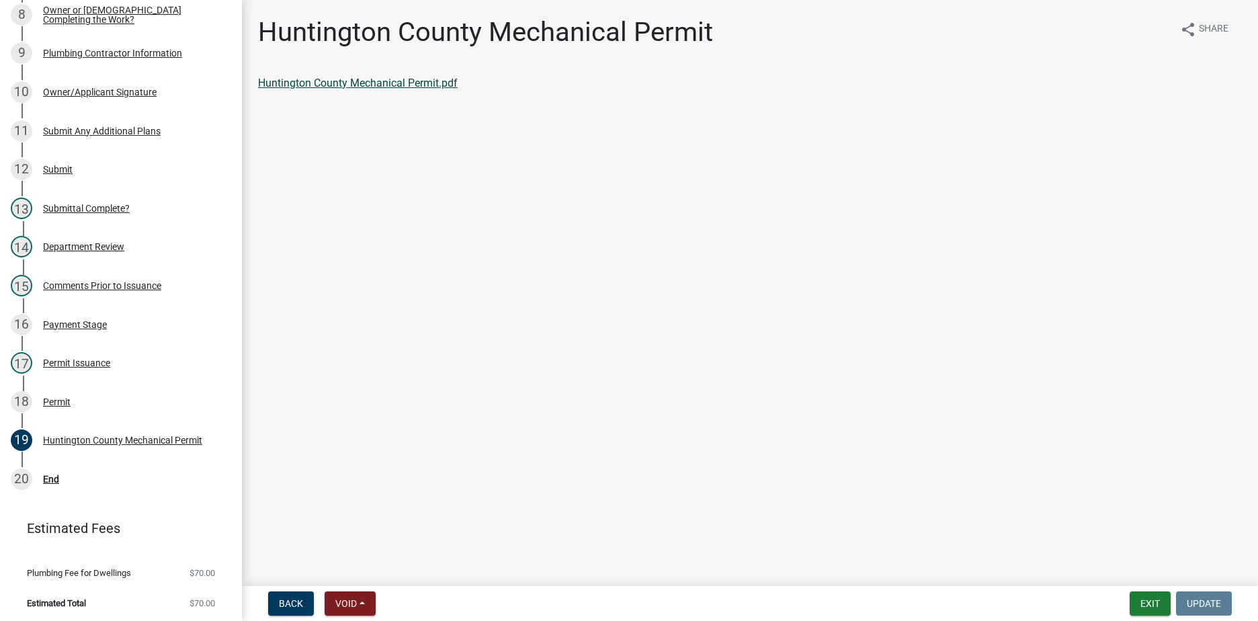
click at [403, 82] on link "Huntington County Mechanical Permit.pdf" at bounding box center [358, 83] width 200 height 13
click at [55, 478] on div "End" at bounding box center [51, 478] width 16 height 9
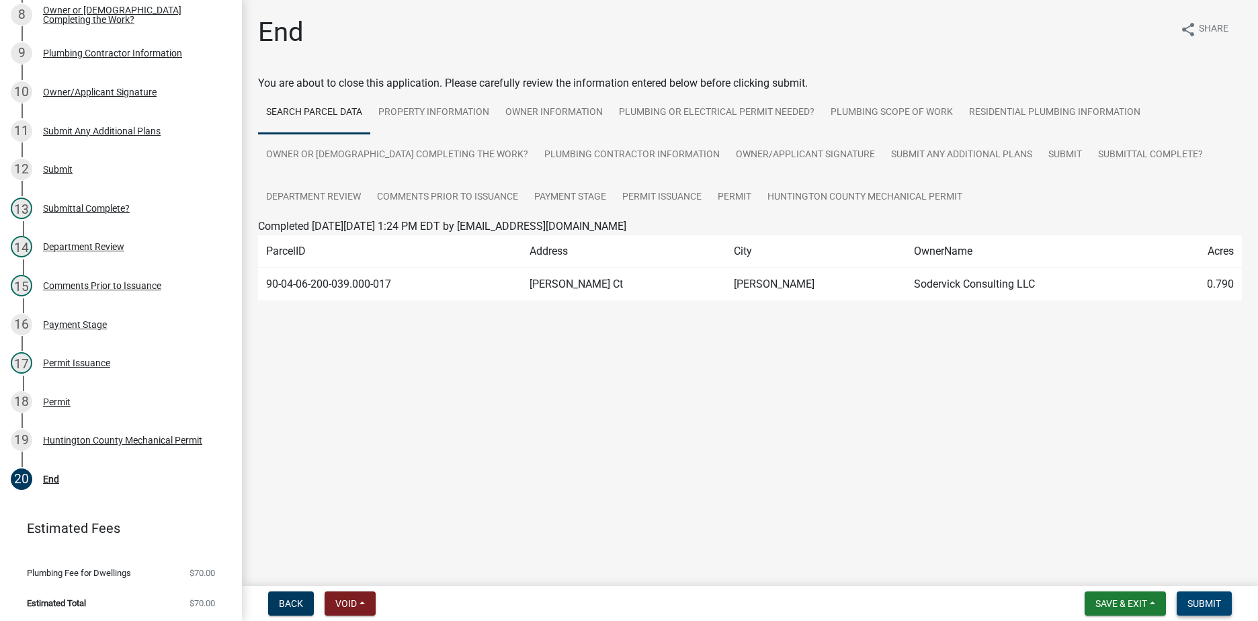
click at [1220, 607] on span "Submit" at bounding box center [1204, 603] width 34 height 11
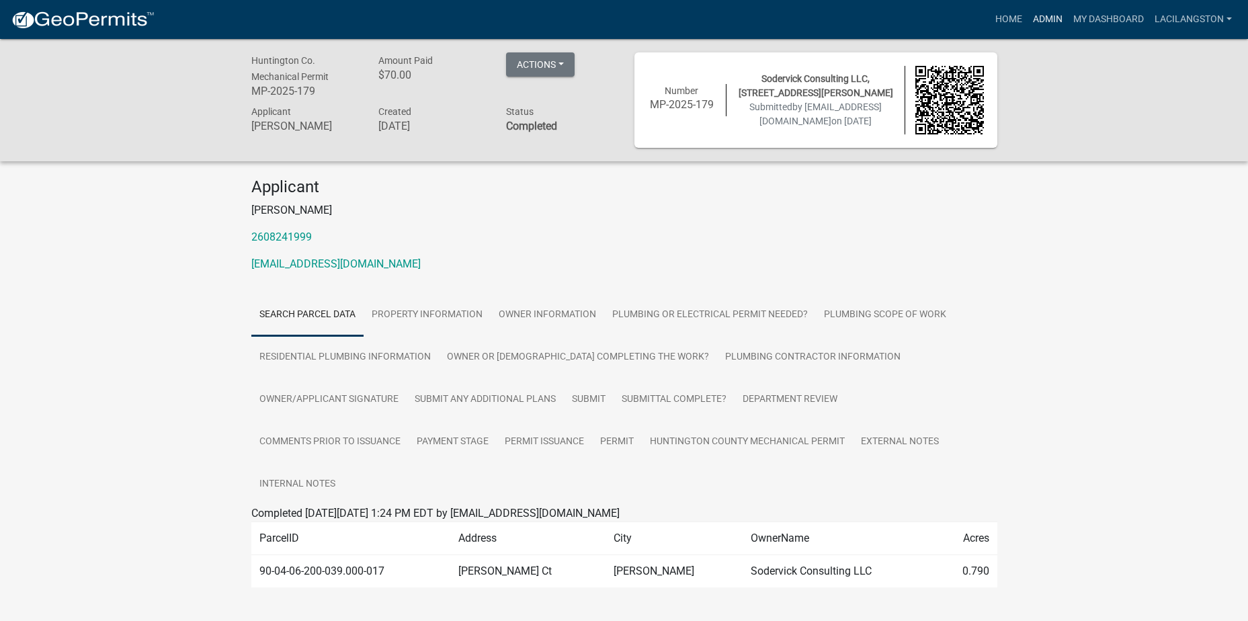
click at [1035, 24] on link "Admin" at bounding box center [1047, 20] width 40 height 26
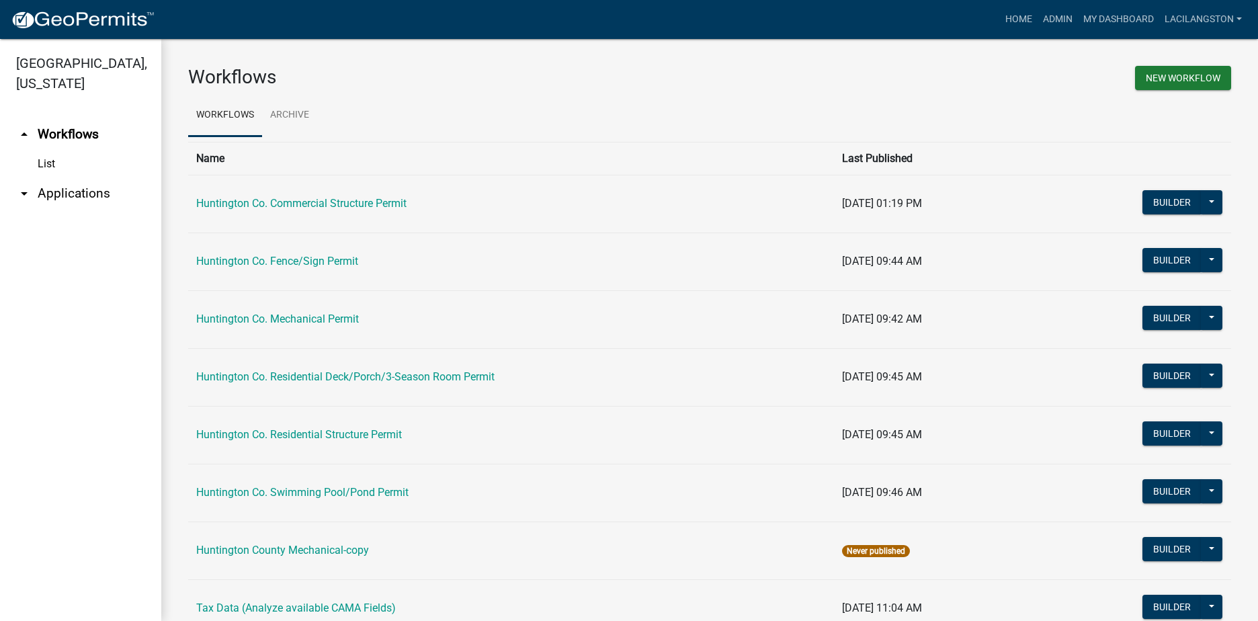
click at [65, 195] on link "arrow_drop_down Applications" at bounding box center [80, 193] width 161 height 32
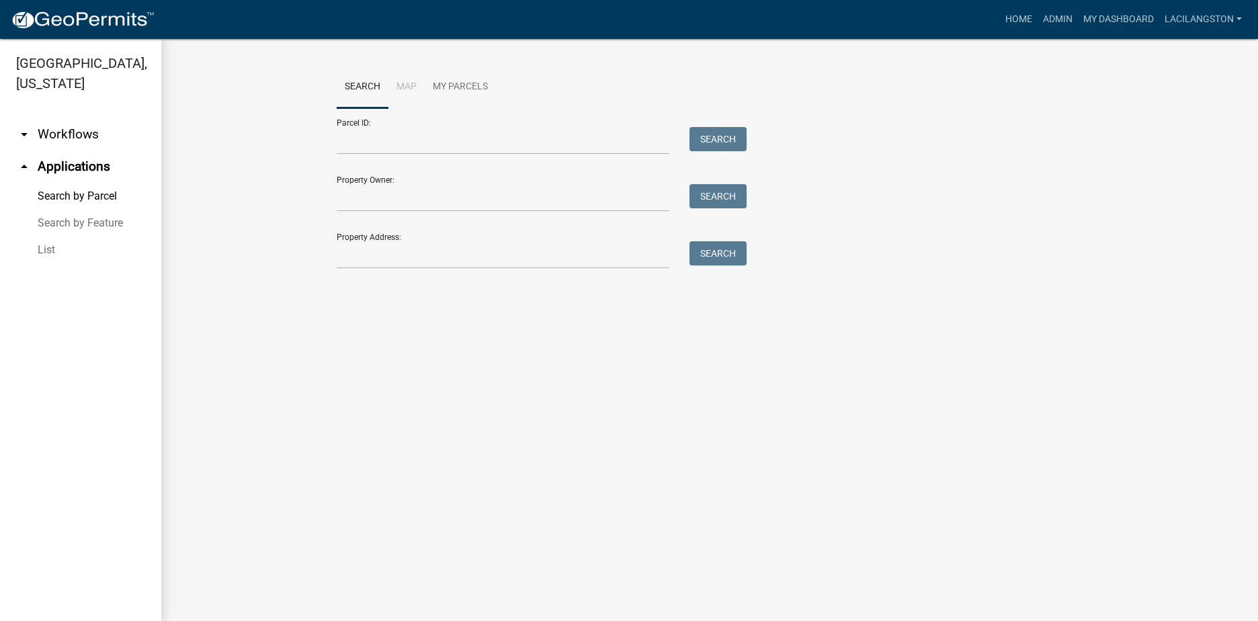
click at [55, 248] on link "List" at bounding box center [80, 250] width 161 height 27
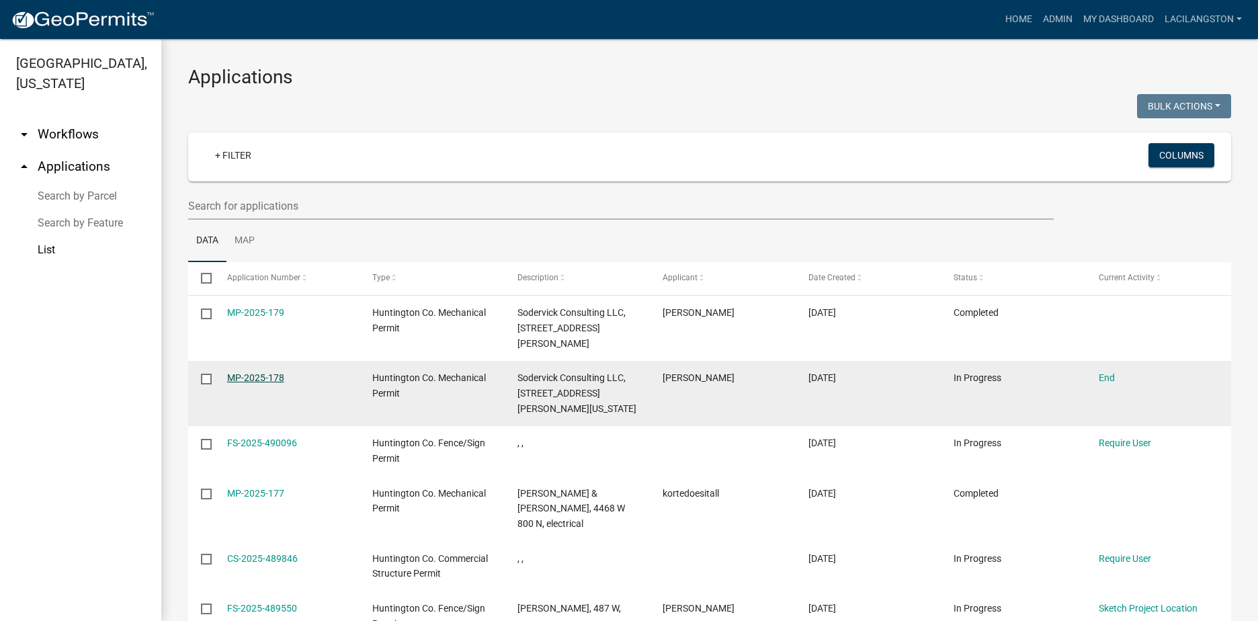
click at [240, 375] on link "MP-2025-178" at bounding box center [255, 377] width 57 height 11
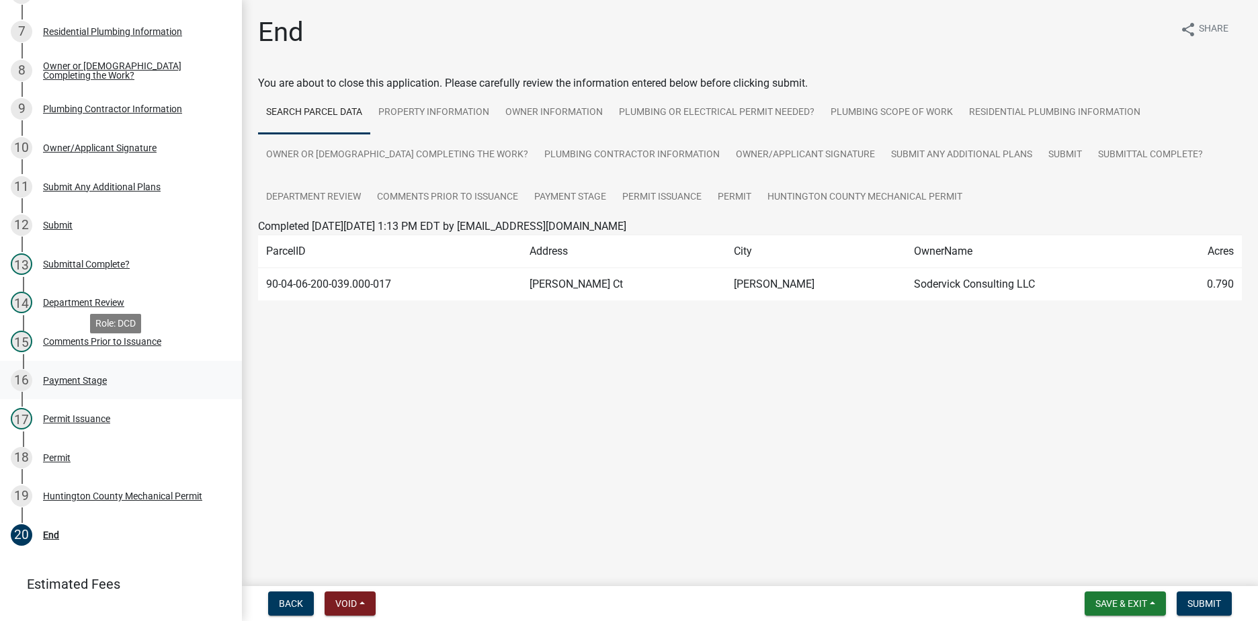
scroll to position [454, 0]
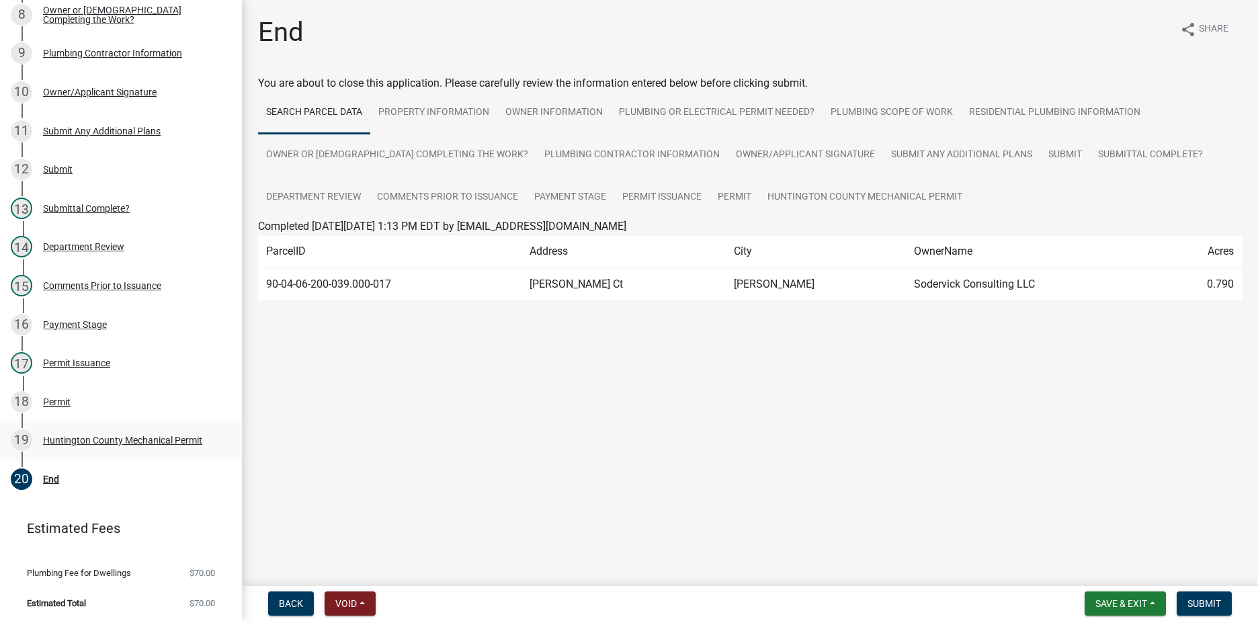
click at [115, 436] on div "Huntington County Mechanical Permit" at bounding box center [122, 439] width 159 height 9
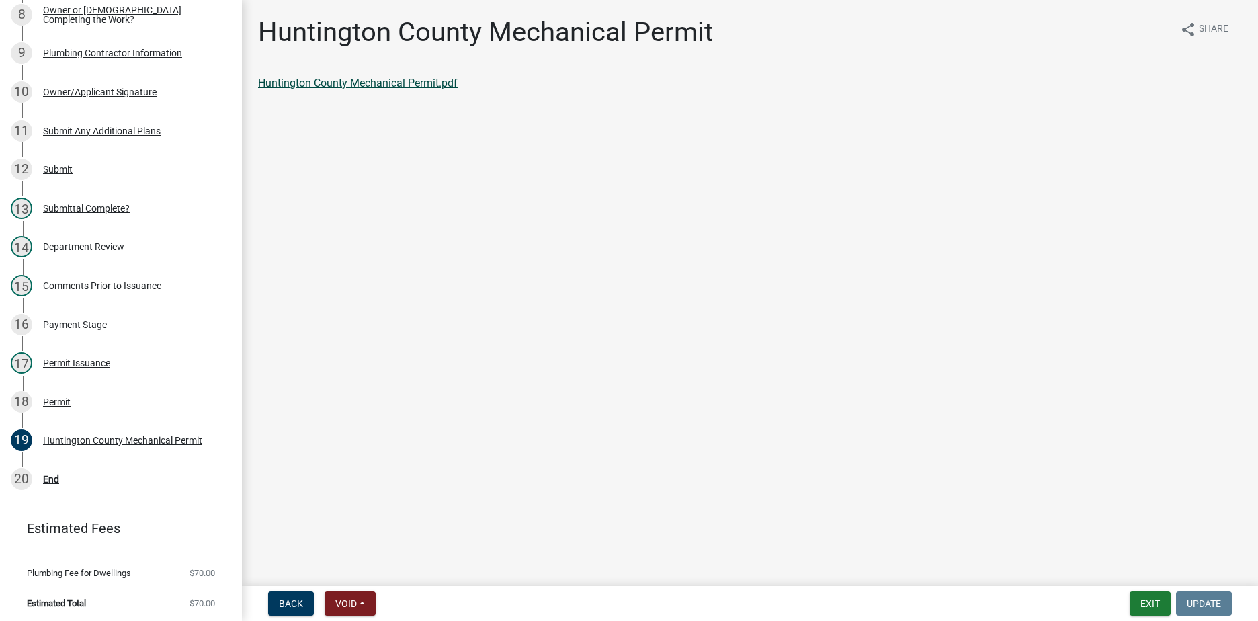
click at [331, 83] on link "Huntington County Mechanical Permit.pdf" at bounding box center [358, 83] width 200 height 13
click at [29, 480] on div "20" at bounding box center [22, 479] width 22 height 22
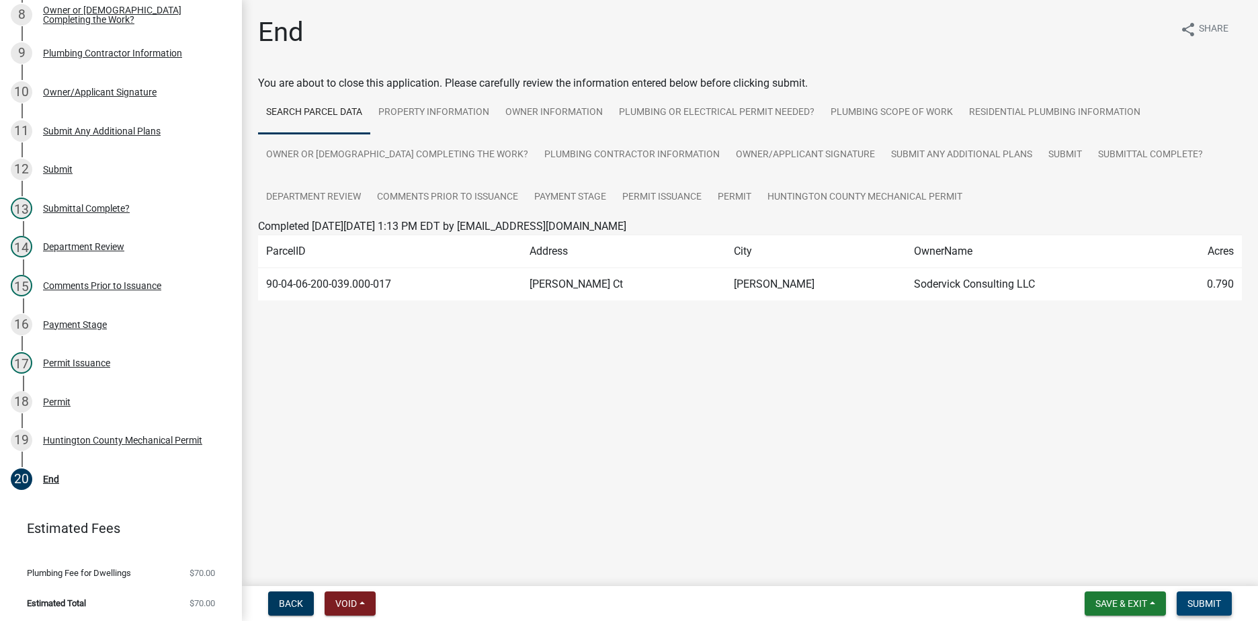
click at [1205, 606] on span "Submit" at bounding box center [1204, 603] width 34 height 11
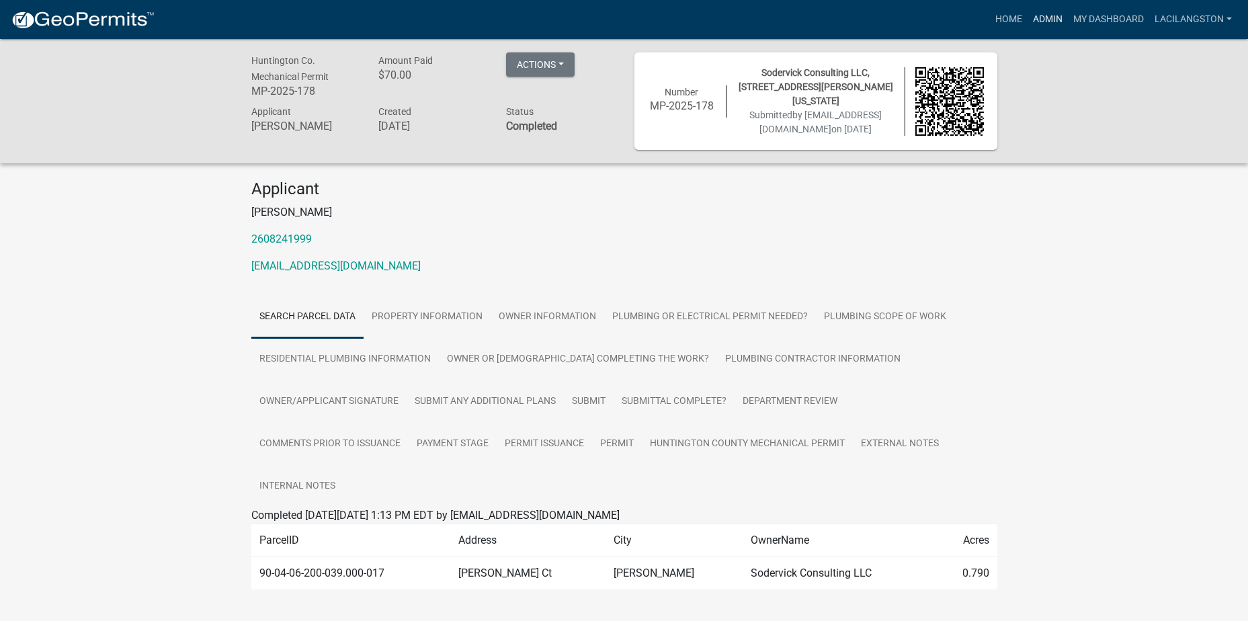
click at [1050, 19] on link "Admin" at bounding box center [1047, 20] width 40 height 26
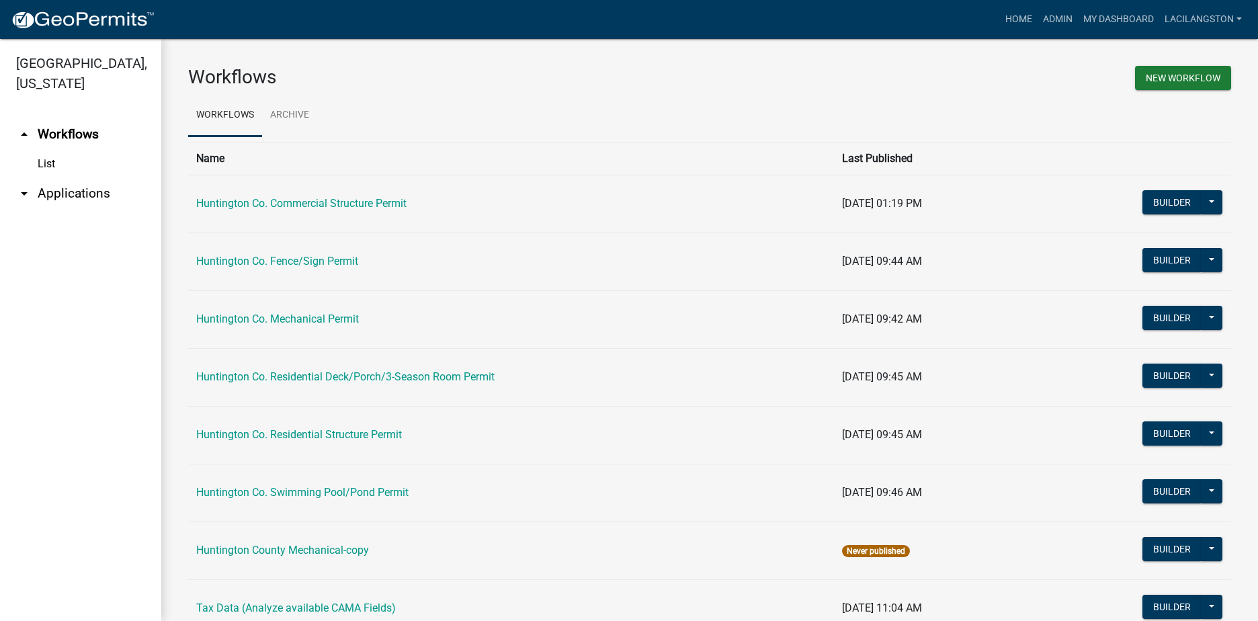
click at [89, 191] on link "arrow_drop_down Applications" at bounding box center [80, 193] width 161 height 32
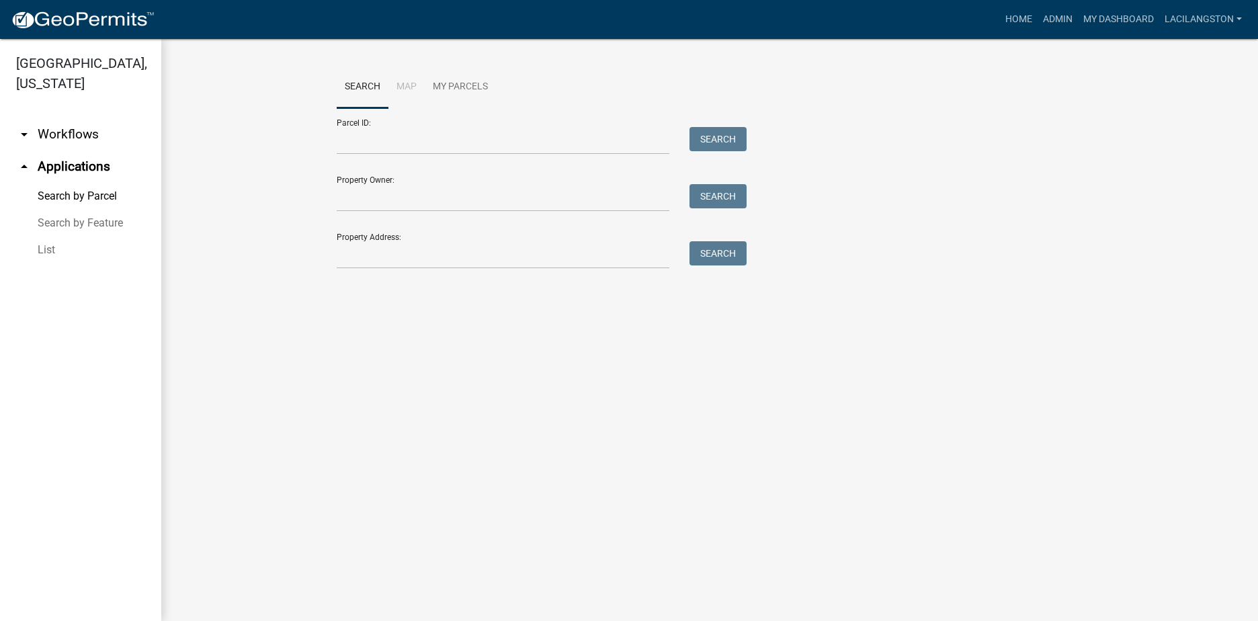
click at [58, 254] on link "List" at bounding box center [80, 250] width 161 height 27
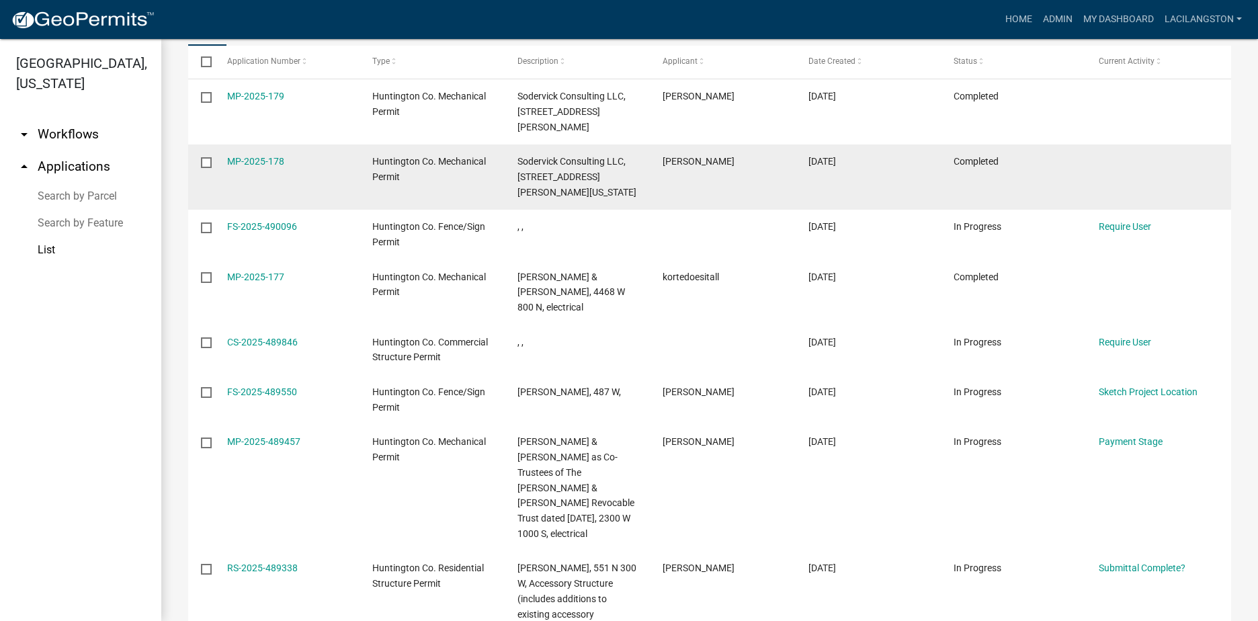
scroll to position [196, 0]
